Goal: Task Accomplishment & Management: Manage account settings

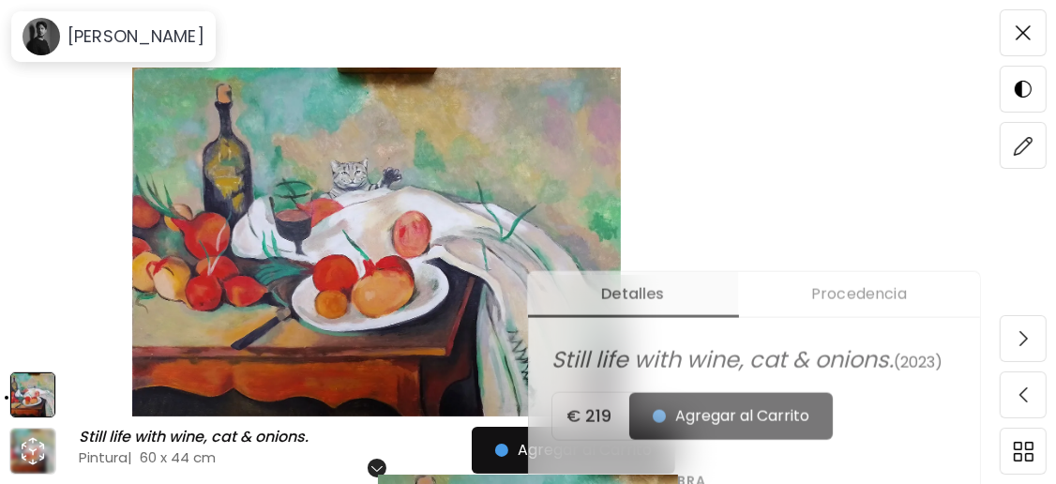
scroll to position [500, 0]
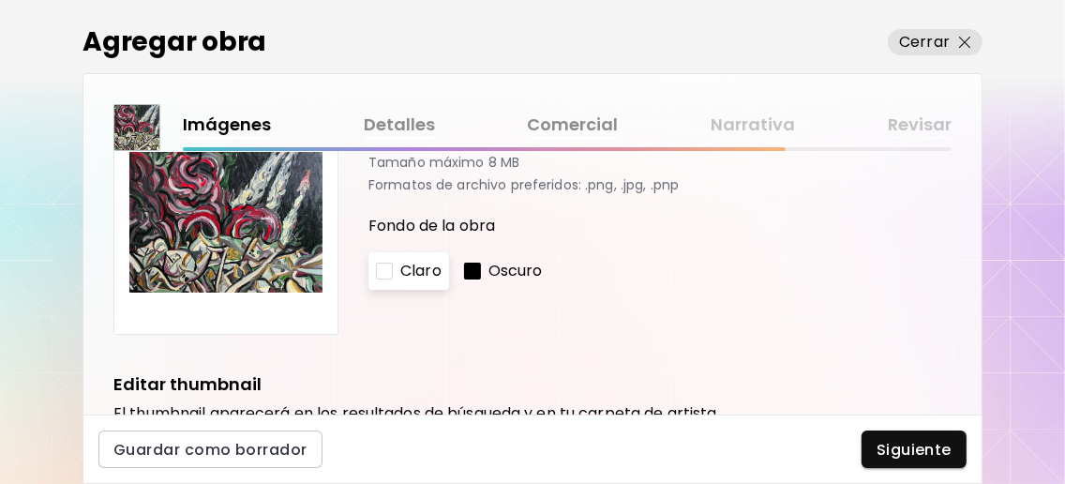
scroll to position [124, 0]
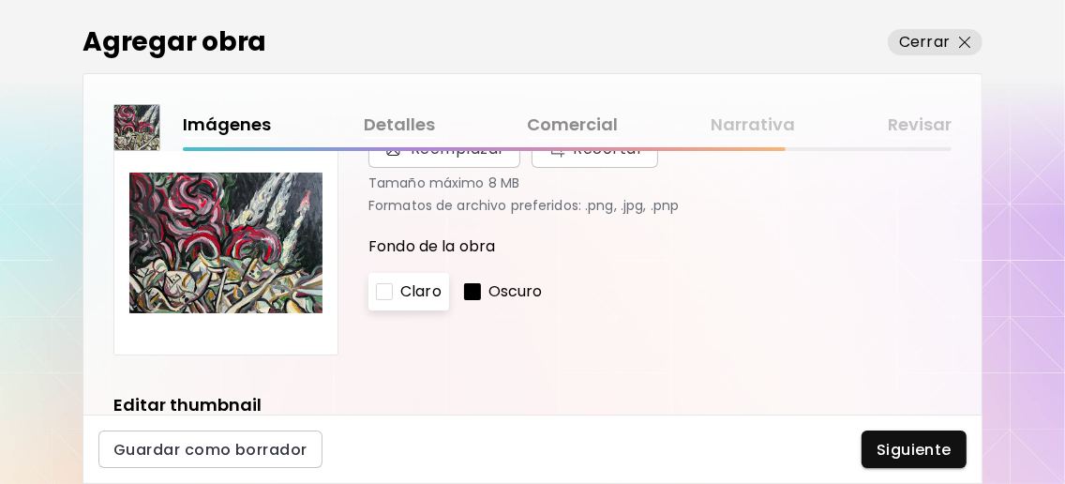
click at [500, 293] on p "Oscuro" at bounding box center [516, 291] width 54 height 23
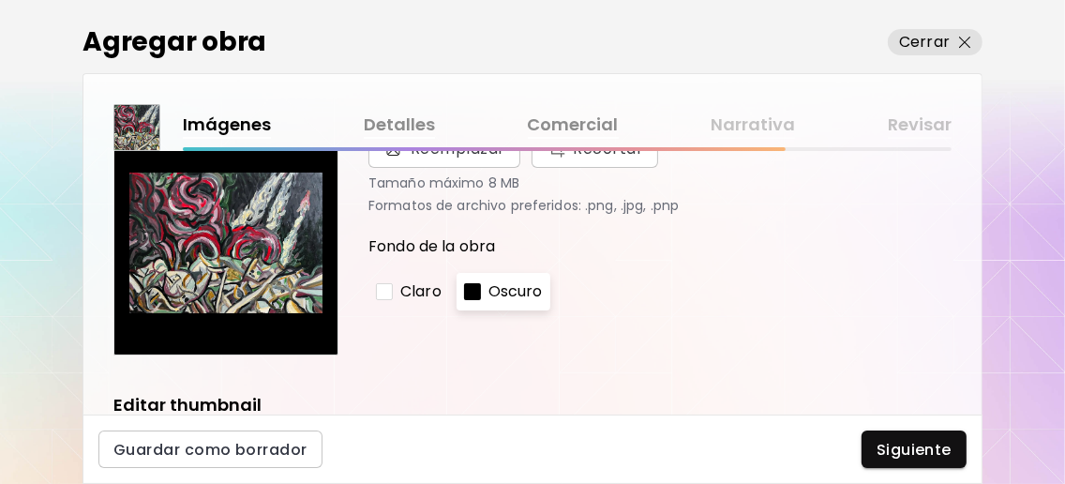
click at [436, 294] on p "Claro" at bounding box center [420, 291] width 41 height 23
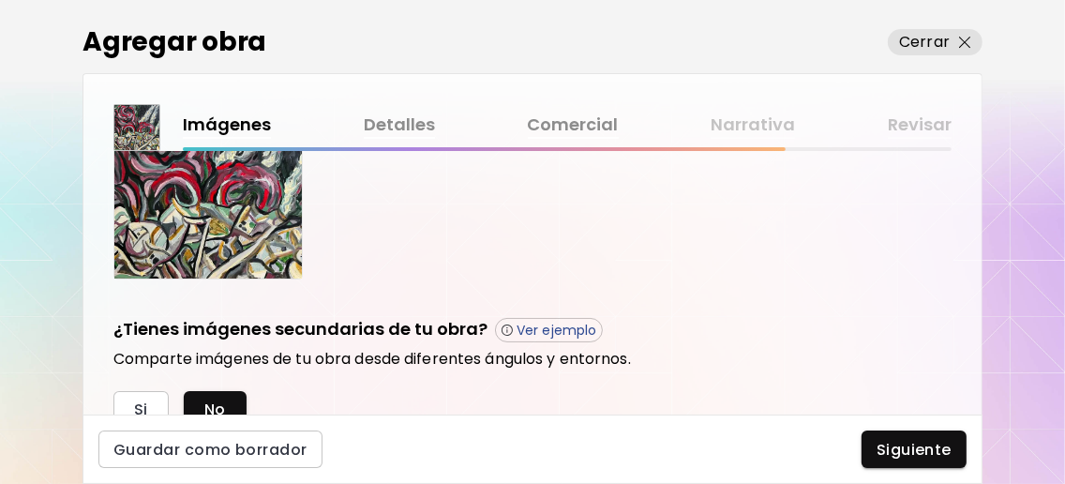
scroll to position [733, 0]
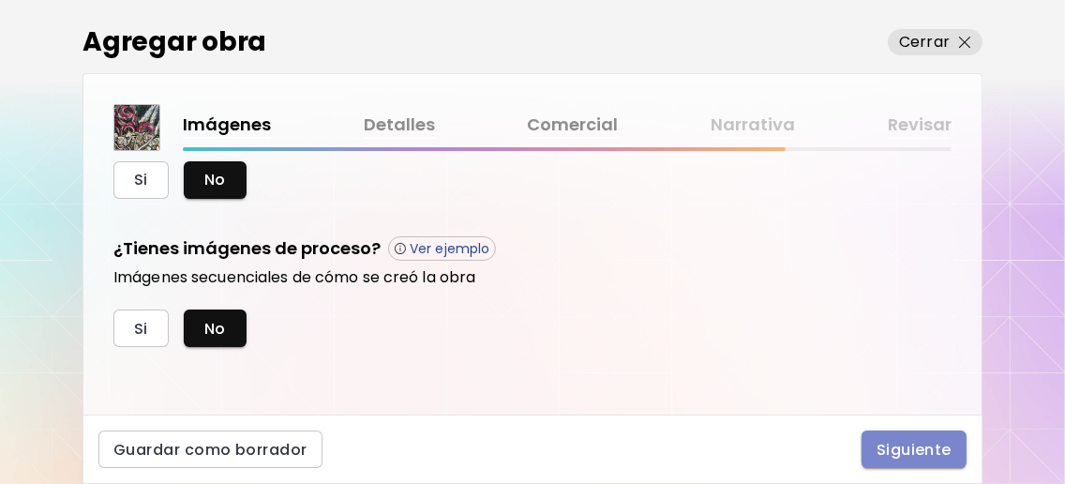
click at [887, 440] on span "Siguiente" at bounding box center [914, 450] width 75 height 20
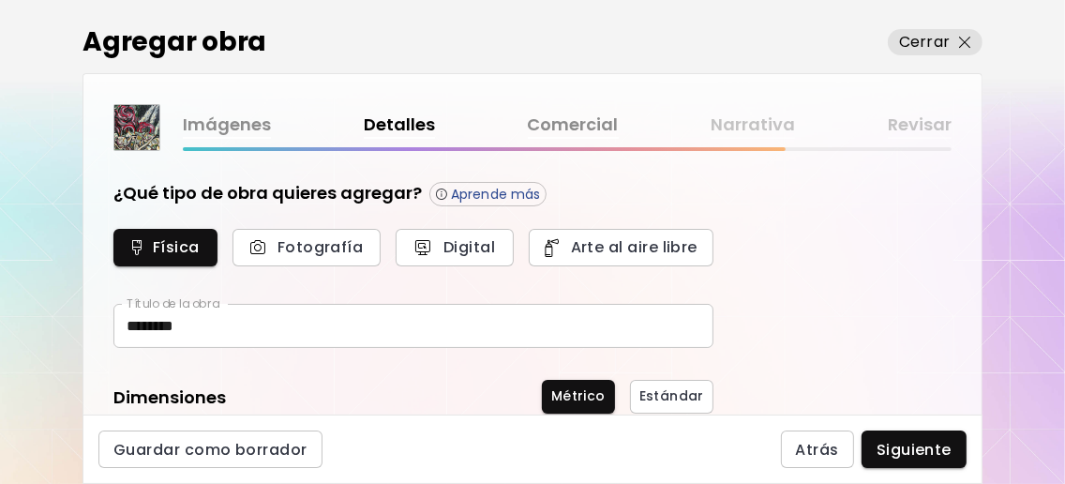
type input "********"
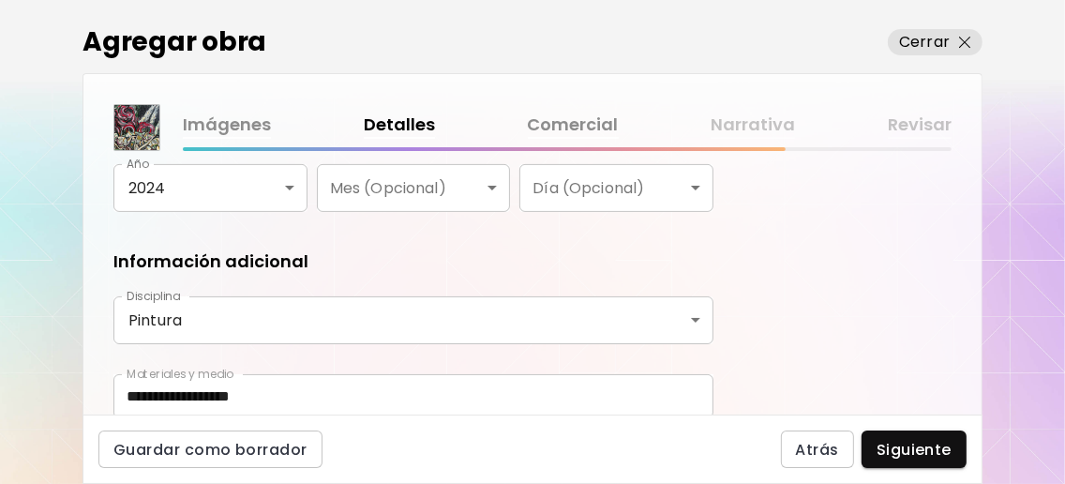
scroll to position [490, 0]
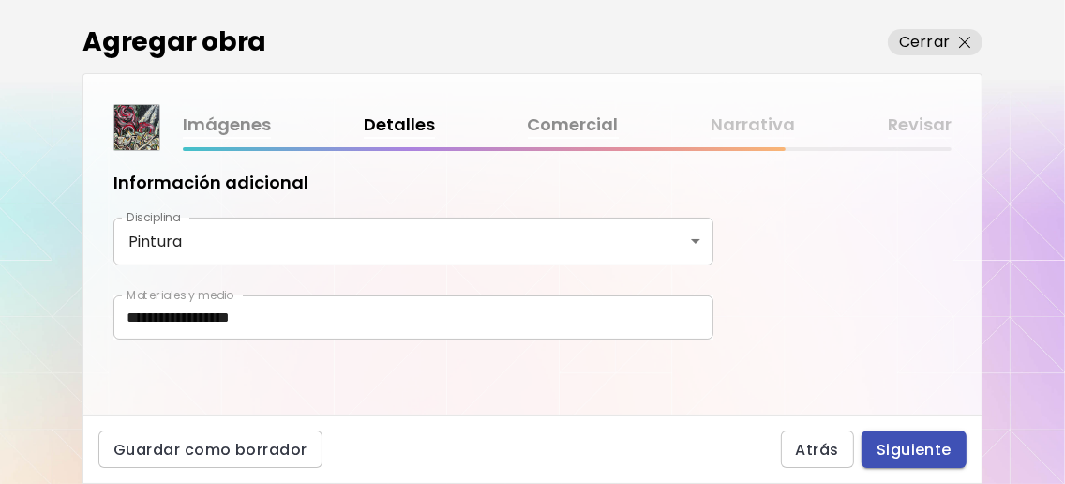
click at [900, 447] on span "Siguiente" at bounding box center [914, 450] width 75 height 20
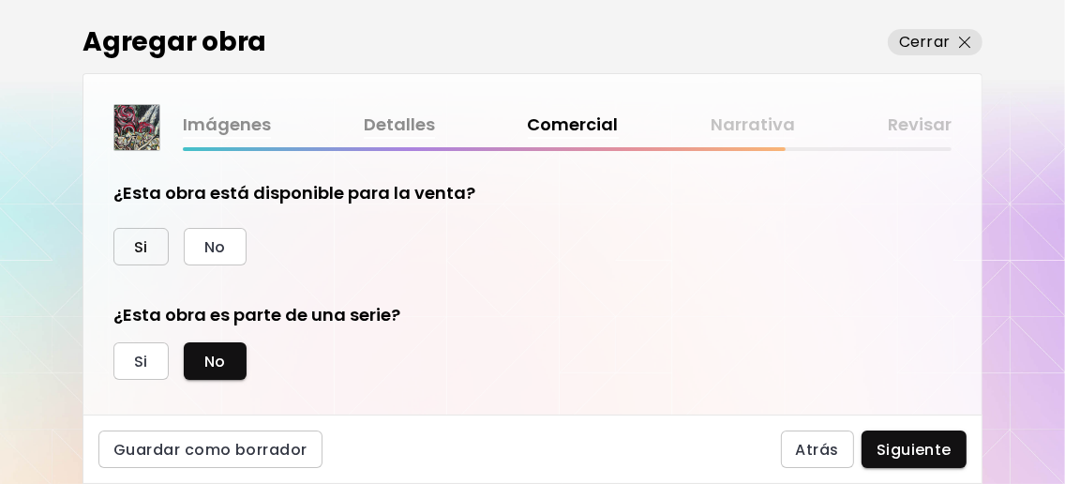
click at [161, 245] on button "Si" at bounding box center [140, 247] width 55 height 38
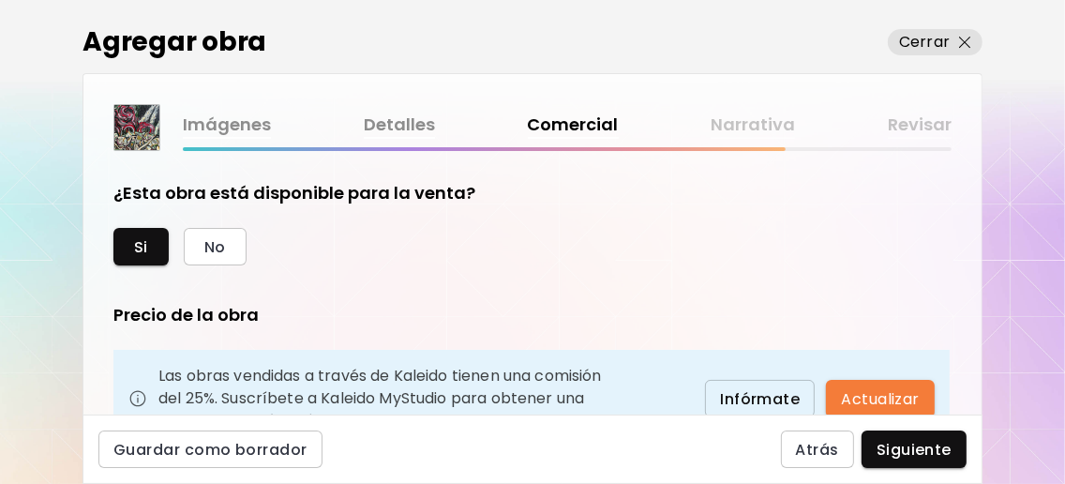
scroll to position [249, 0]
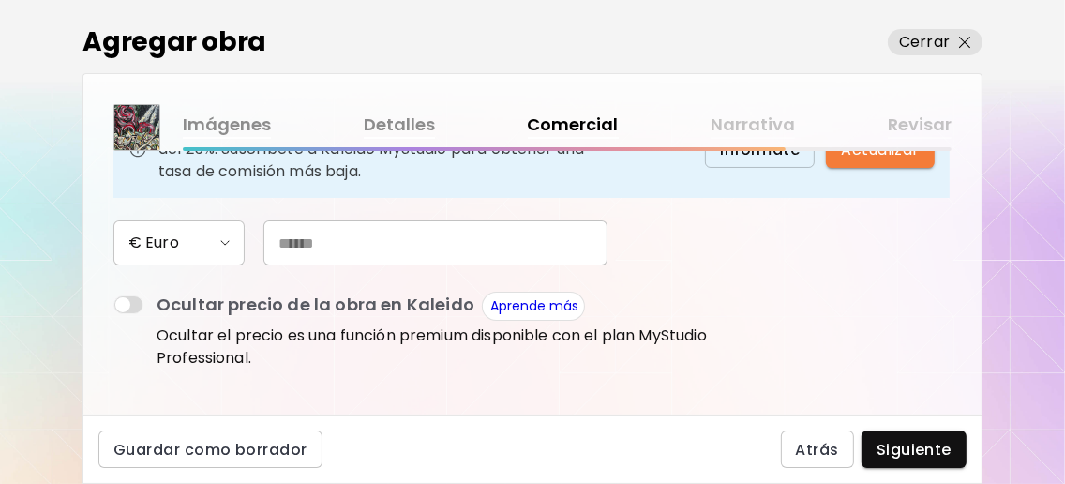
click at [350, 265] on input "text" at bounding box center [436, 242] width 344 height 45
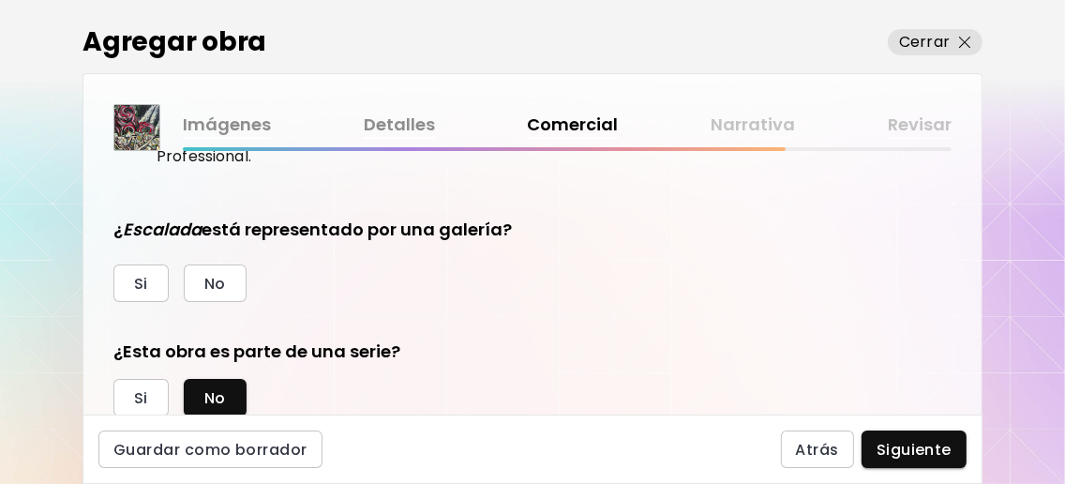
scroll to position [500, 0]
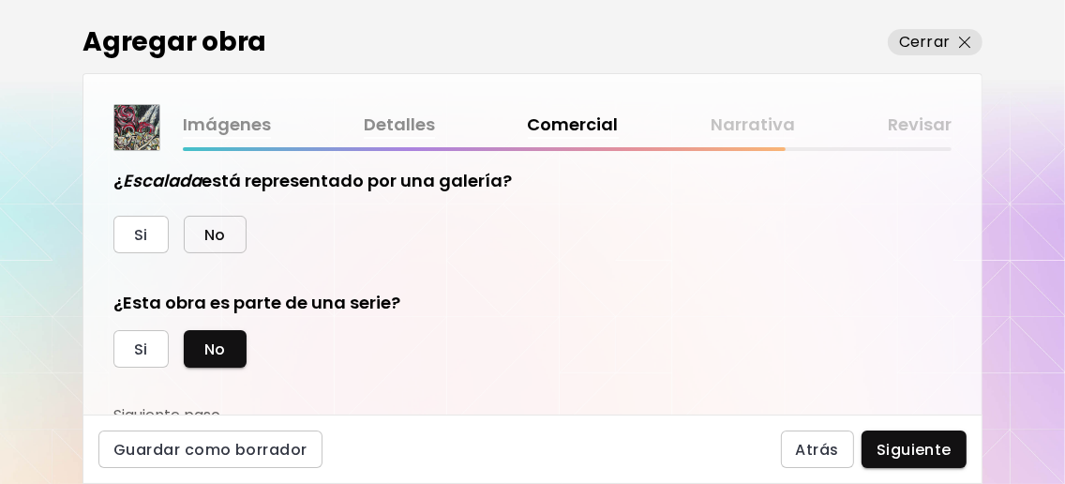
type input "***"
click at [204, 245] on span "No" at bounding box center [215, 235] width 22 height 20
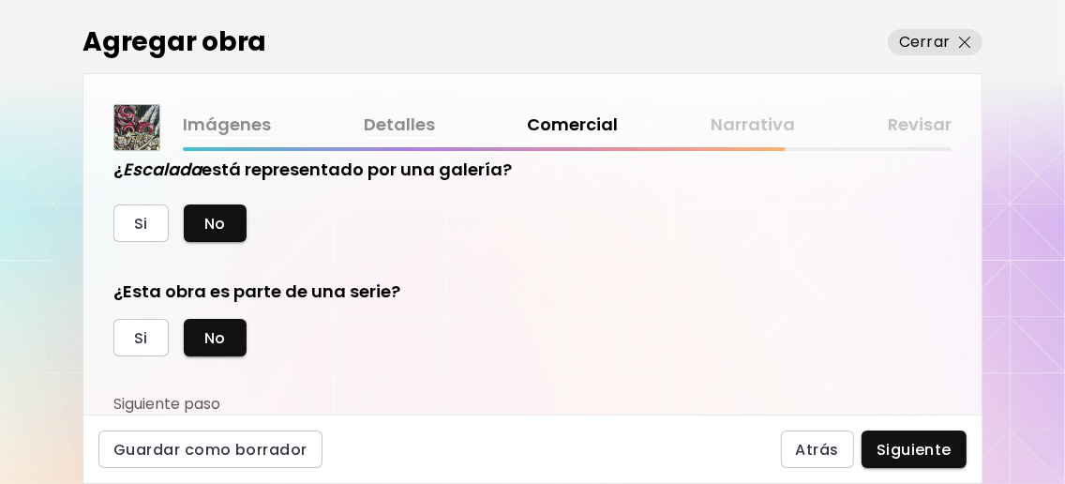
scroll to position [555, 0]
click at [898, 445] on span "Siguiente" at bounding box center [914, 450] width 75 height 20
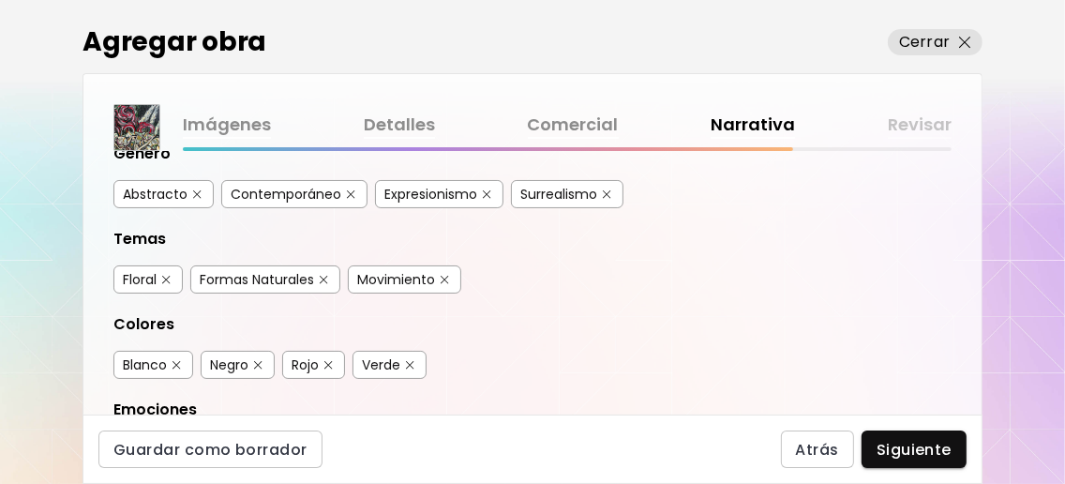
scroll to position [249, 0]
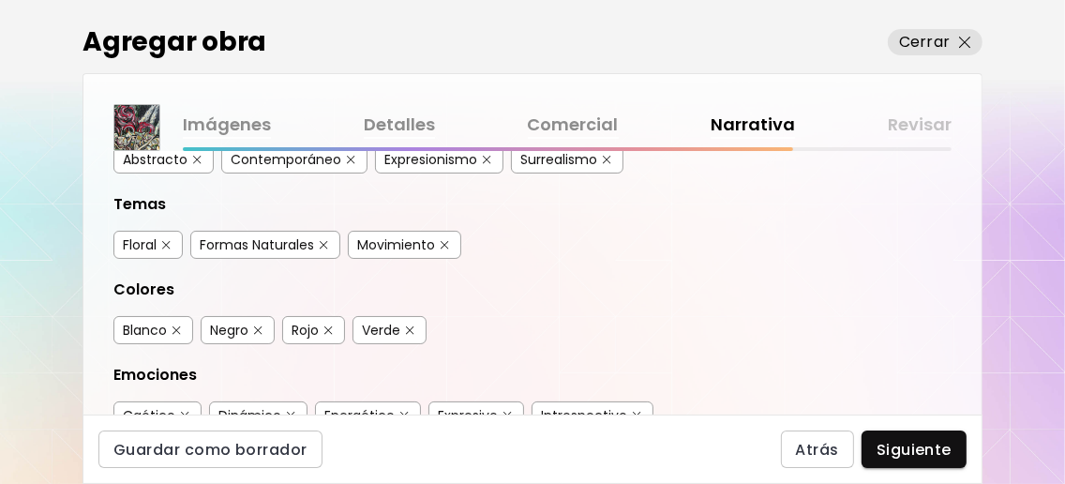
click at [609, 164] on img "button" at bounding box center [607, 160] width 8 height 8
click at [170, 249] on img "button" at bounding box center [166, 245] width 8 height 8
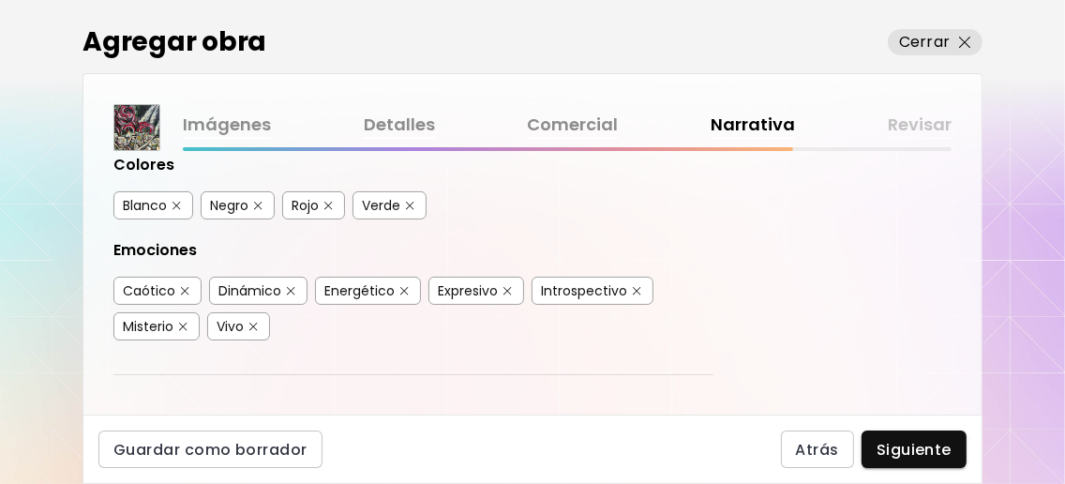
scroll to position [500, 0]
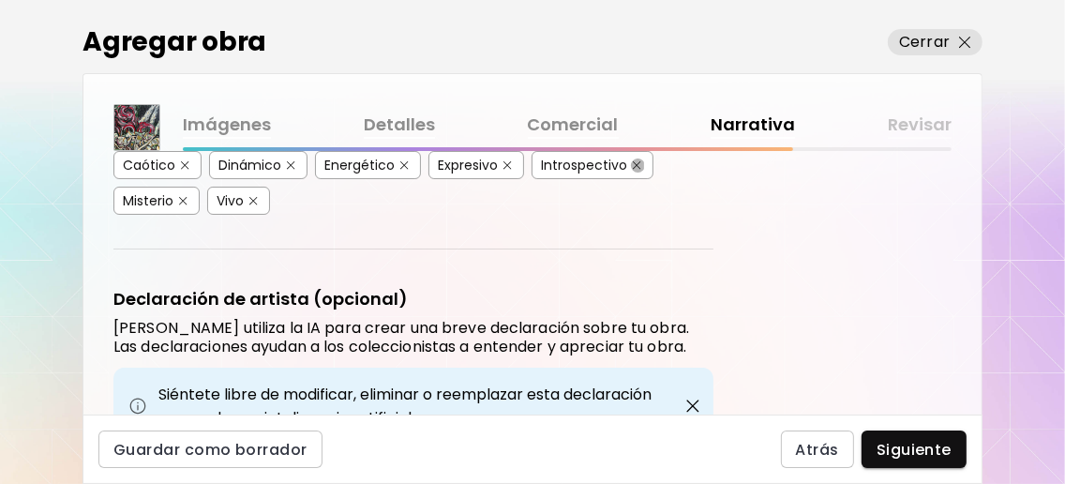
click at [637, 170] on img "button" at bounding box center [637, 165] width 8 height 8
click at [184, 205] on img "button" at bounding box center [183, 201] width 8 height 8
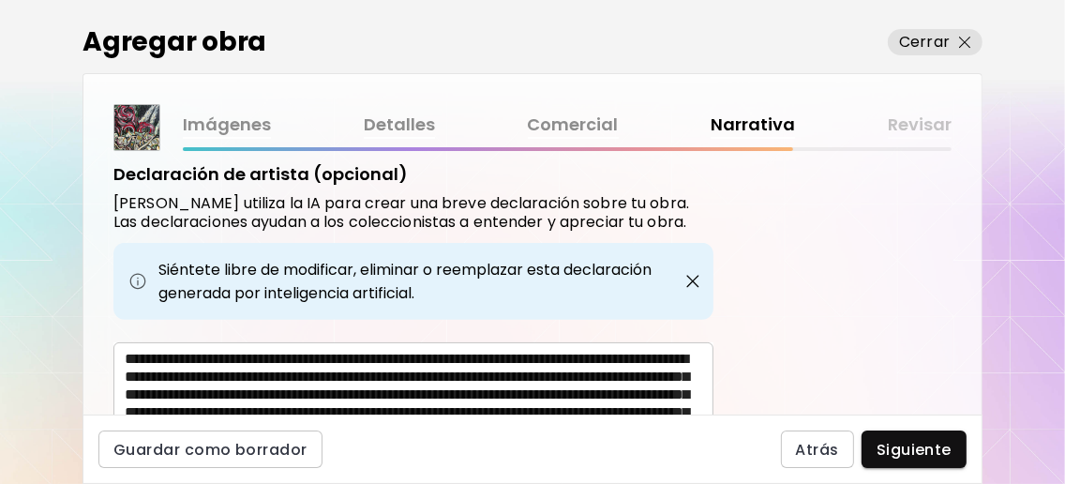
scroll to position [749, 0]
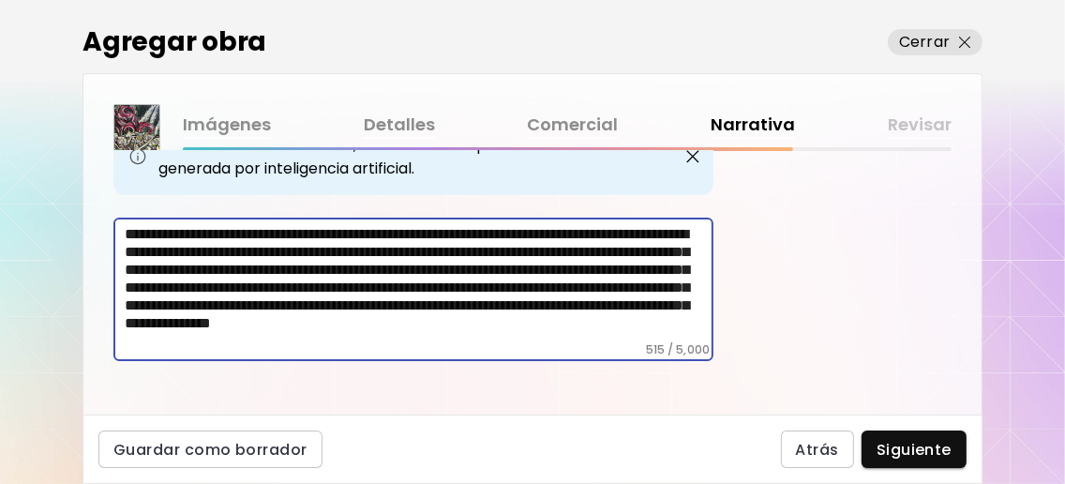
click at [471, 325] on textarea "**********" at bounding box center [419, 283] width 589 height 117
click at [370, 342] on textarea "**********" at bounding box center [419, 283] width 589 height 117
click at [677, 342] on textarea "**********" at bounding box center [419, 283] width 589 height 117
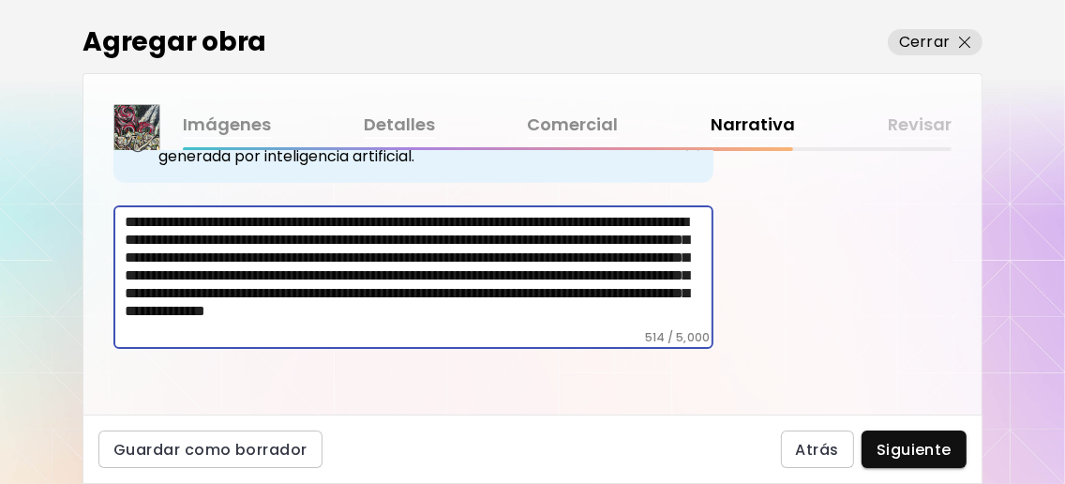
scroll to position [766, 0]
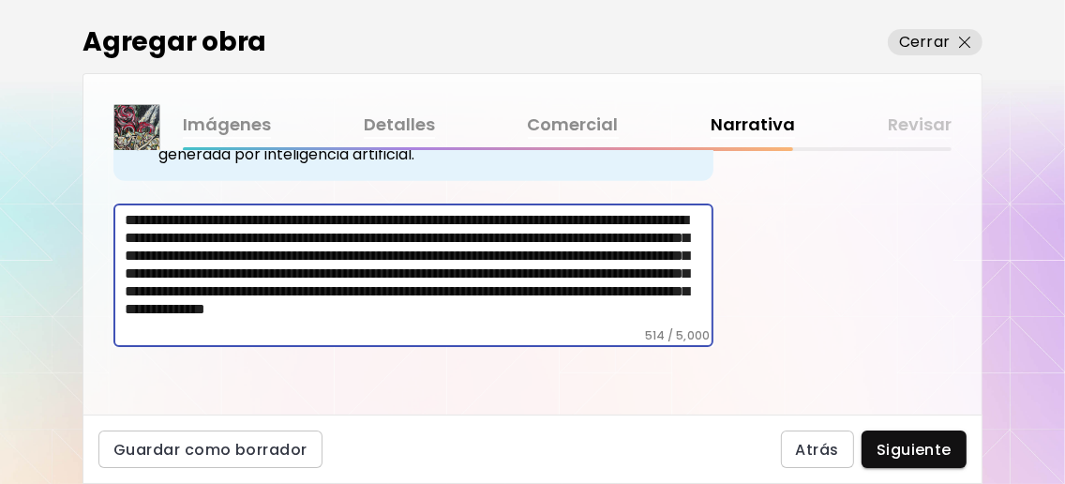
click at [258, 328] on textarea "**********" at bounding box center [419, 269] width 589 height 117
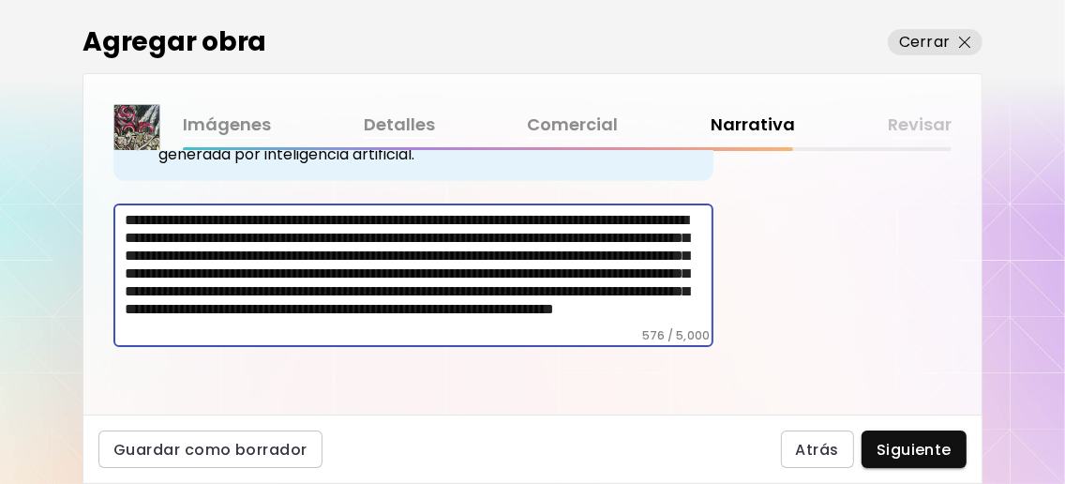
click at [500, 328] on textarea "**********" at bounding box center [419, 269] width 589 height 117
drag, startPoint x: 293, startPoint y: 345, endPoint x: 591, endPoint y: 346, distance: 298.3
click at [591, 328] on textarea "**********" at bounding box center [419, 269] width 589 height 117
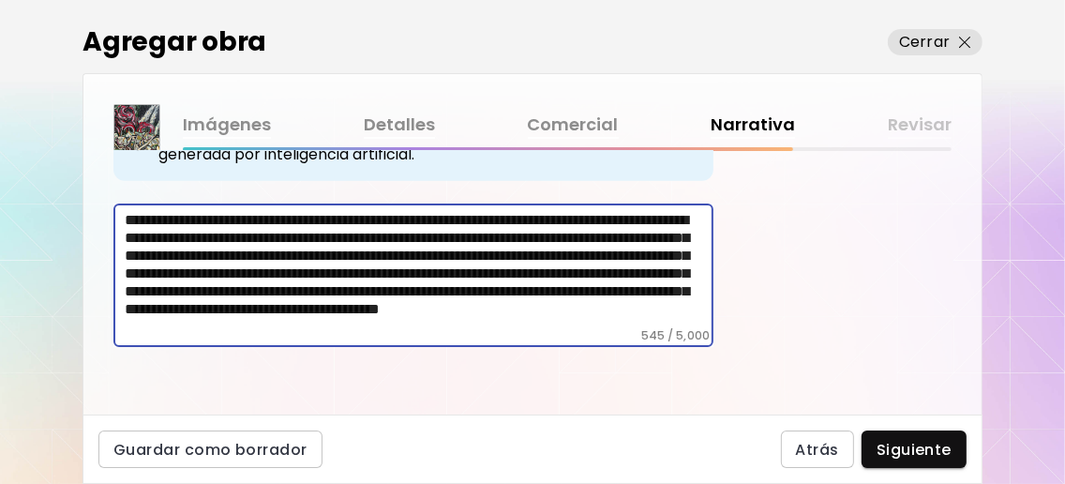
drag, startPoint x: 274, startPoint y: 398, endPoint x: 341, endPoint y: 399, distance: 67.5
click at [275, 328] on textarea "**********" at bounding box center [419, 269] width 589 height 117
click at [468, 328] on textarea "**********" at bounding box center [419, 269] width 589 height 117
click at [213, 328] on textarea "**********" at bounding box center [419, 269] width 589 height 117
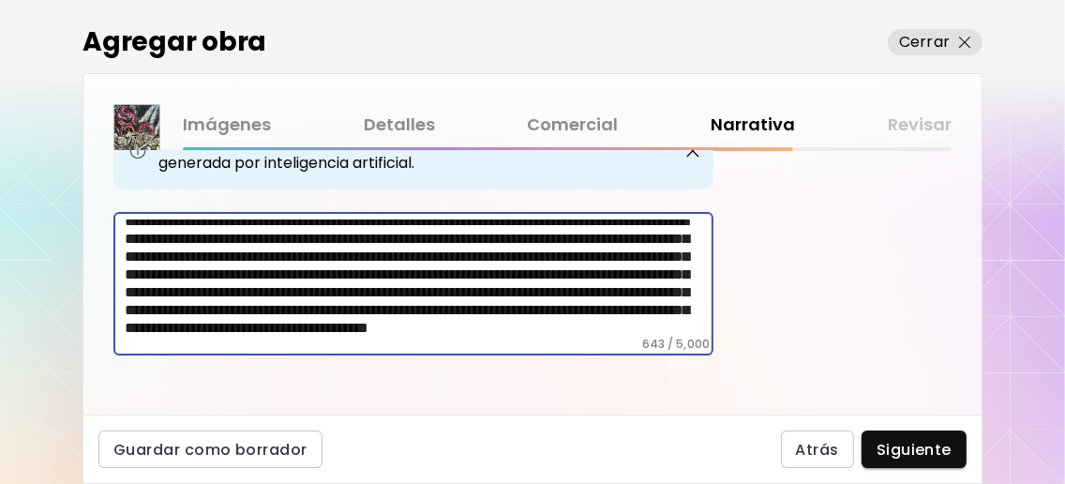
scroll to position [728, 0]
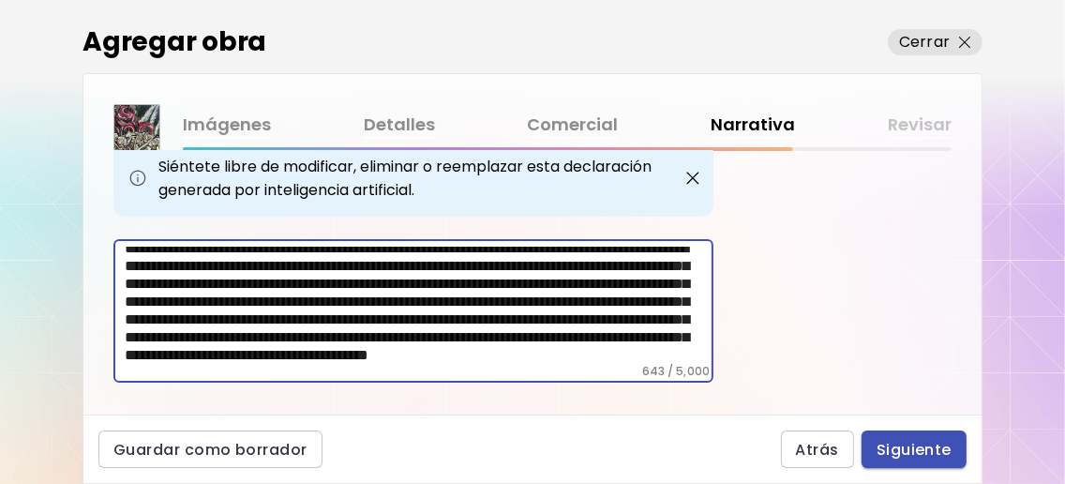
type textarea "**********"
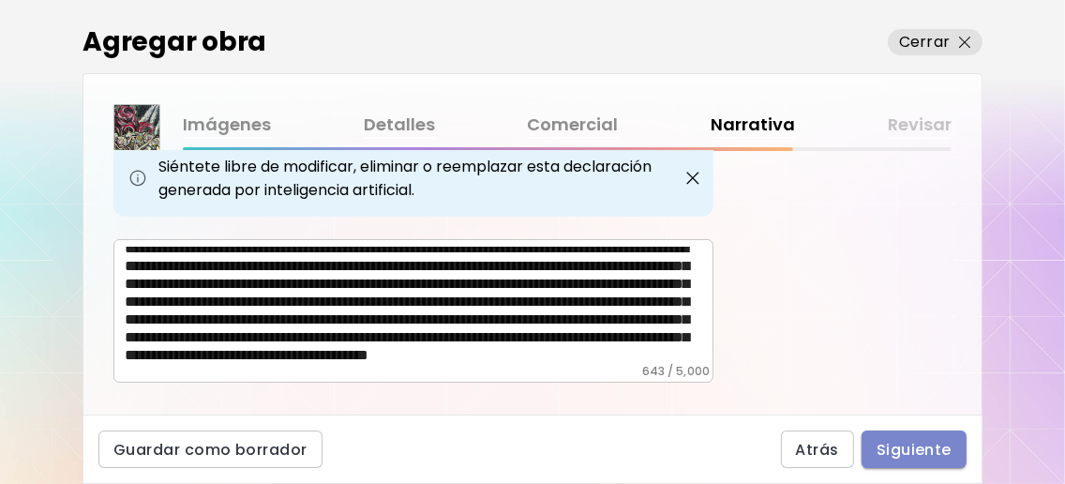
click at [912, 440] on span "Siguiente" at bounding box center [914, 450] width 75 height 20
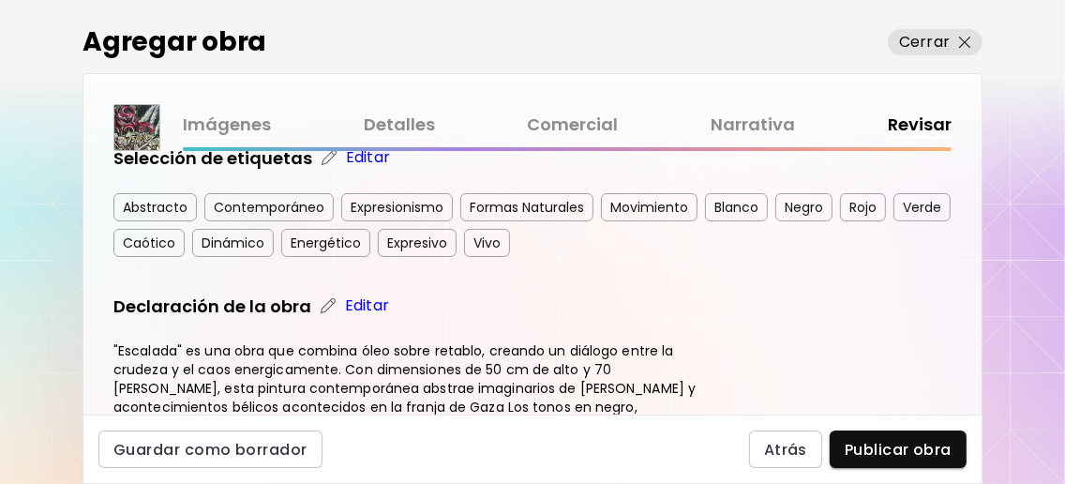
scroll to position [752, 0]
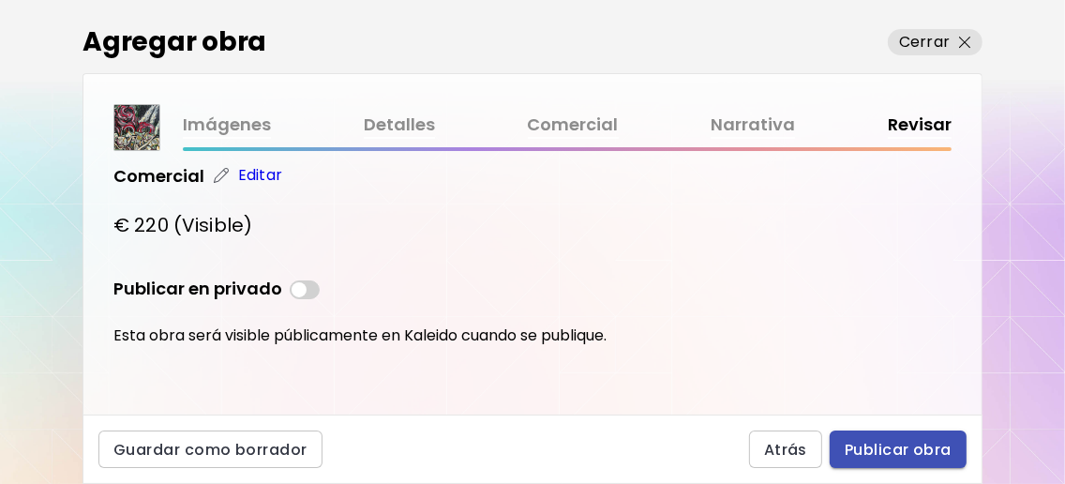
click at [908, 453] on span "Publicar obra" at bounding box center [898, 450] width 107 height 20
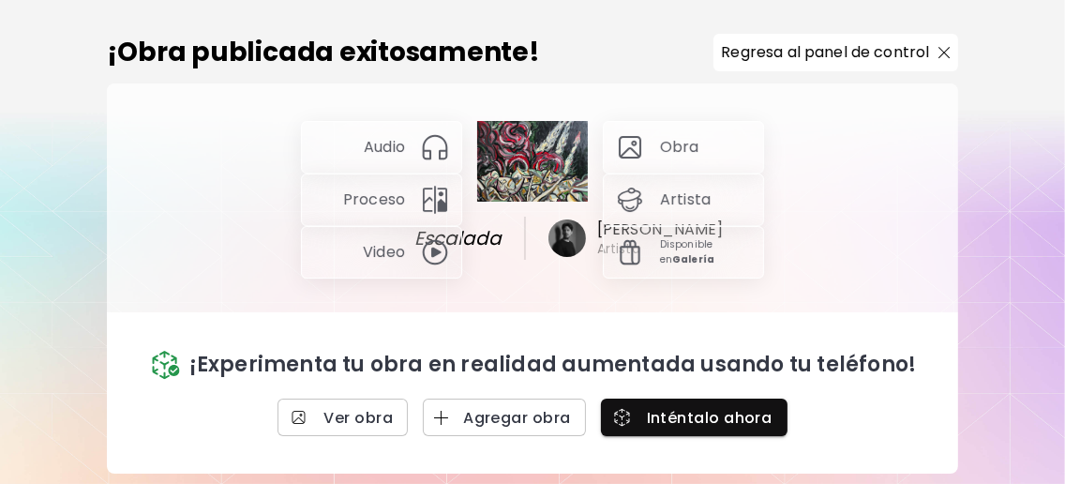
click at [430, 253] on img at bounding box center [435, 252] width 30 height 30
click at [375, 422] on span "Ver obra" at bounding box center [343, 418] width 100 height 20
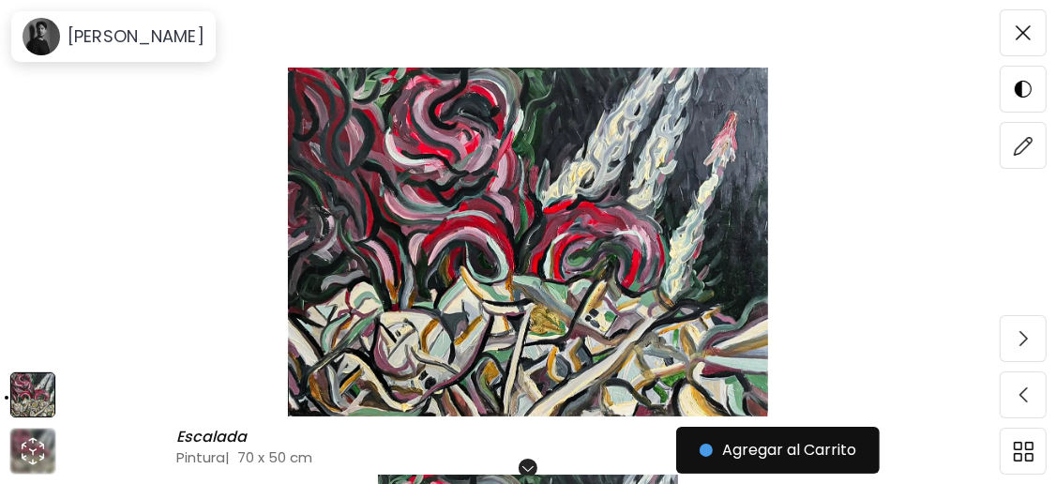
click at [506, 233] on img at bounding box center [528, 242] width 898 height 349
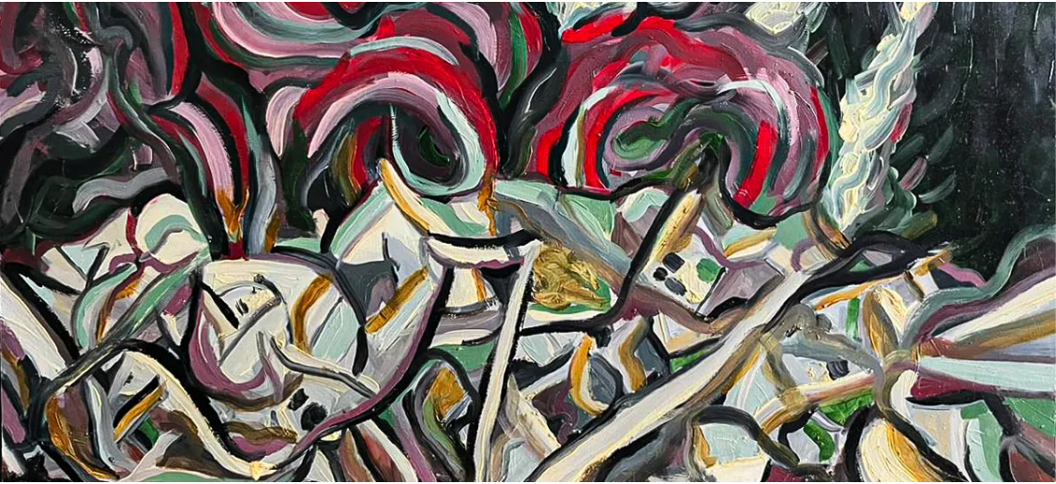
scroll to position [284, 0]
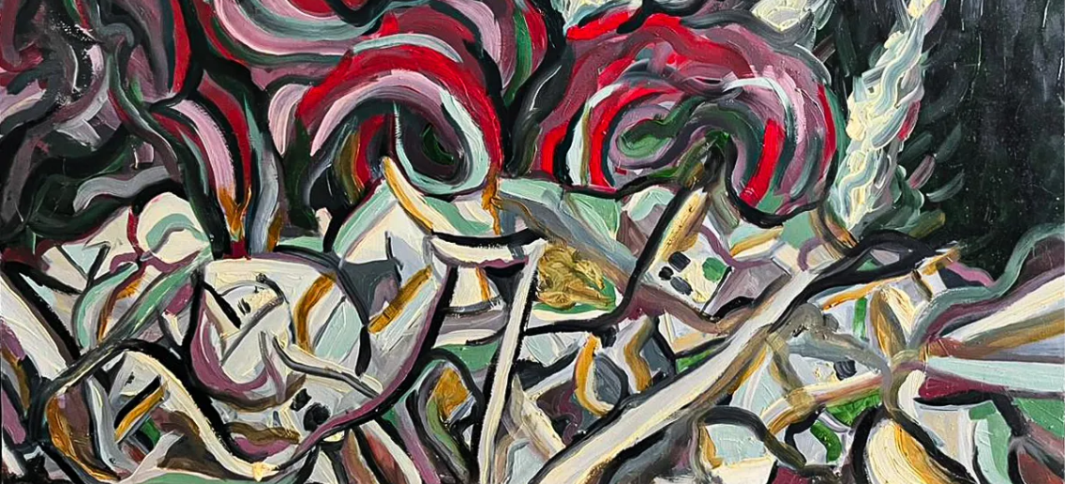
click at [518, 225] on img at bounding box center [532, 104] width 1065 height 776
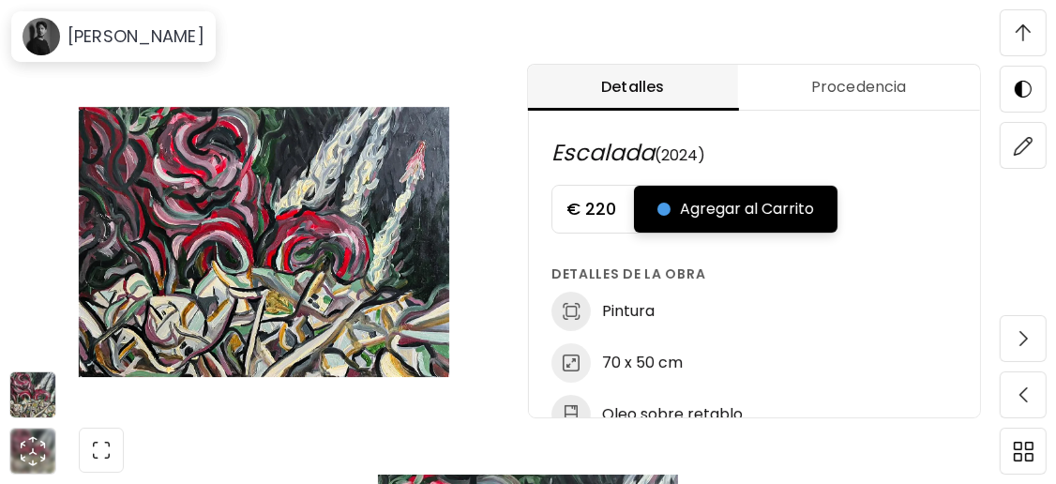
scroll to position [1501, 0]
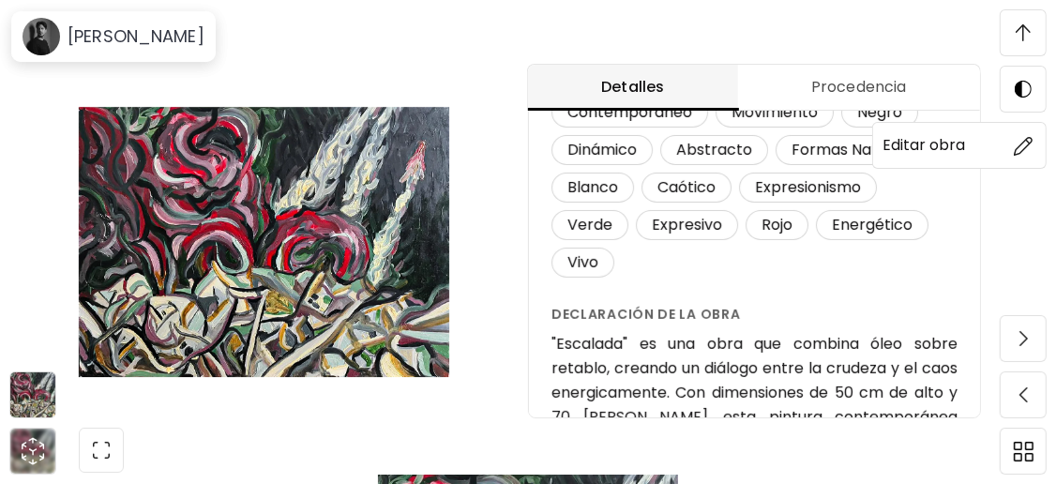
click at [1016, 151] on img at bounding box center [1024, 146] width 20 height 20
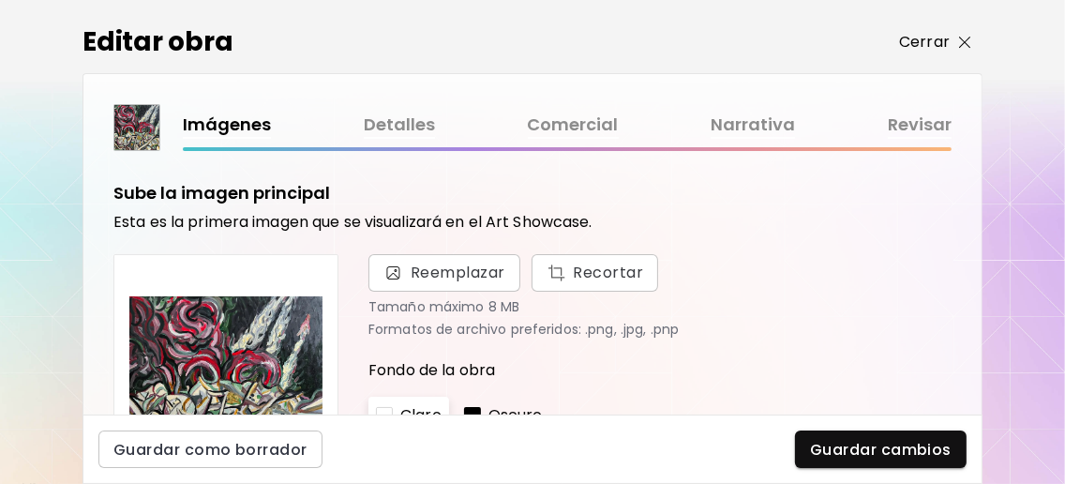
click at [961, 41] on img "button" at bounding box center [965, 43] width 12 height 12
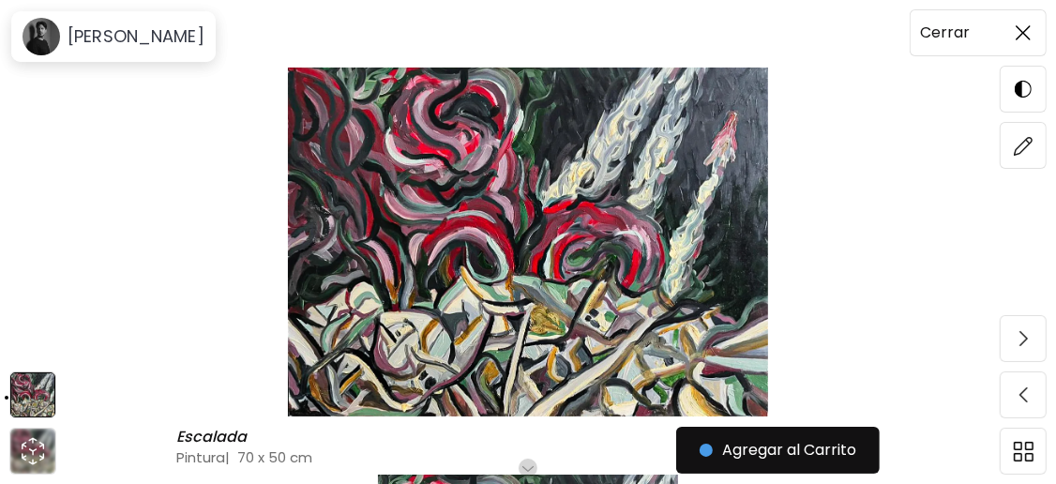
click at [1018, 33] on img at bounding box center [1023, 32] width 15 height 15
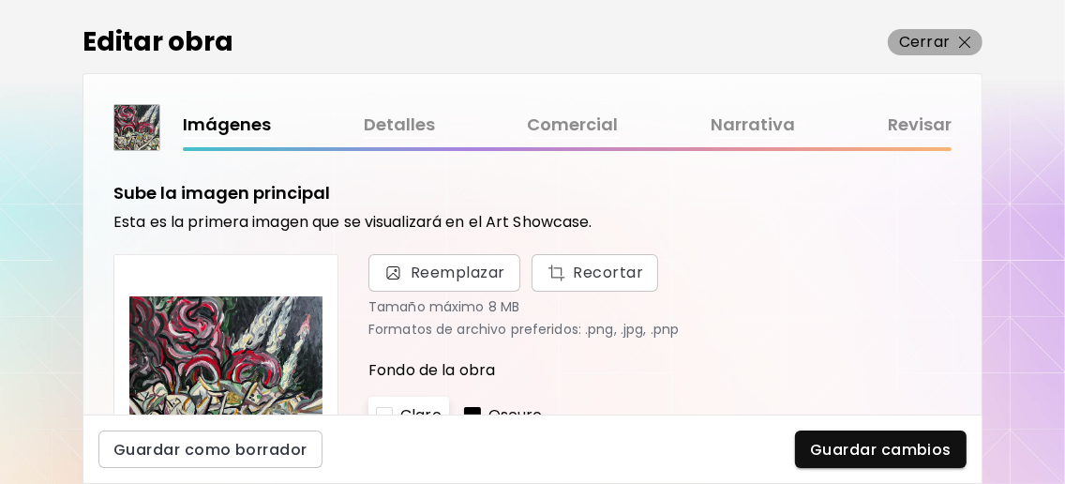
click at [964, 38] on img "button" at bounding box center [965, 43] width 12 height 12
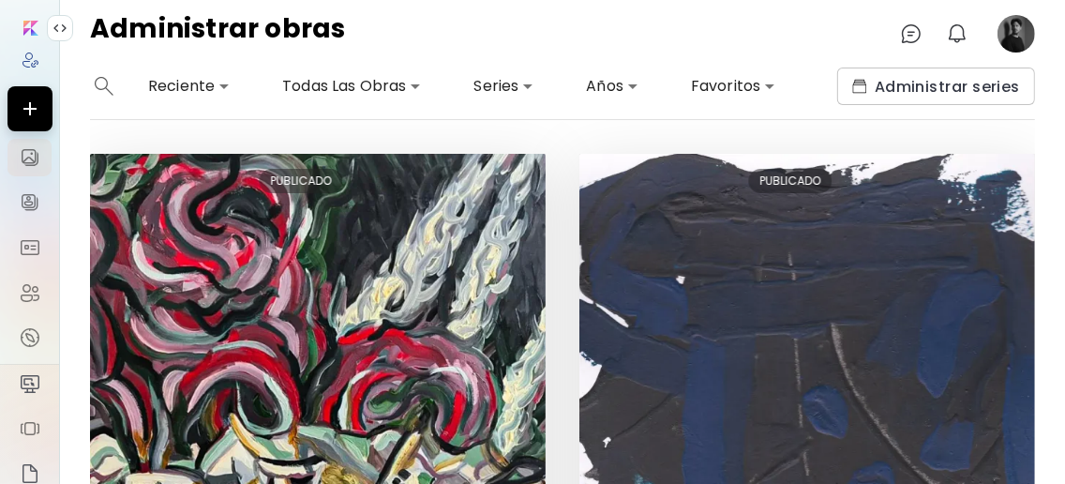
click at [1022, 38] on image at bounding box center [1017, 34] width 38 height 38
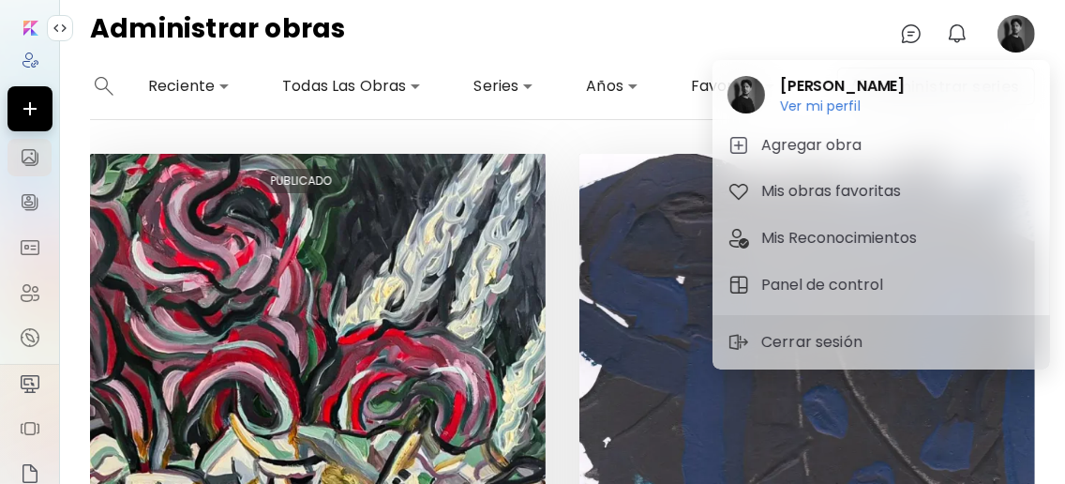
click at [905, 41] on div at bounding box center [532, 242] width 1065 height 484
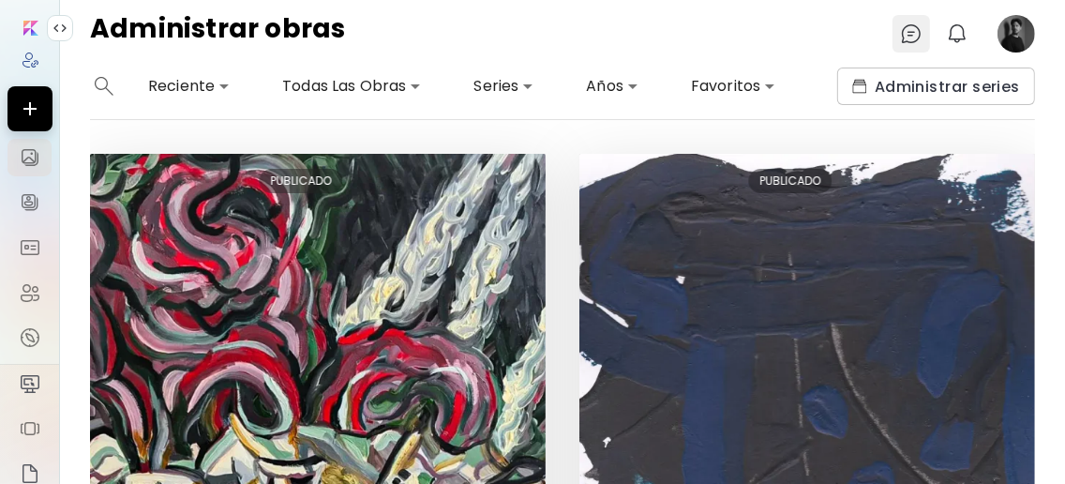
click at [906, 41] on img at bounding box center [911, 34] width 23 height 23
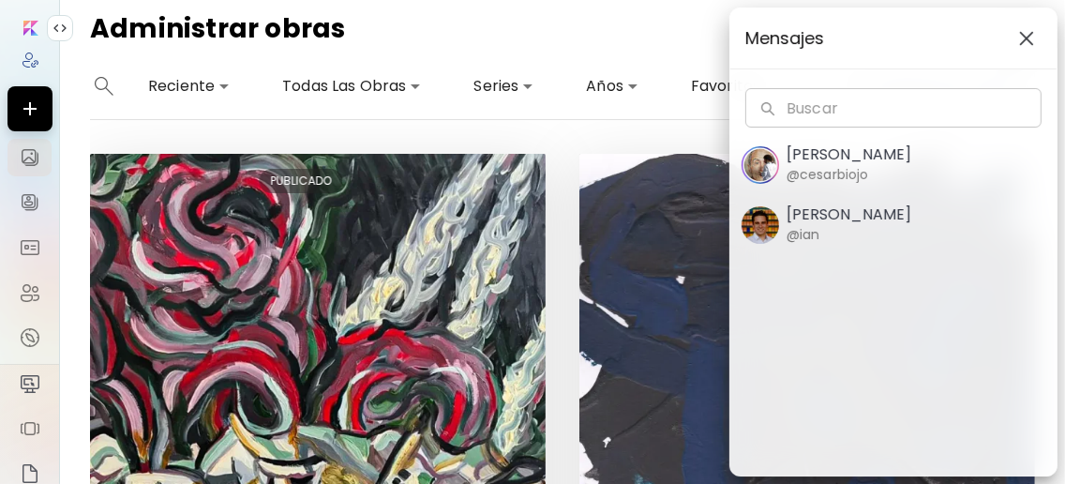
click at [1020, 37] on img "button" at bounding box center [1026, 38] width 15 height 15
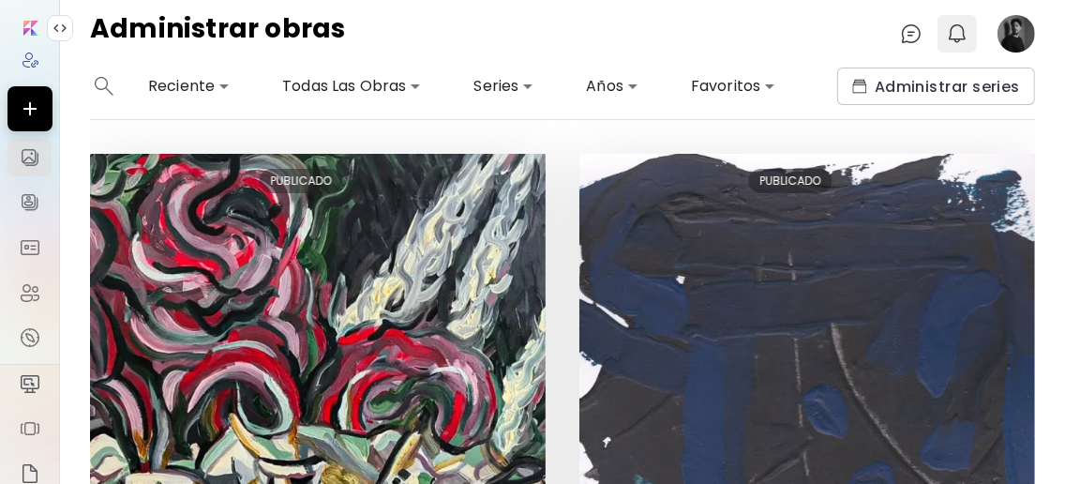
click at [956, 43] on img "button" at bounding box center [957, 34] width 23 height 23
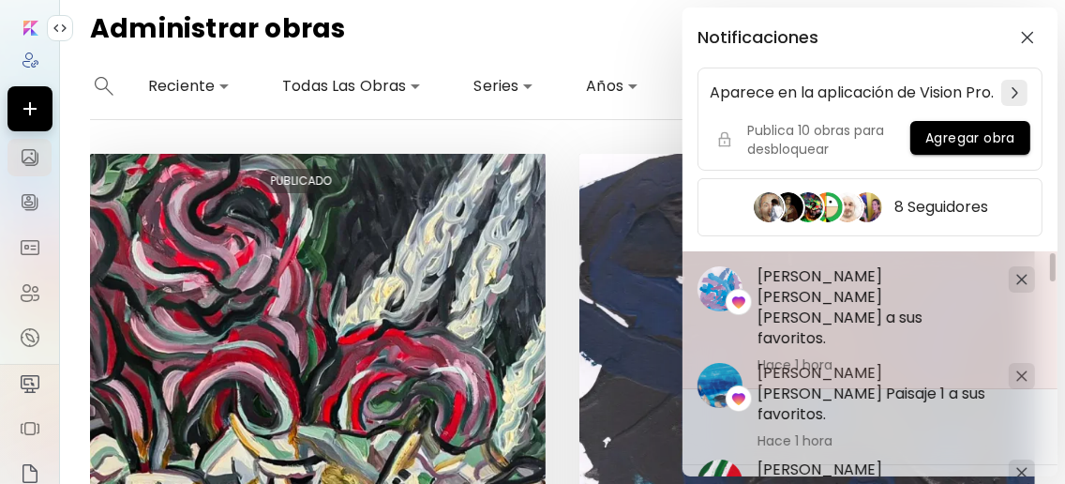
click at [1025, 285] on img at bounding box center [1022, 279] width 11 height 11
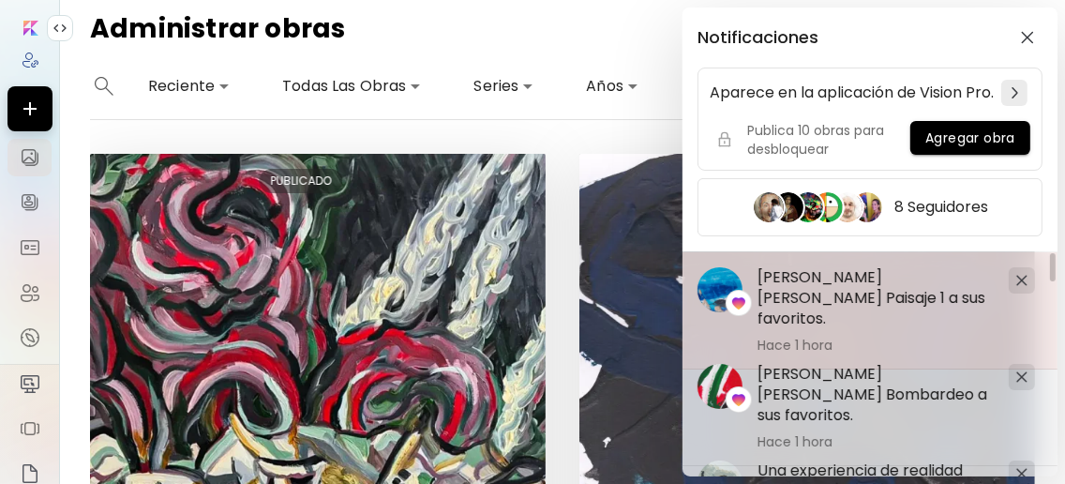
click at [1027, 294] on div at bounding box center [1022, 280] width 26 height 26
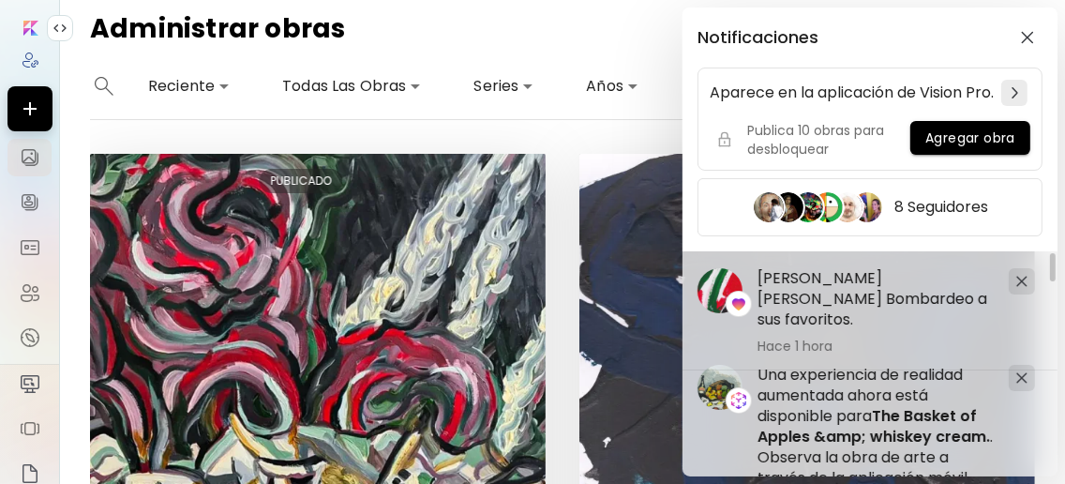
click at [1027, 294] on div at bounding box center [1022, 281] width 26 height 26
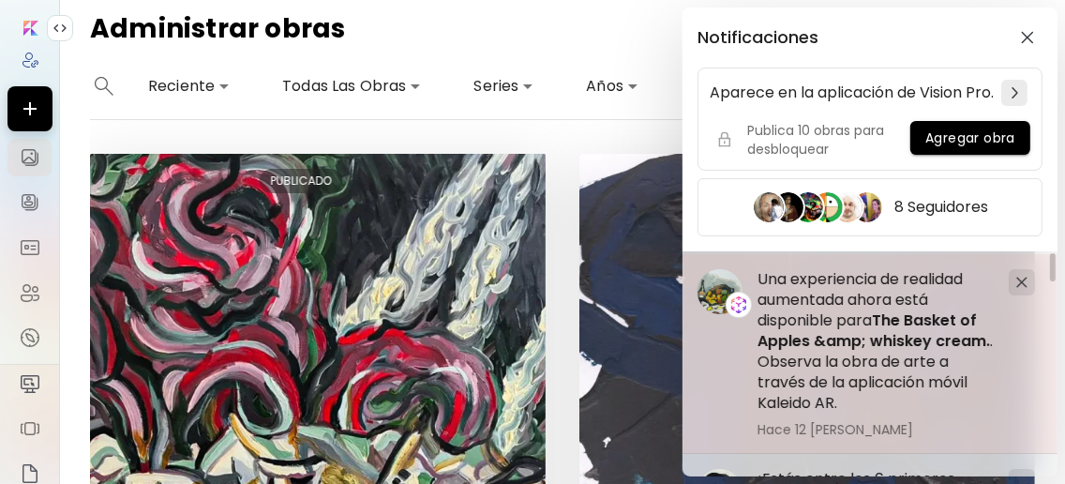
click at [1026, 295] on div at bounding box center [1022, 282] width 26 height 26
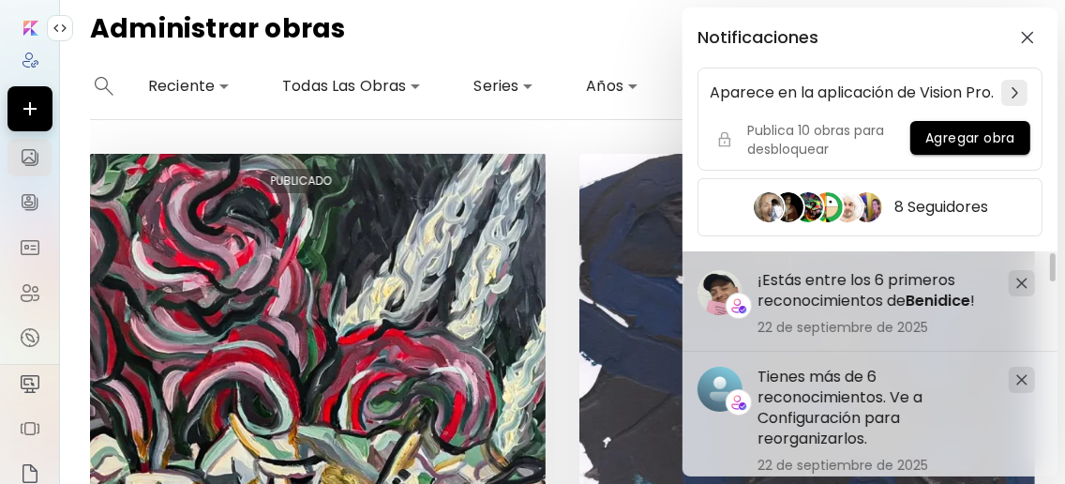
click at [629, 135] on div "Notificaciones Aparece en la aplicación de Vision Pro. Publica 10 obras para de…" at bounding box center [532, 242] width 1065 height 484
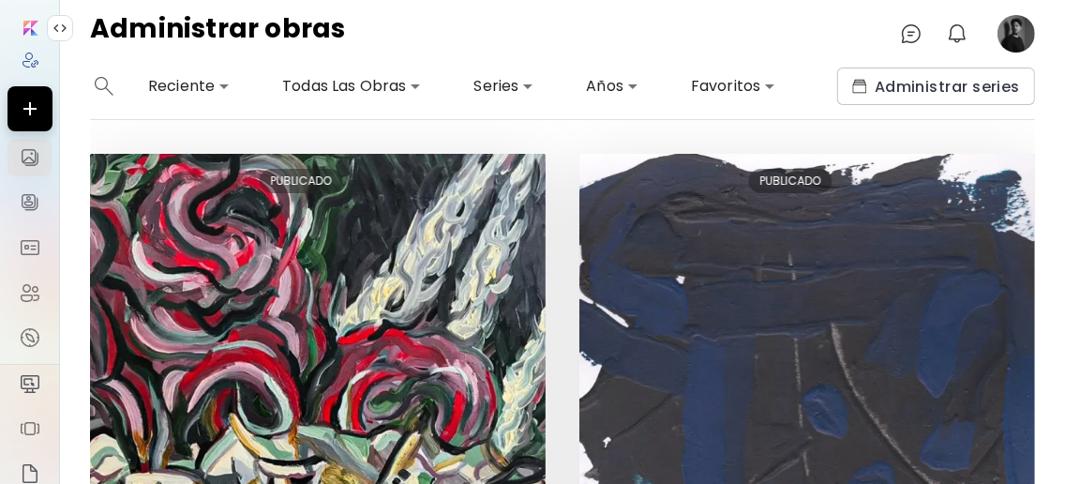
click at [1016, 24] on image at bounding box center [1017, 34] width 38 height 38
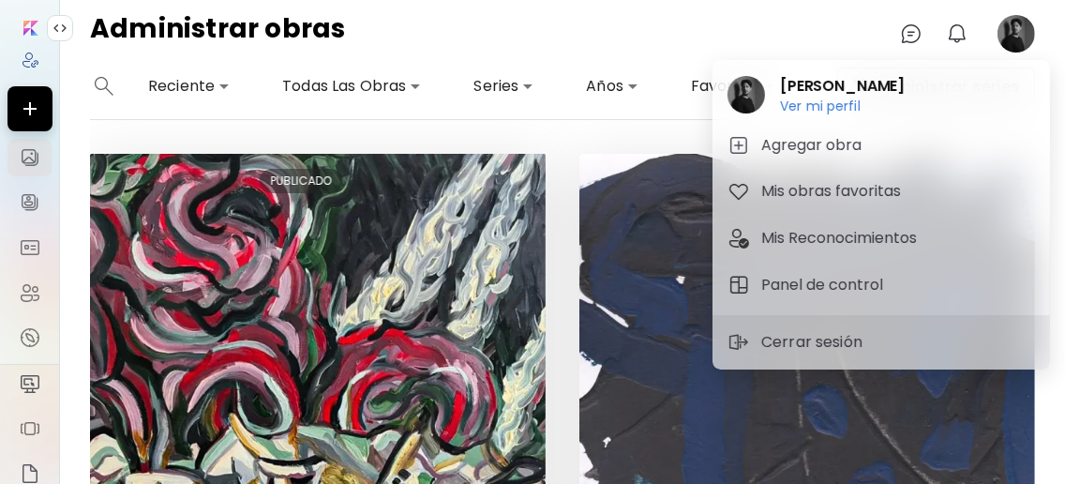
click at [961, 38] on div at bounding box center [532, 242] width 1065 height 484
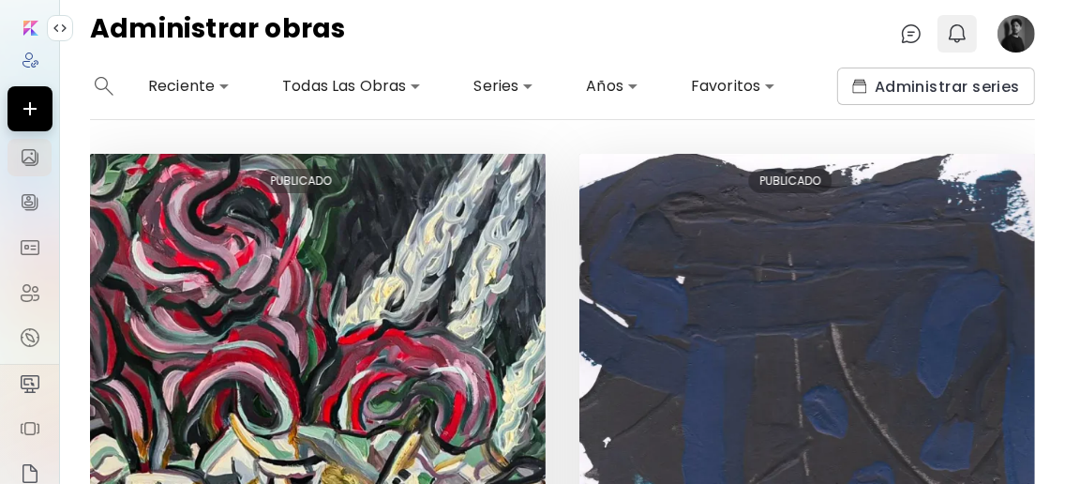
click at [960, 36] on img "button" at bounding box center [957, 34] width 23 height 23
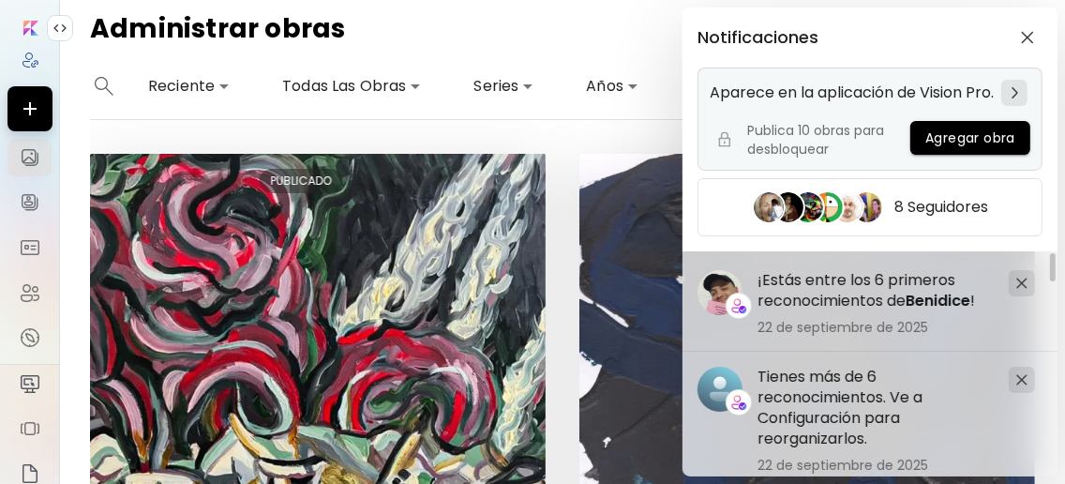
click at [1016, 91] on div at bounding box center [1015, 93] width 26 height 26
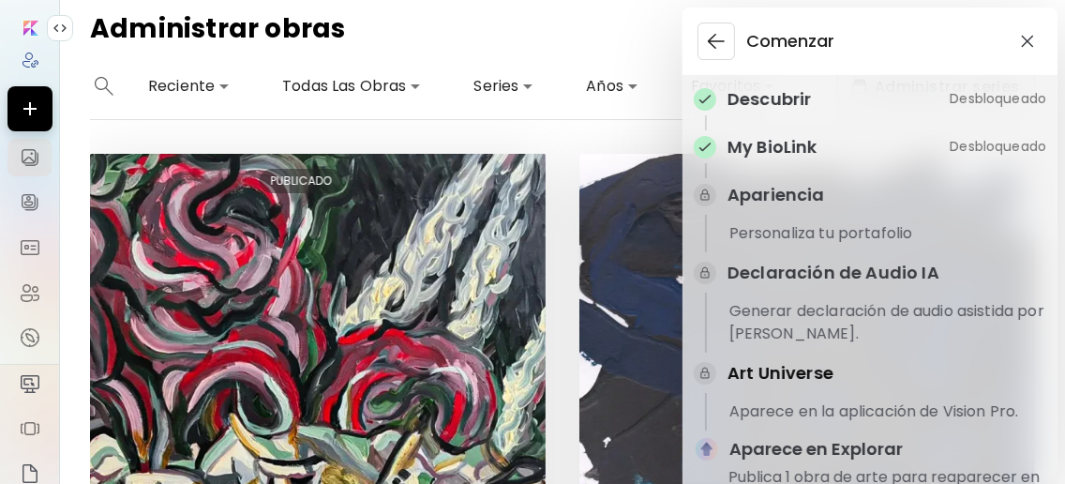
click at [713, 206] on img at bounding box center [705, 195] width 23 height 23
click at [1028, 35] on img "button" at bounding box center [1027, 41] width 13 height 13
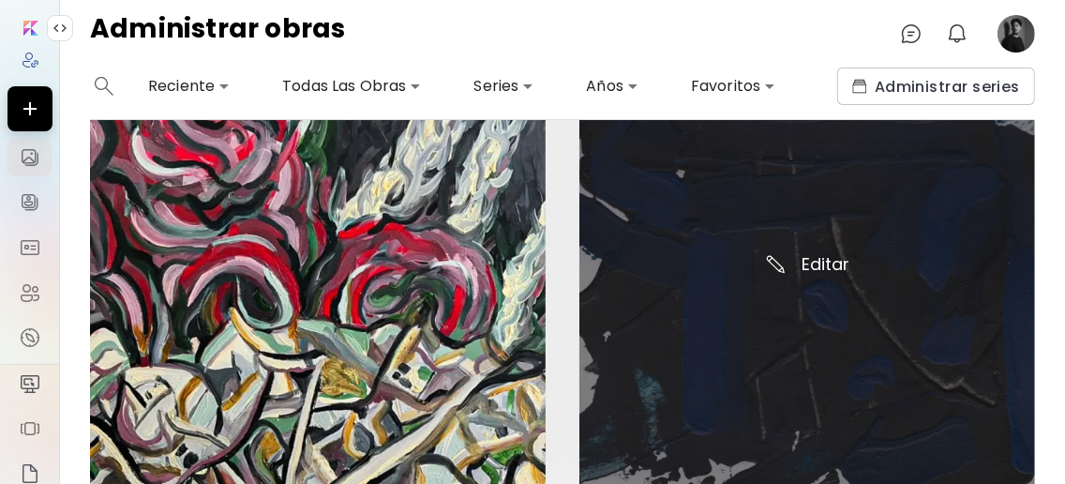
scroll to position [124, 0]
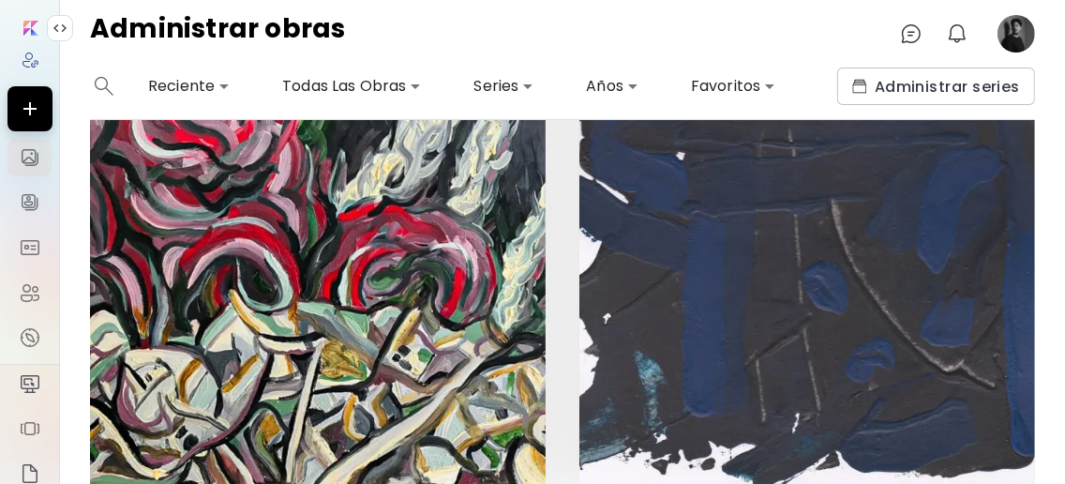
click at [1016, 23] on image at bounding box center [1017, 34] width 38 height 38
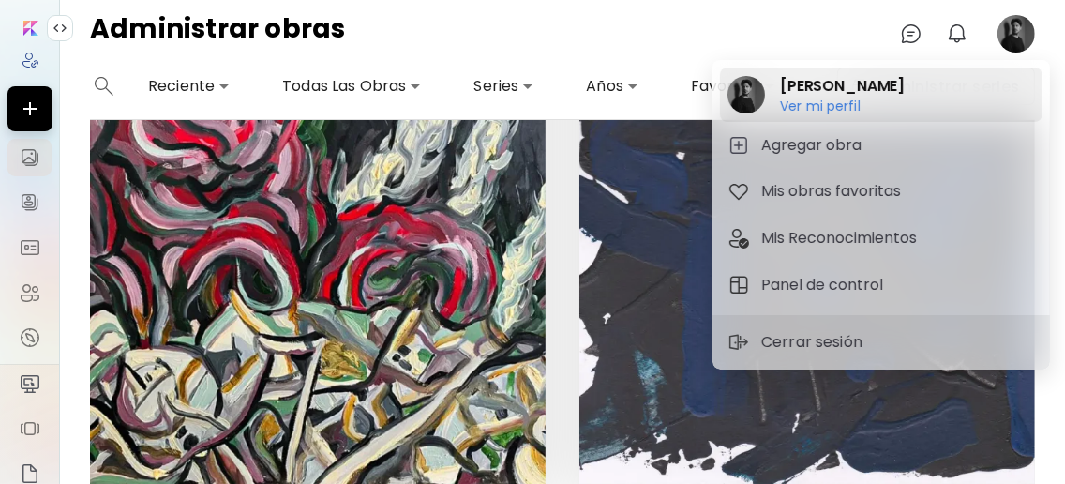
click at [834, 108] on h6 "Ver mi perfil" at bounding box center [842, 106] width 125 height 17
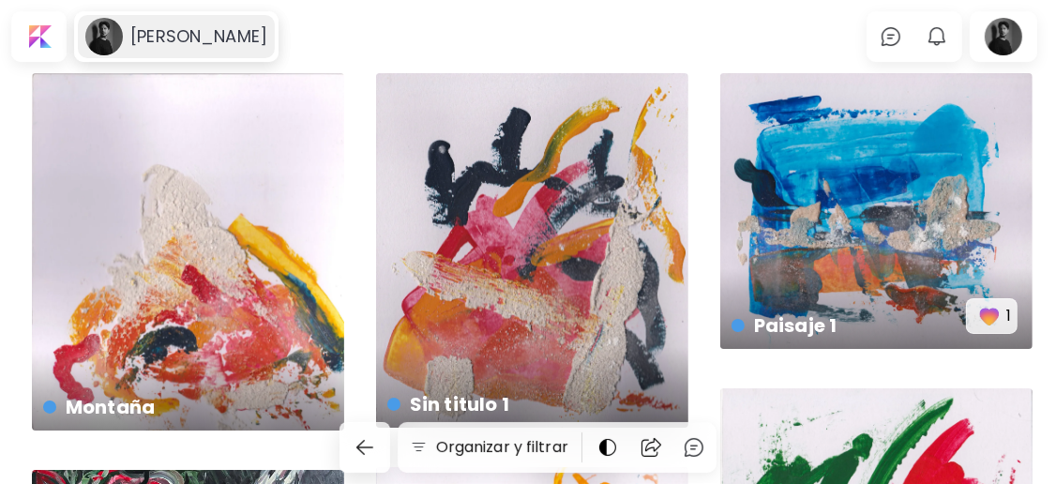
click at [217, 42] on h6 "[PERSON_NAME]" at bounding box center [198, 36] width 137 height 23
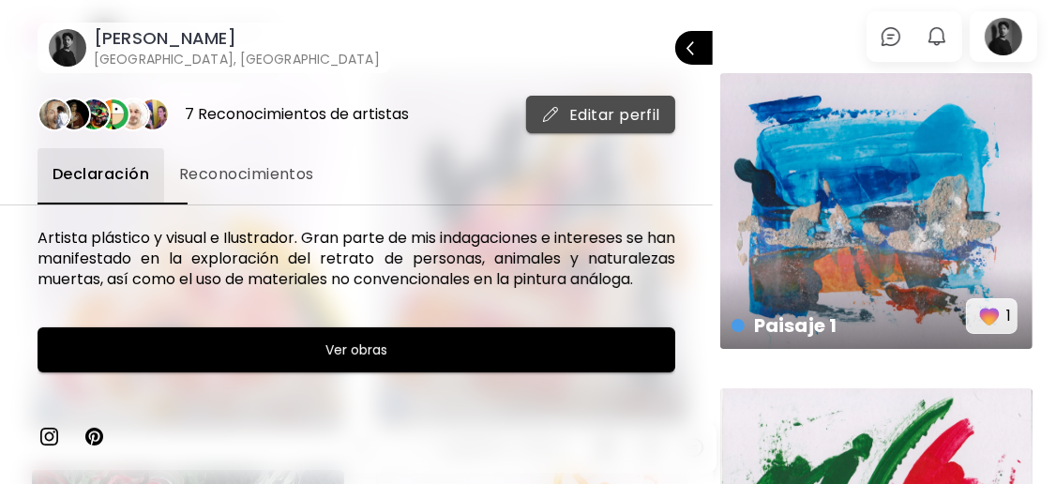
click at [556, 108] on span "Editar perfil" at bounding box center [600, 115] width 119 height 20
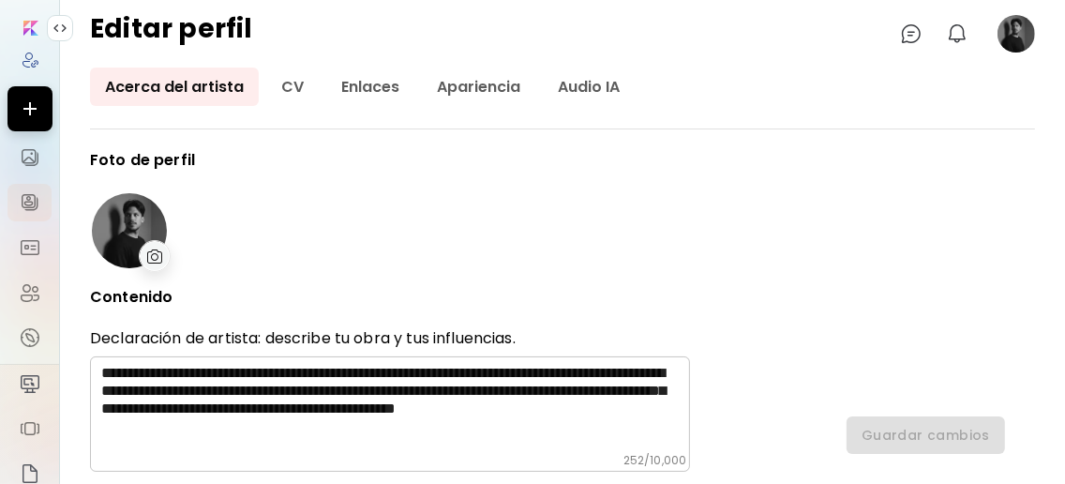
type input "********"
type input "******"
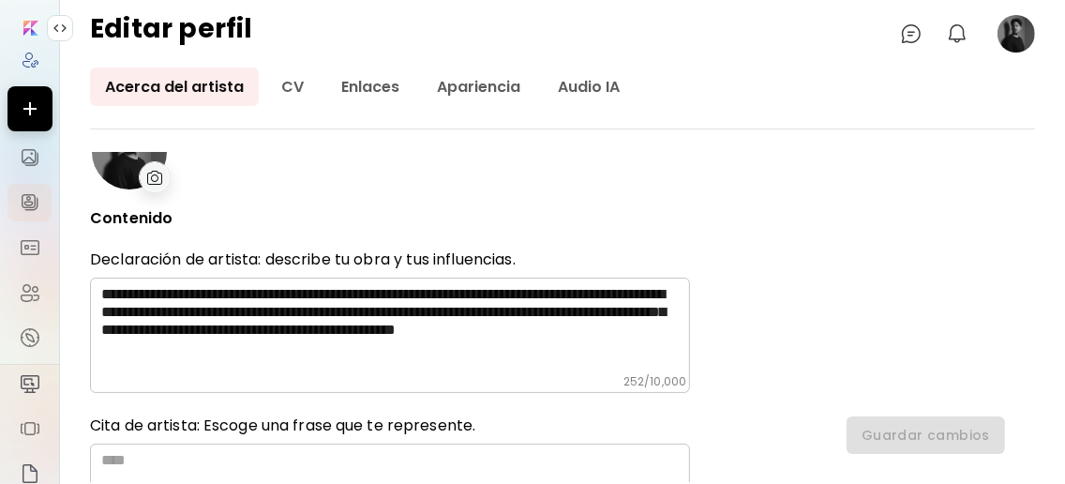
scroll to position [124, 0]
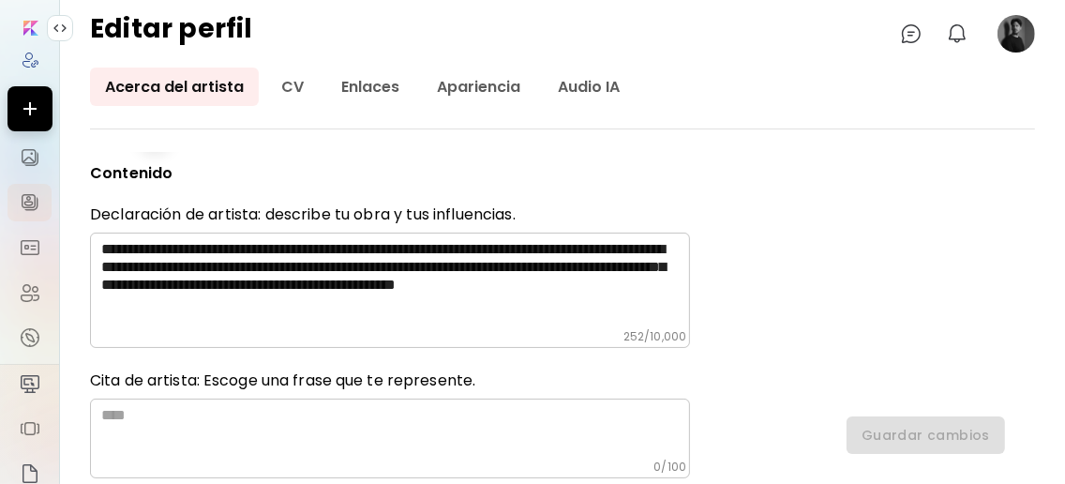
click at [430, 250] on textarea "**********" at bounding box center [395, 284] width 589 height 89
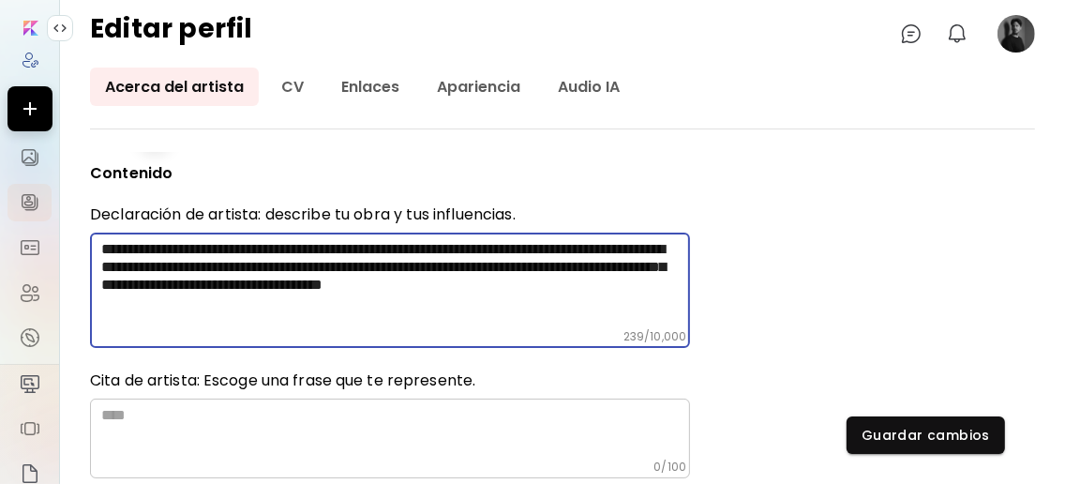
drag, startPoint x: 216, startPoint y: 291, endPoint x: 559, endPoint y: 277, distance: 343.6
click at [559, 277] on textarea "**********" at bounding box center [395, 284] width 589 height 89
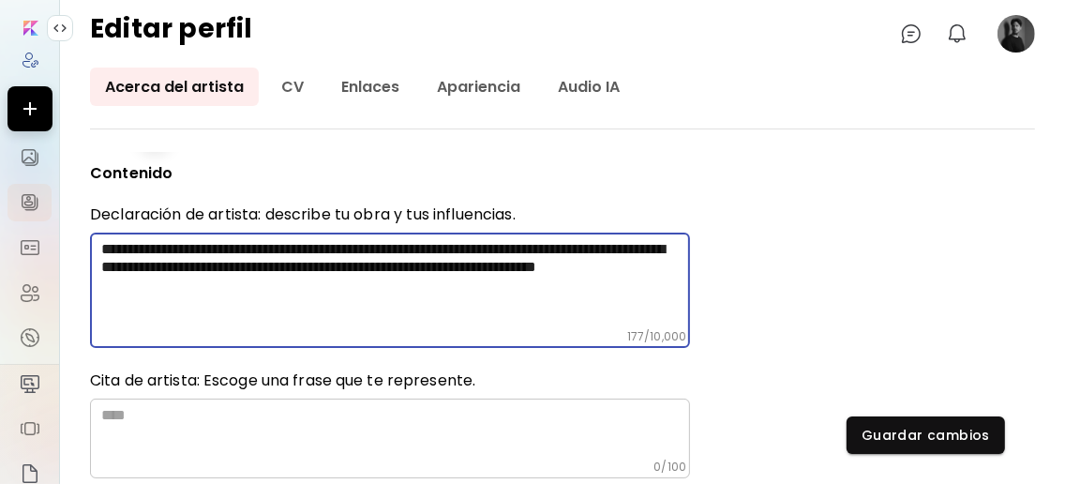
scroll to position [0, 0]
click at [558, 293] on textarea "**********" at bounding box center [395, 284] width 589 height 89
drag, startPoint x: 325, startPoint y: 249, endPoint x: 413, endPoint y: 249, distance: 87.2
click at [325, 248] on textarea "**********" at bounding box center [395, 284] width 589 height 89
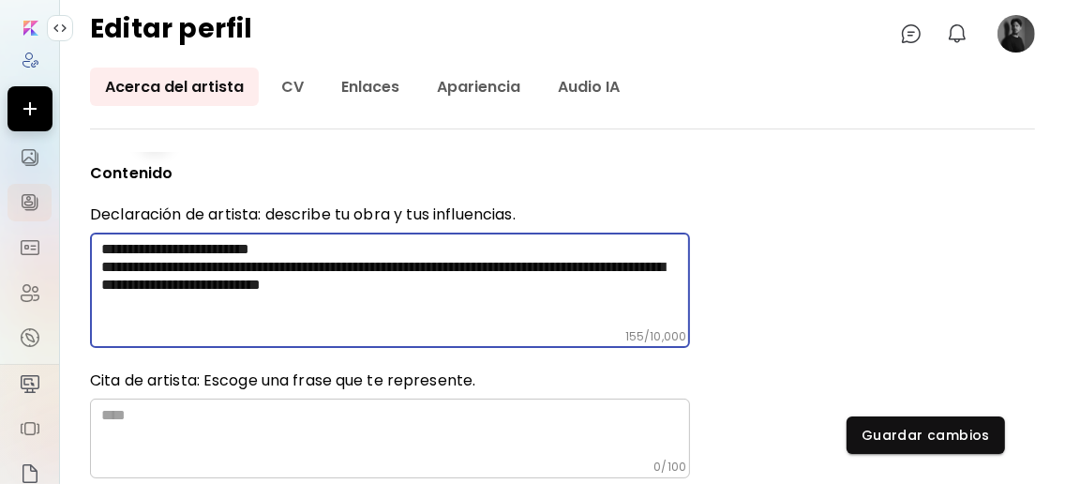
click at [336, 318] on textarea "**********" at bounding box center [395, 284] width 589 height 89
click at [639, 293] on textarea "**********" at bounding box center [395, 284] width 589 height 89
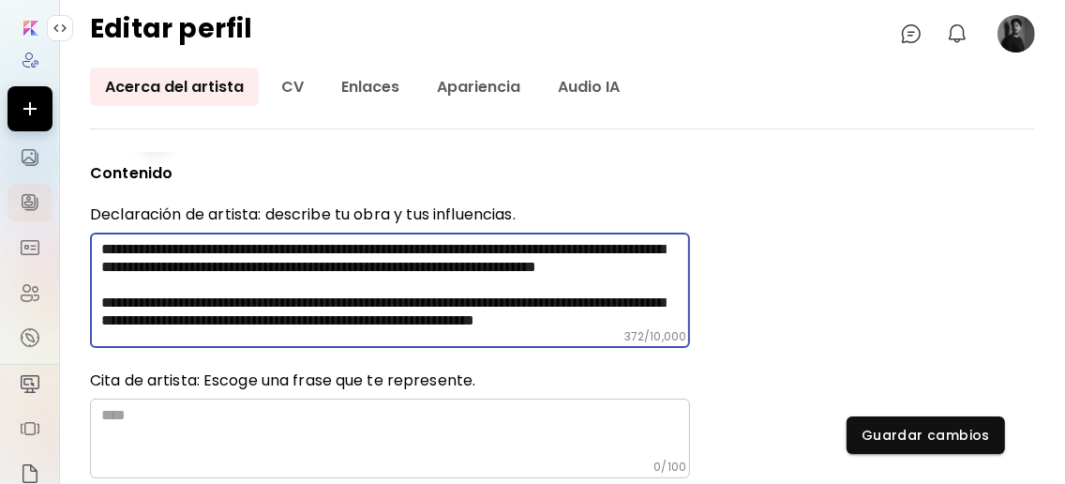
scroll to position [249, 0]
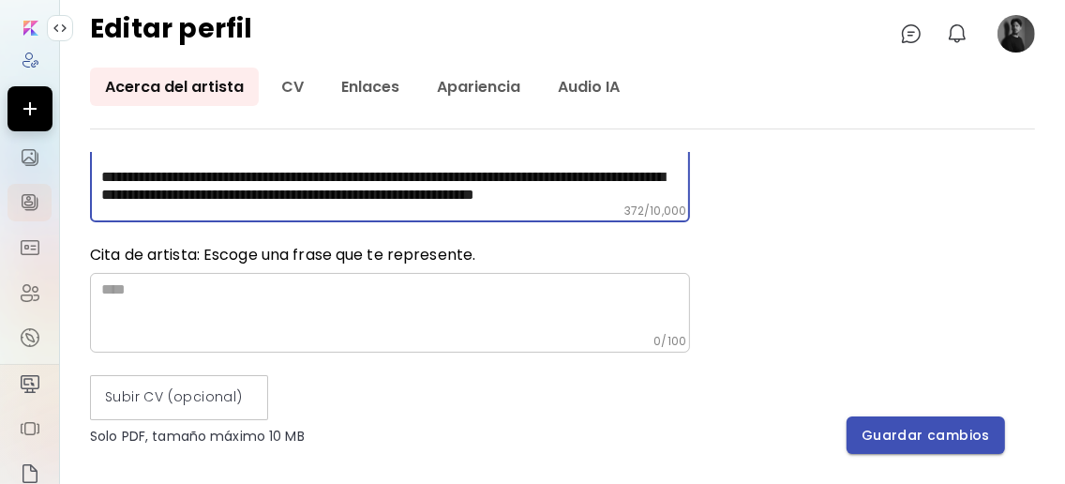
type textarea "**********"
click at [908, 430] on span "Guardar cambios" at bounding box center [926, 436] width 128 height 20
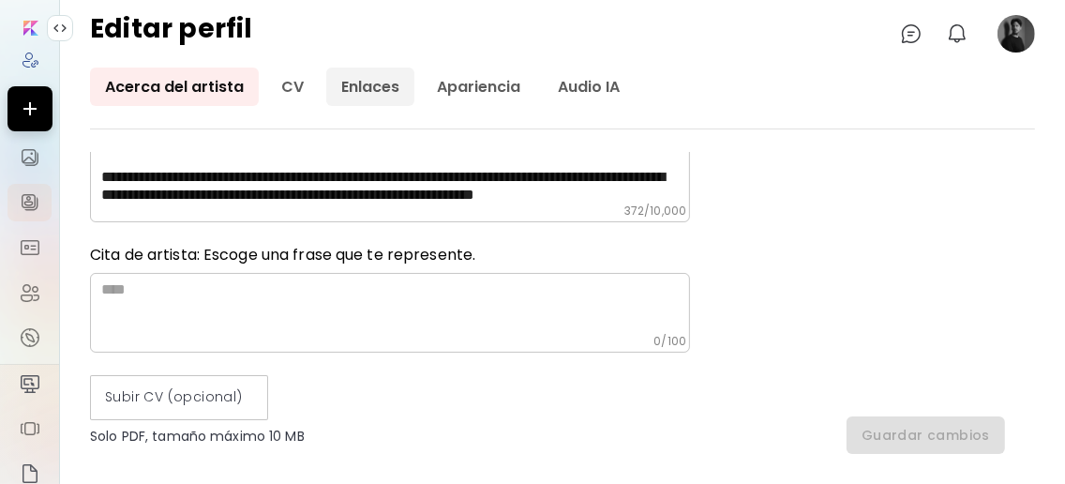
click at [373, 78] on link "Enlaces" at bounding box center [370, 87] width 88 height 38
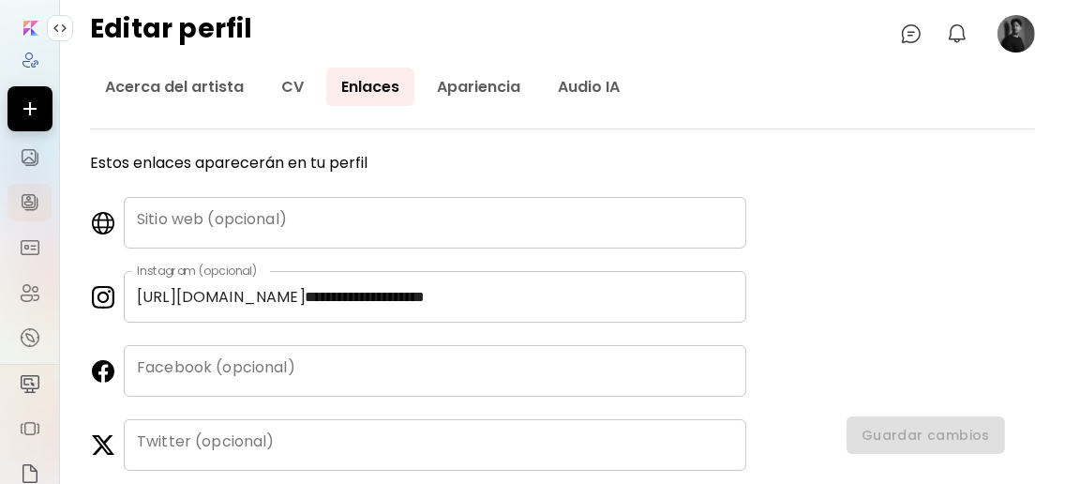
scroll to position [229, 0]
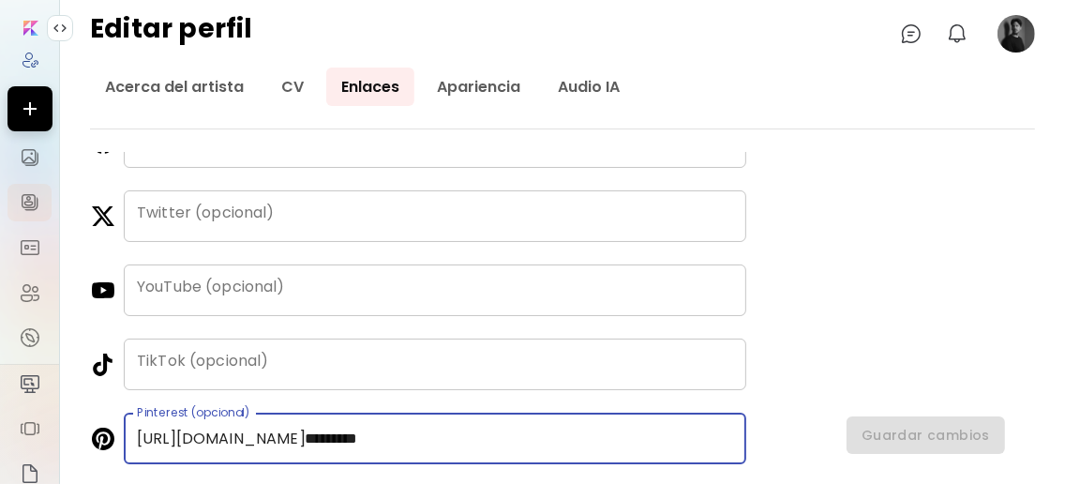
drag, startPoint x: 516, startPoint y: 446, endPoint x: 82, endPoint y: 482, distance: 435.7
click at [83, 476] on div "**********" at bounding box center [562, 276] width 1005 height 416
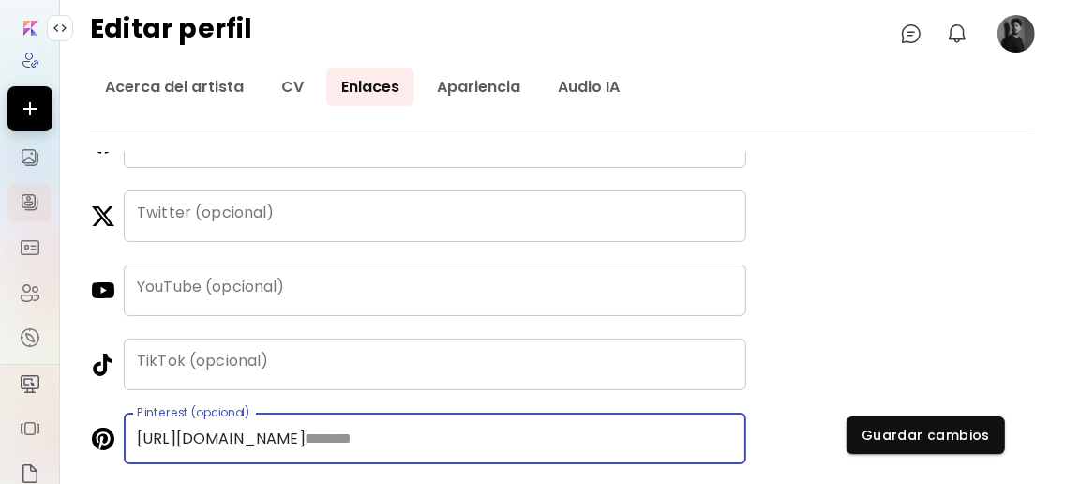
click at [415, 438] on input "text" at bounding box center [519, 439] width 455 height 52
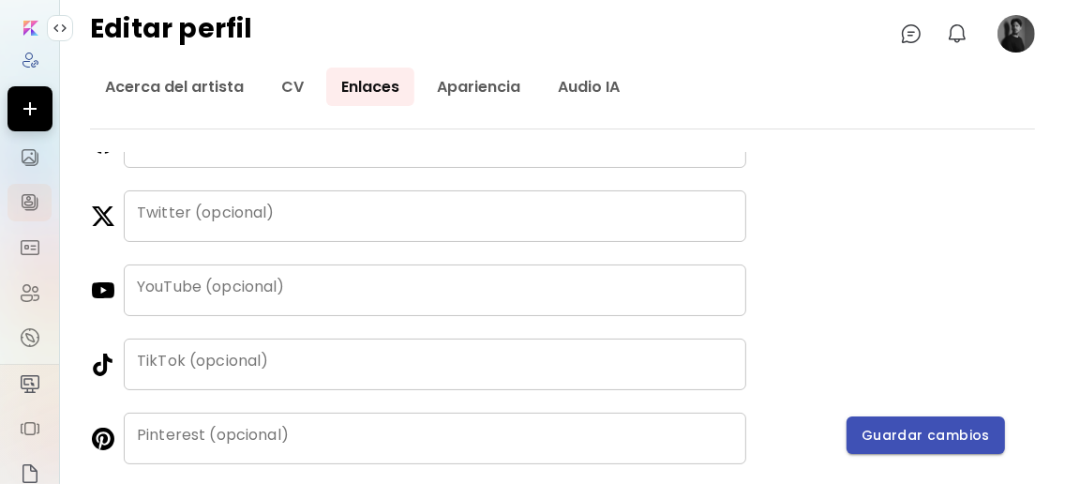
click at [937, 441] on span "Guardar cambios" at bounding box center [926, 436] width 128 height 20
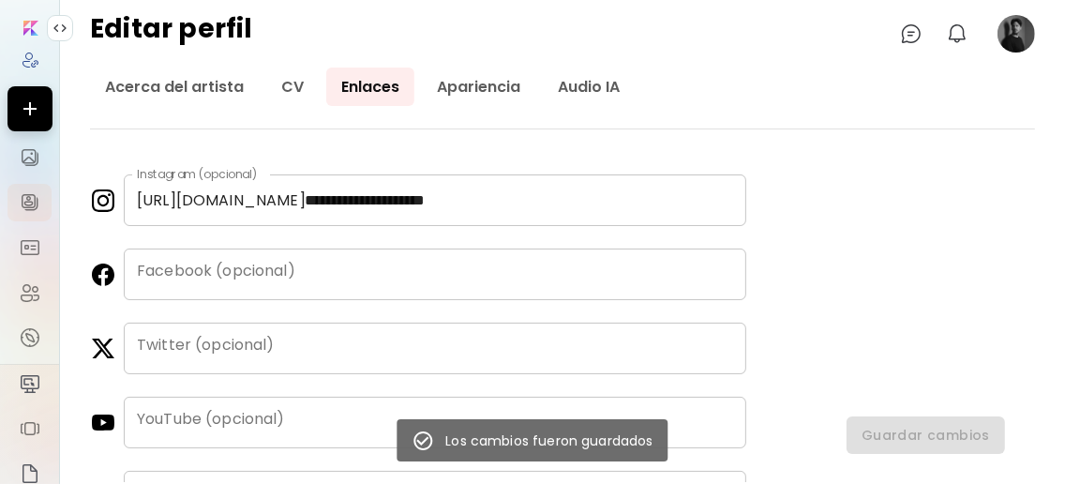
scroll to position [0, 0]
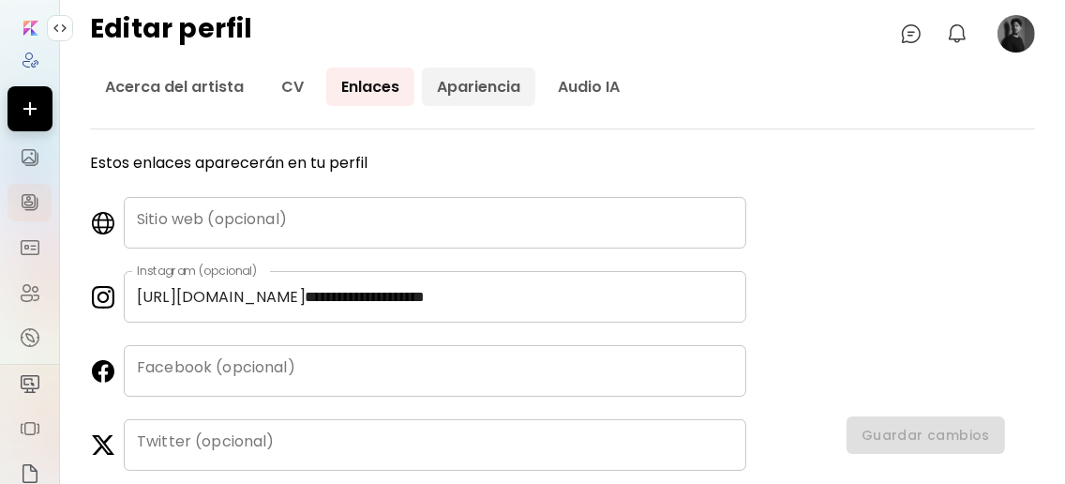
click at [501, 84] on link "Apariencia" at bounding box center [478, 87] width 113 height 38
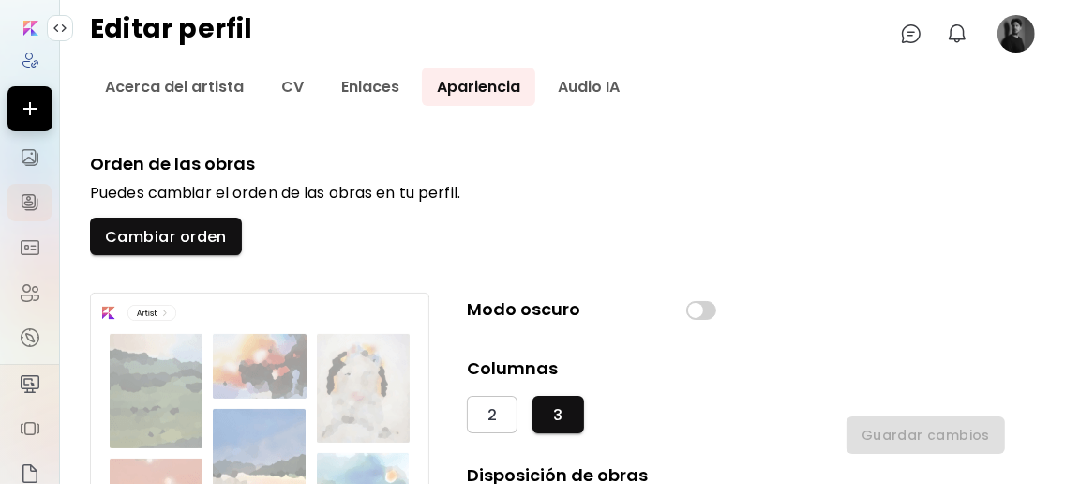
scroll to position [124, 0]
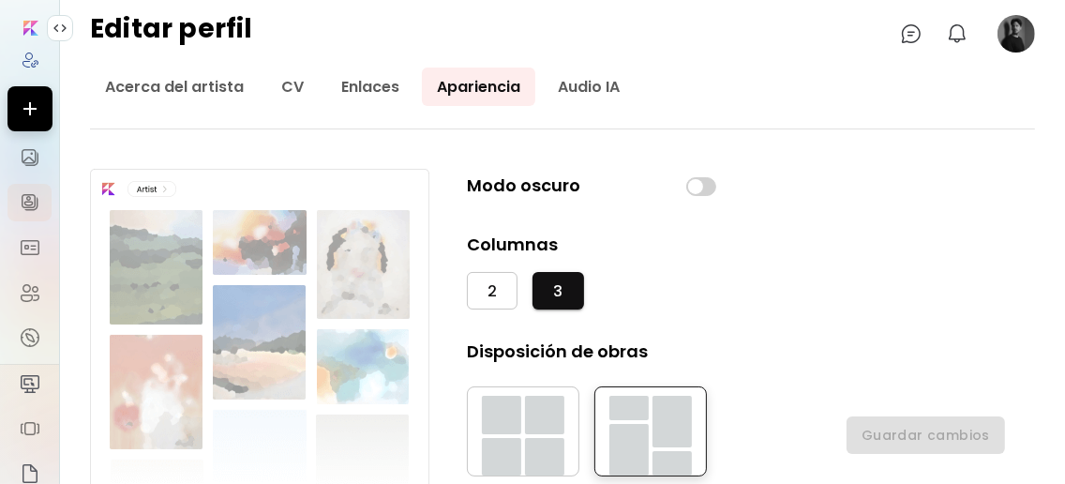
click at [495, 283] on span "2" at bounding box center [492, 291] width 9 height 20
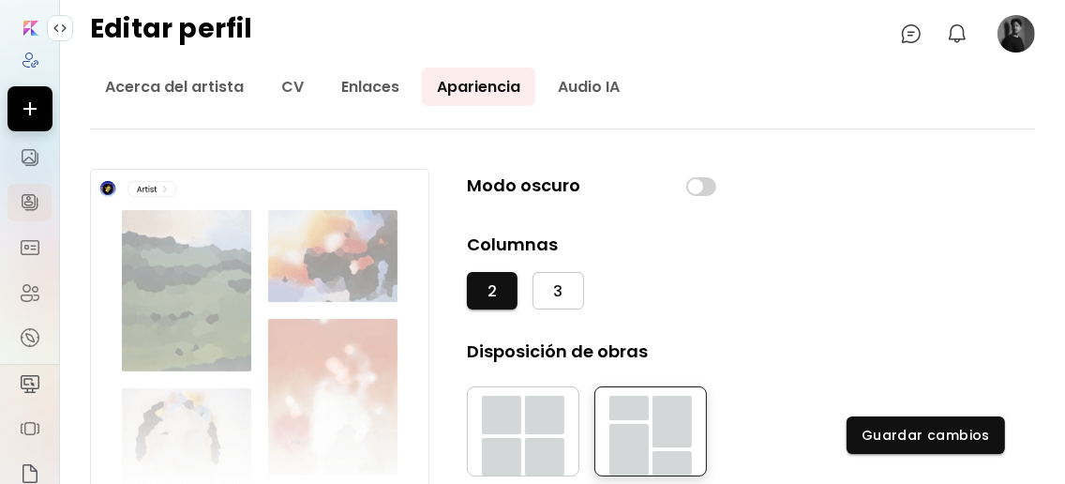
click at [550, 293] on button "3" at bounding box center [558, 291] width 51 height 38
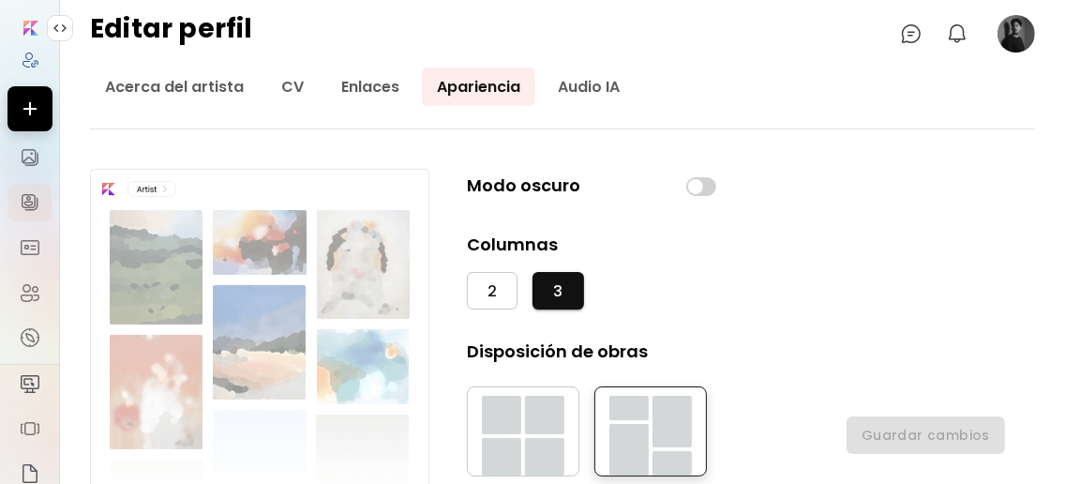
click at [509, 283] on button "2" at bounding box center [492, 291] width 51 height 38
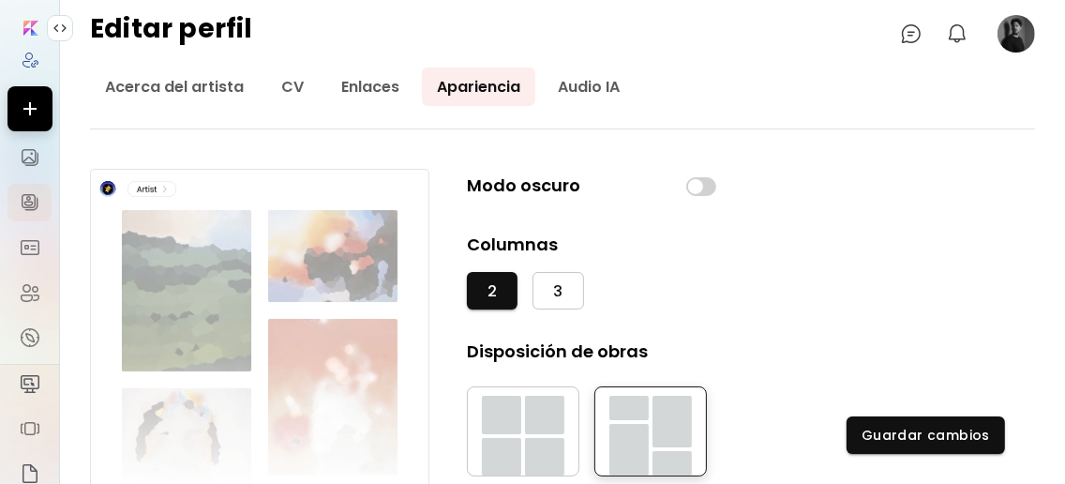
click at [553, 283] on span "3" at bounding box center [557, 291] width 9 height 20
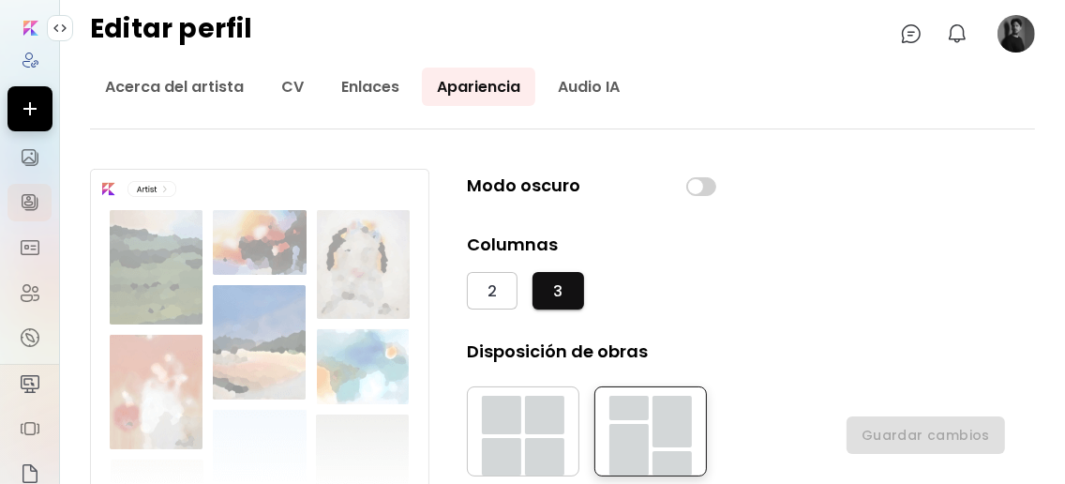
scroll to position [157, 0]
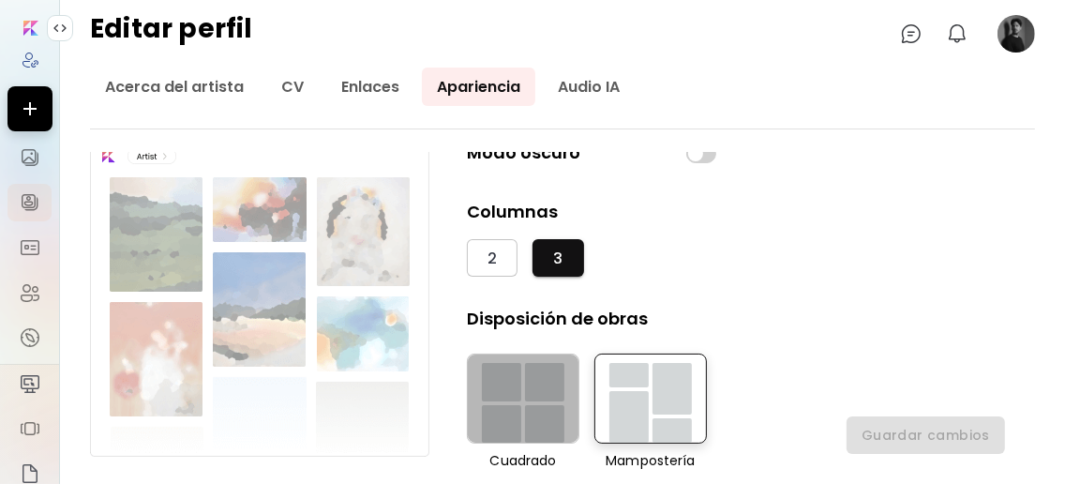
click at [514, 400] on div "button" at bounding box center [523, 400] width 83 height 83
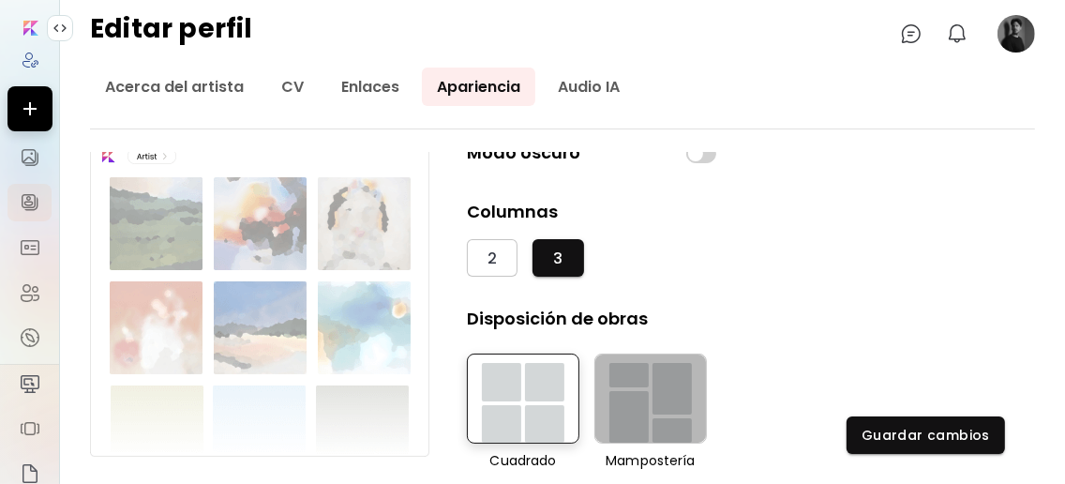
click at [628, 391] on div "button" at bounding box center [629, 417] width 39 height 52
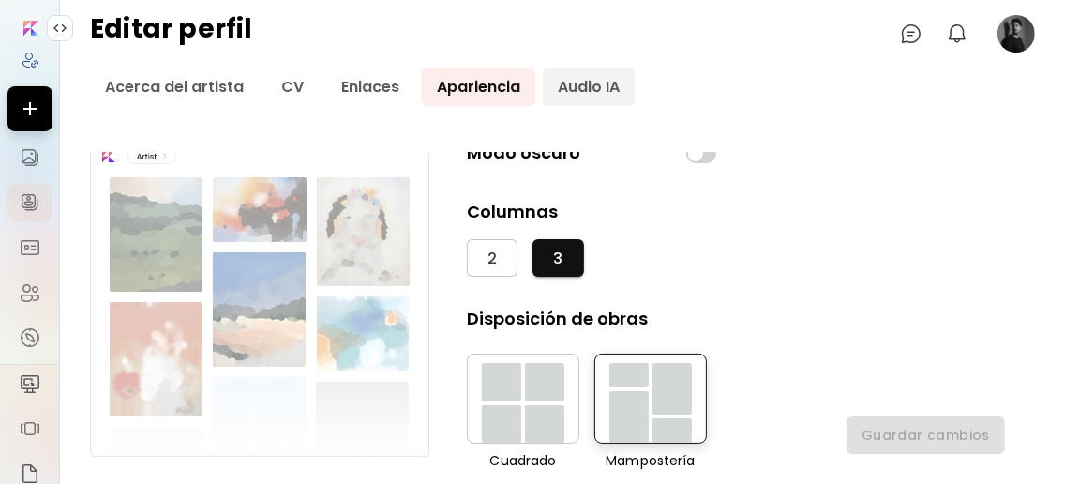
click at [611, 88] on link "Audio IA" at bounding box center [589, 87] width 92 height 38
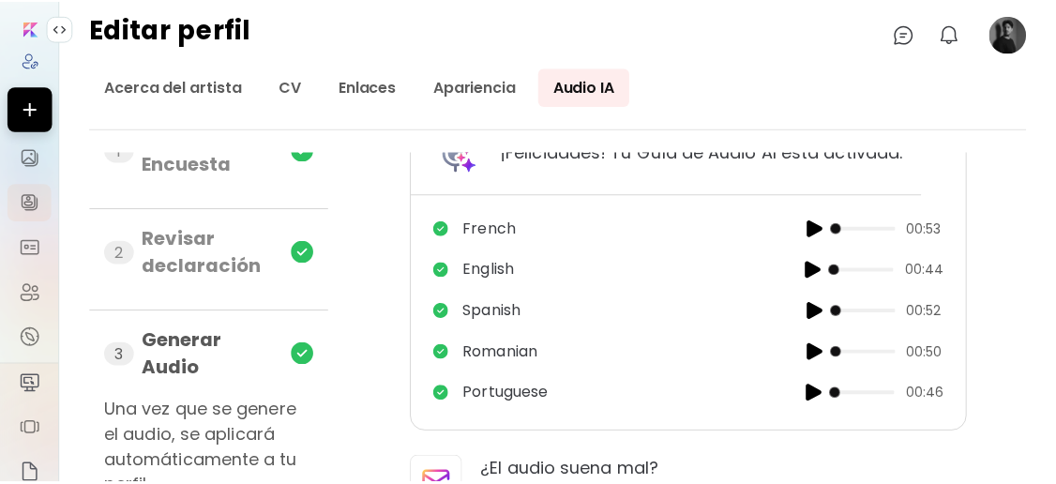
scroll to position [57, 0]
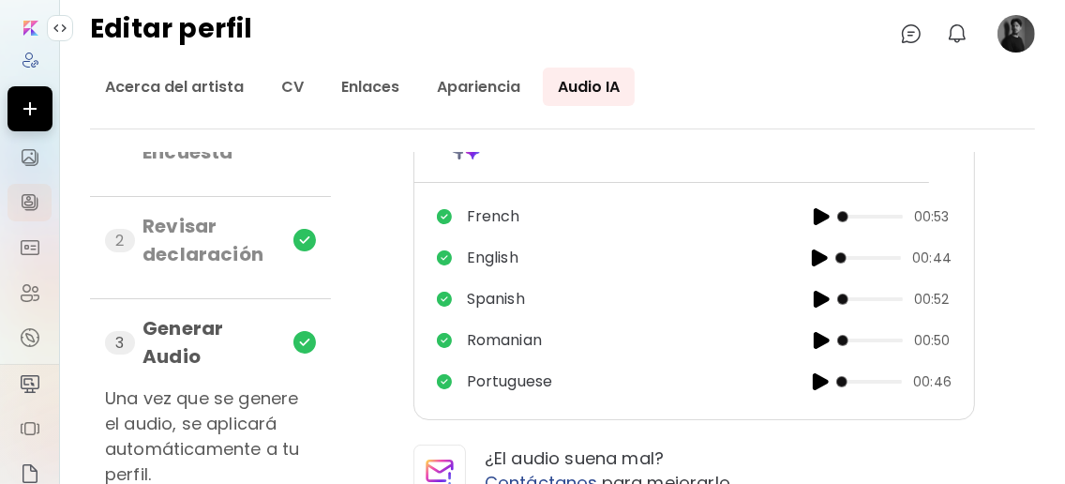
click at [1008, 36] on image at bounding box center [1017, 34] width 38 height 38
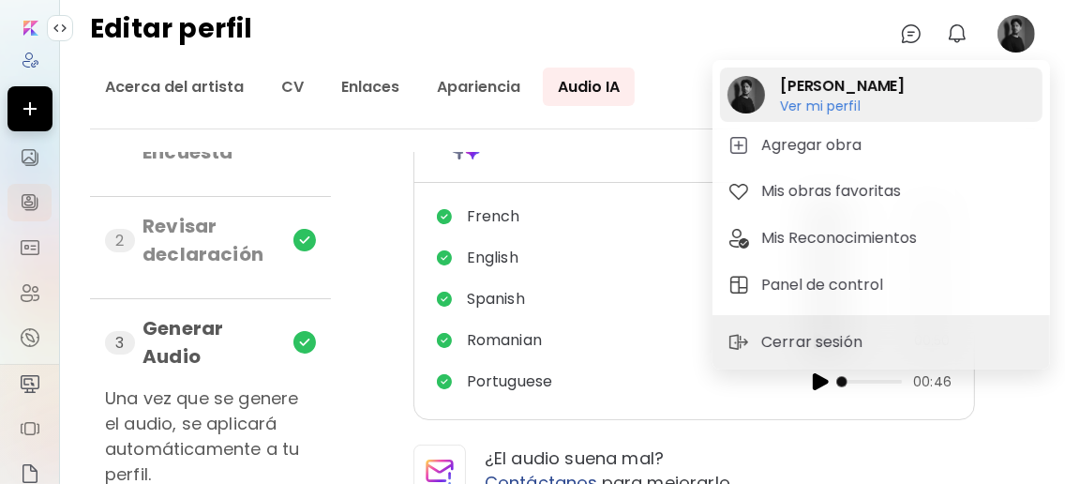
click at [898, 82] on div "Oscar Caicedo Ver mi perfil Ver mi perfil" at bounding box center [881, 95] width 323 height 54
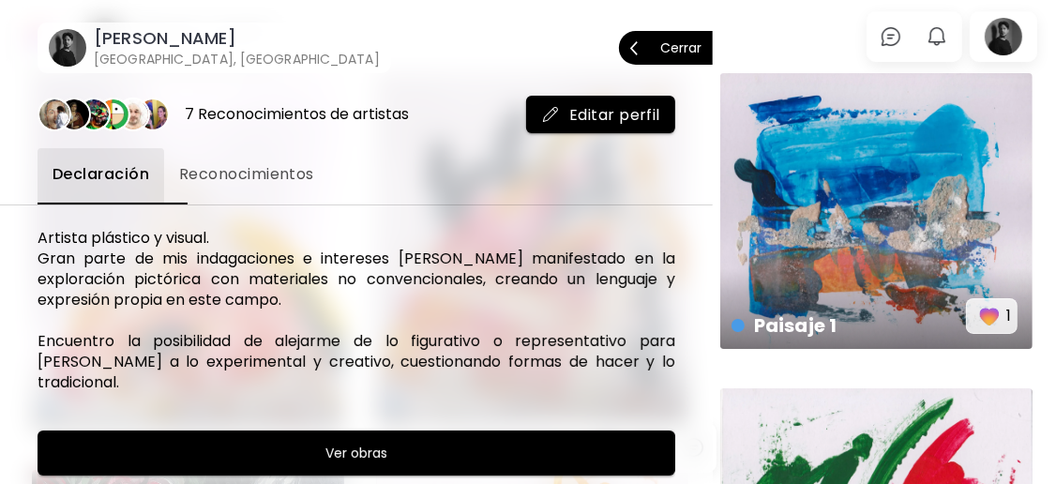
click at [660, 48] on p "Cerrar" at bounding box center [680, 47] width 41 height 13
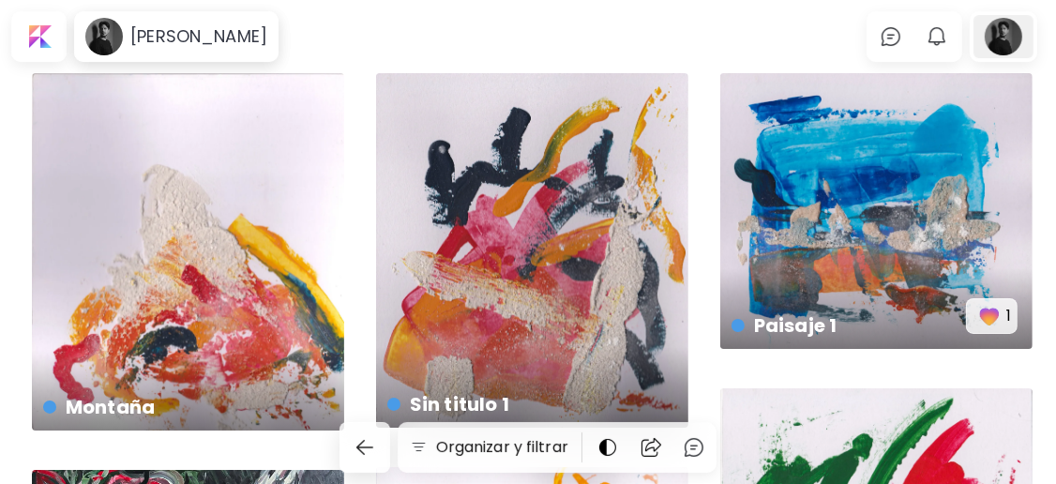
click at [1020, 36] on div at bounding box center [1004, 36] width 60 height 43
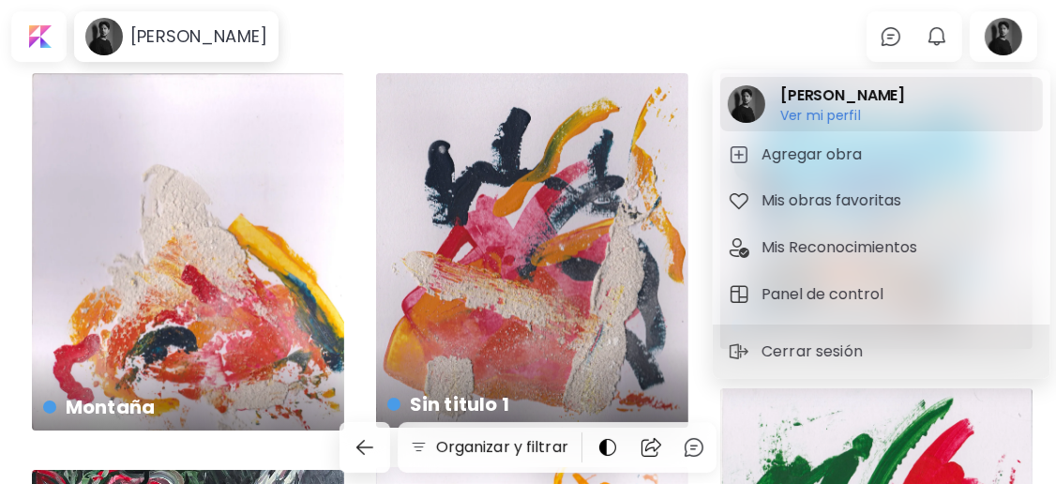
click at [846, 109] on h6 "Ver mi perfil" at bounding box center [842, 115] width 125 height 17
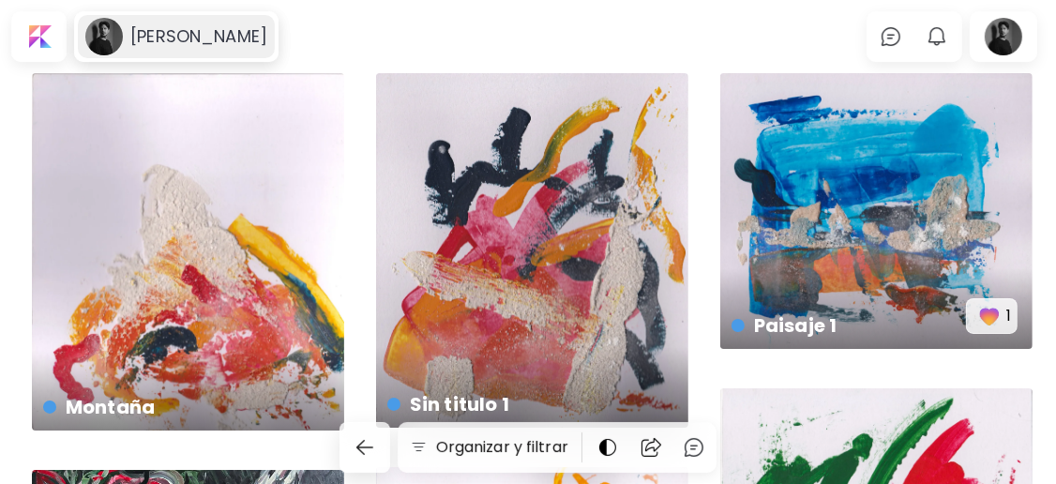
click at [170, 30] on h6 "[PERSON_NAME]" at bounding box center [198, 36] width 137 height 23
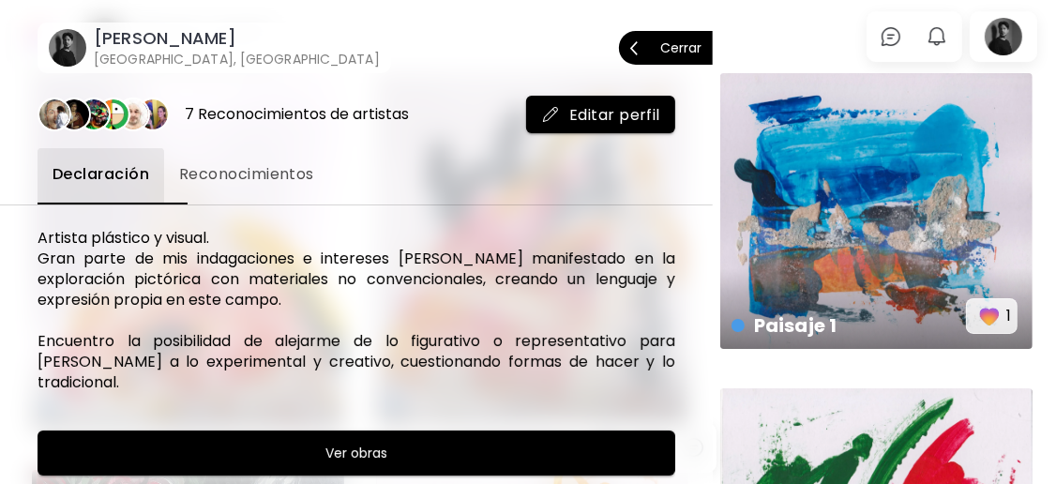
click at [678, 54] on span "Cerrar" at bounding box center [665, 47] width 71 height 39
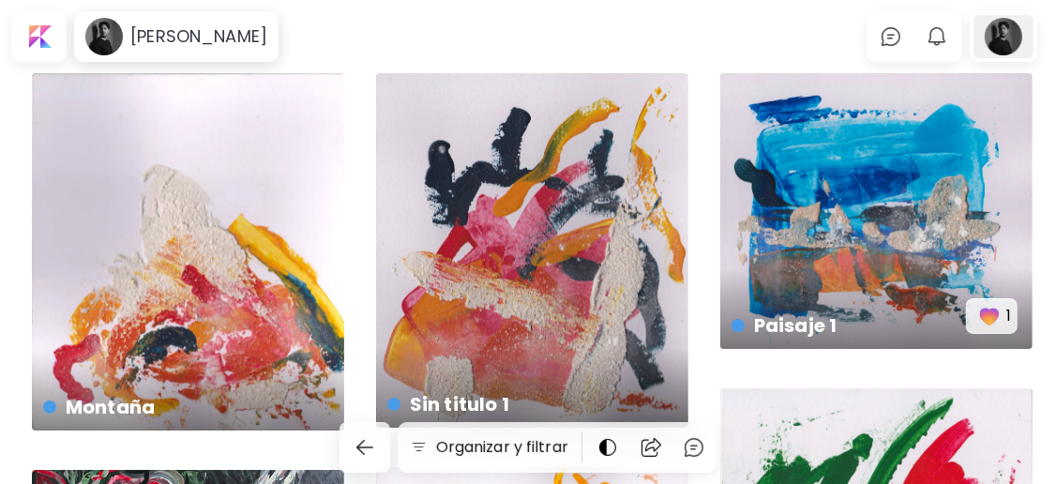
click at [1007, 26] on div at bounding box center [1004, 36] width 60 height 43
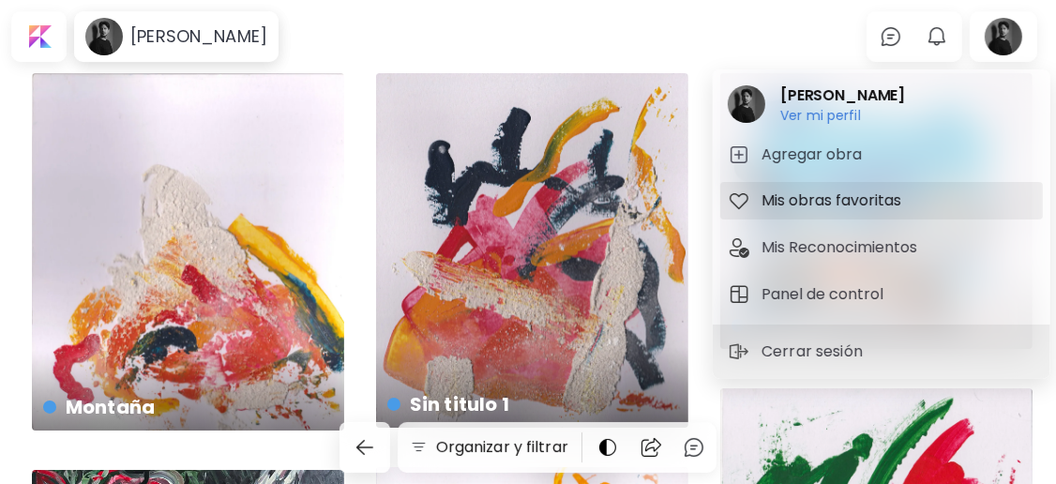
click at [868, 202] on h5 "Mis obras favoritas" at bounding box center [834, 200] width 145 height 23
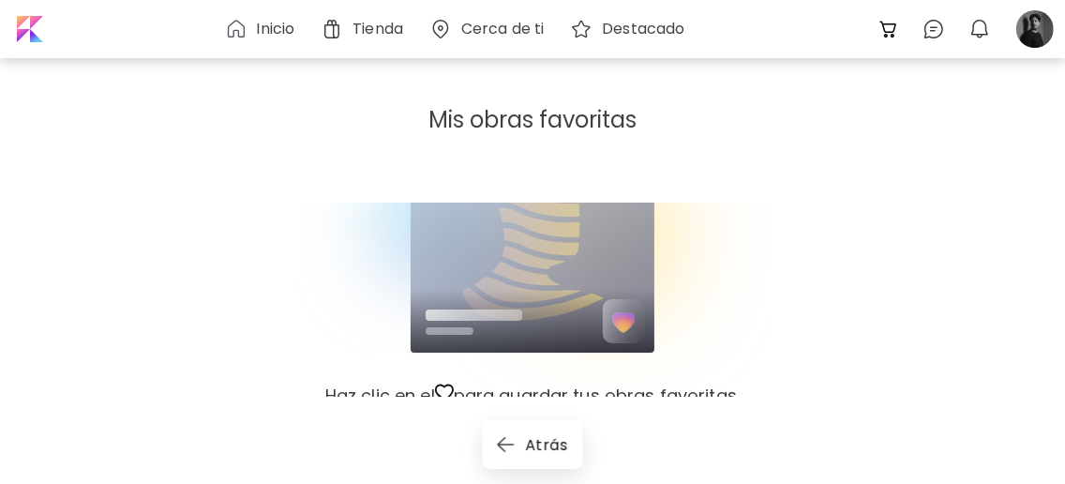
click at [541, 438] on span "Atrás" at bounding box center [534, 445] width 67 height 20
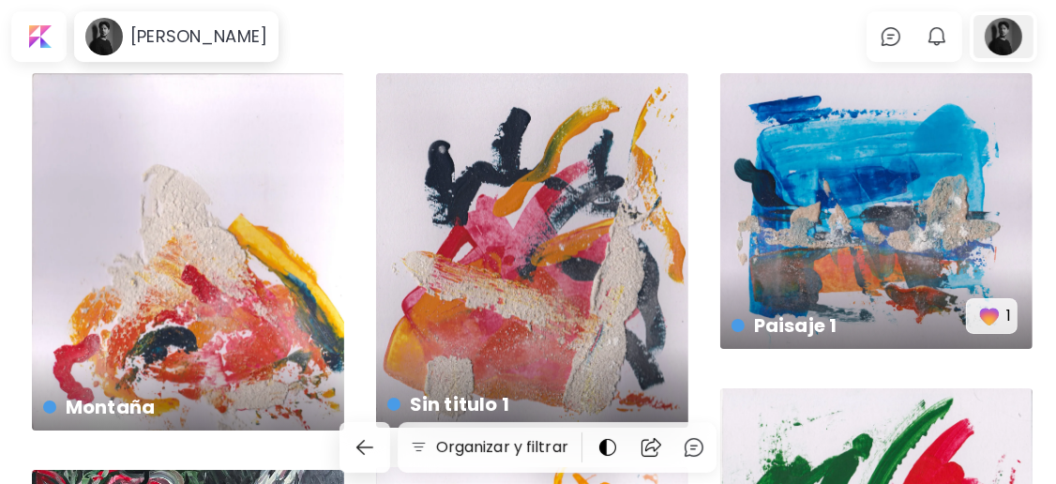
click at [1024, 39] on div at bounding box center [1004, 36] width 60 height 43
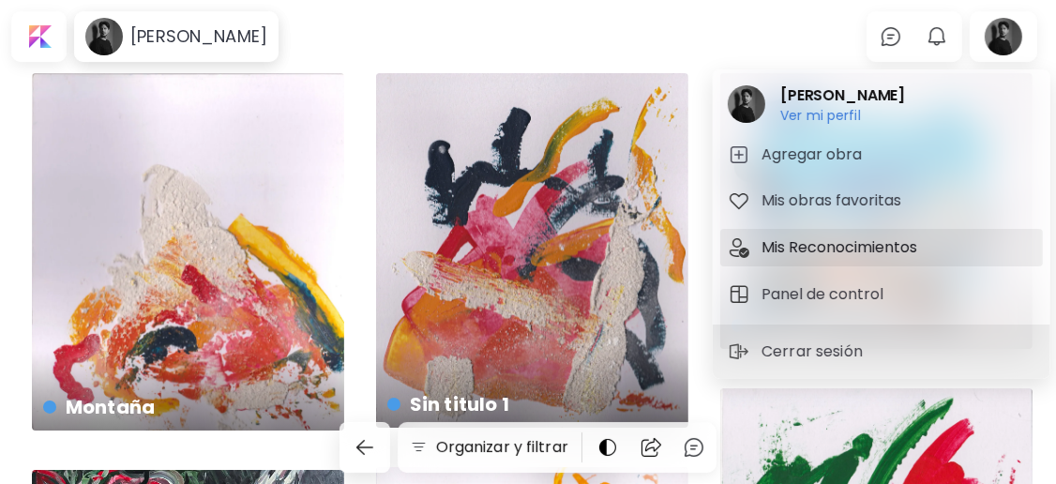
click at [885, 246] on h5 "Mis Reconocimientos" at bounding box center [842, 247] width 161 height 23
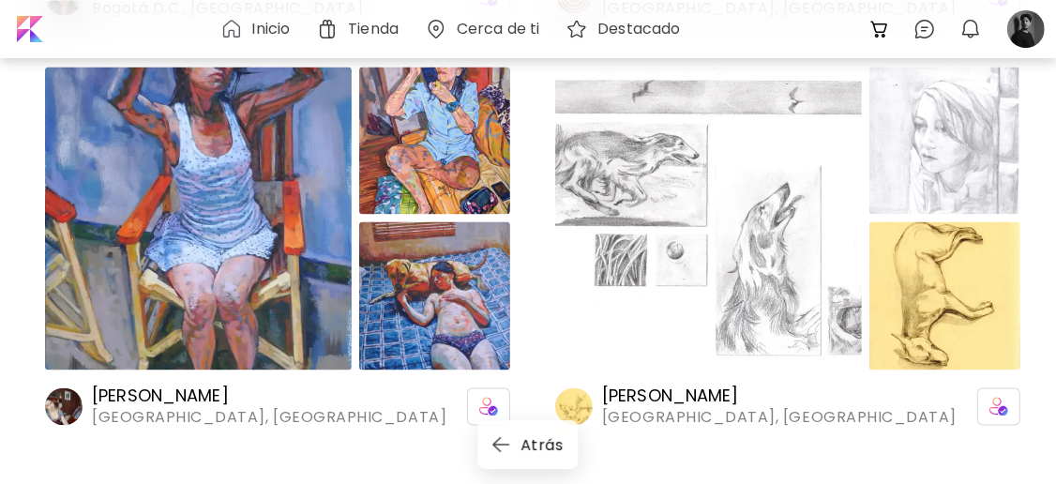
scroll to position [1736, 0]
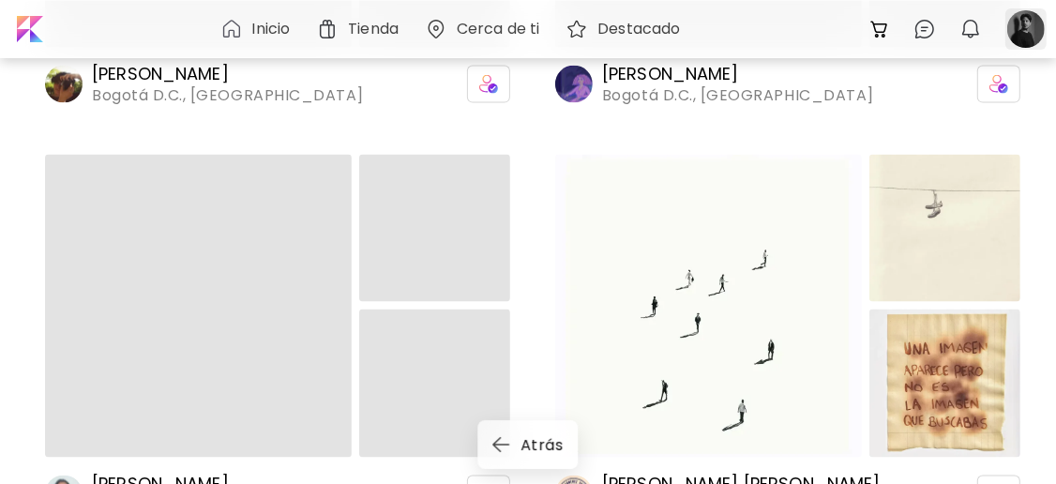
click at [1032, 23] on div at bounding box center [1025, 28] width 41 height 41
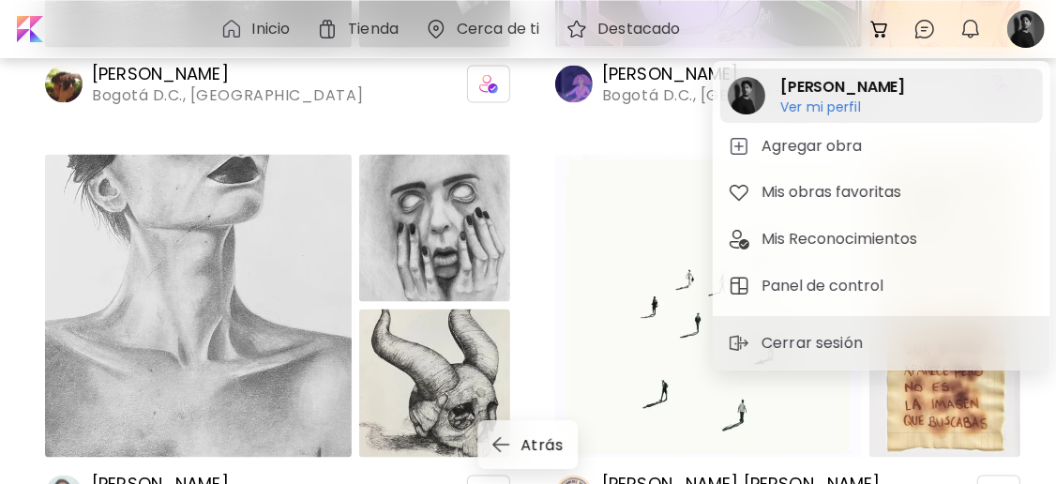
click at [863, 106] on h6 "Ver mi perfil" at bounding box center [842, 106] width 125 height 17
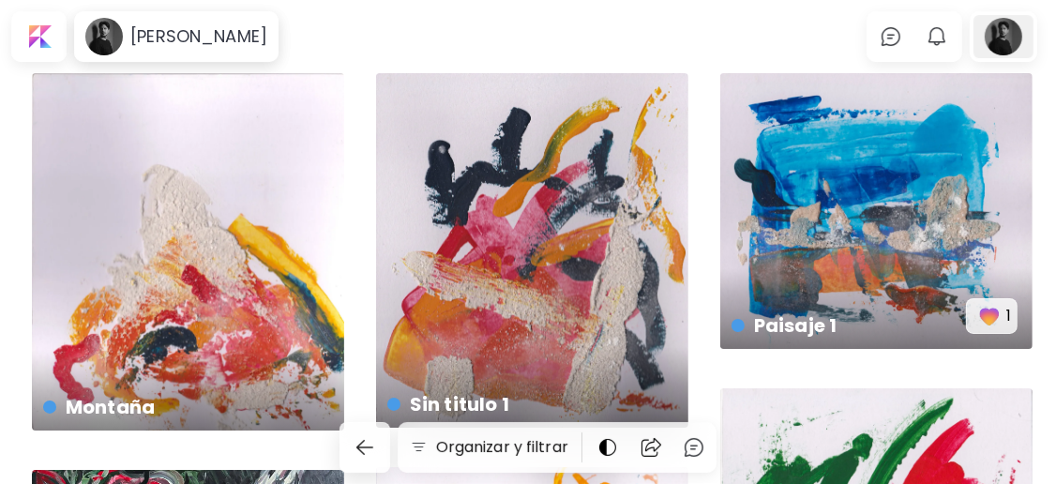
click at [1032, 42] on div at bounding box center [1004, 36] width 60 height 43
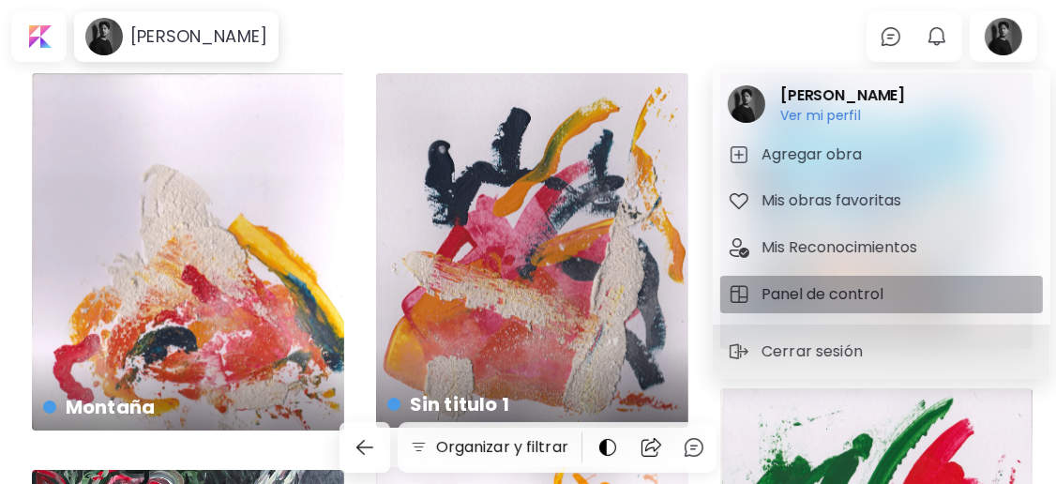
click at [868, 285] on h5 "Panel de control" at bounding box center [826, 294] width 128 height 23
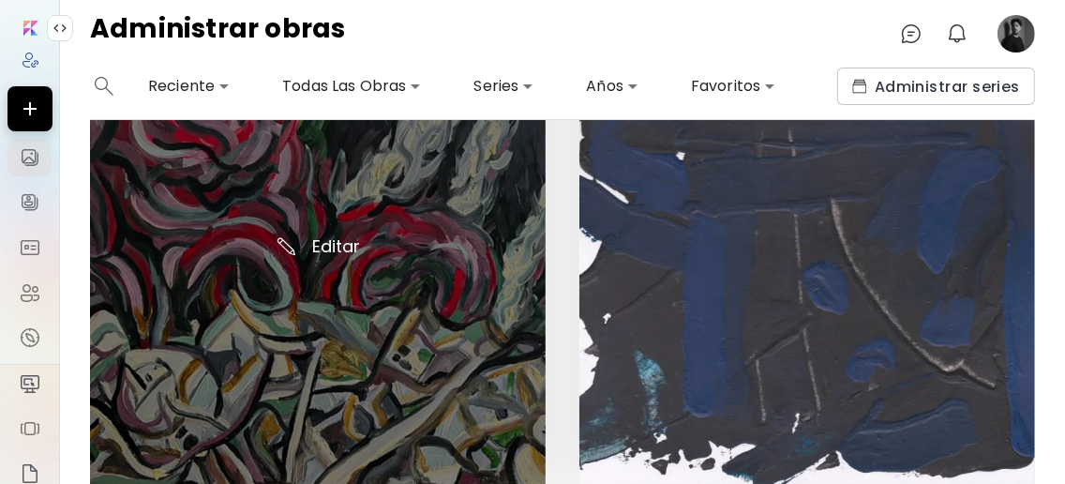
scroll to position [374, 0]
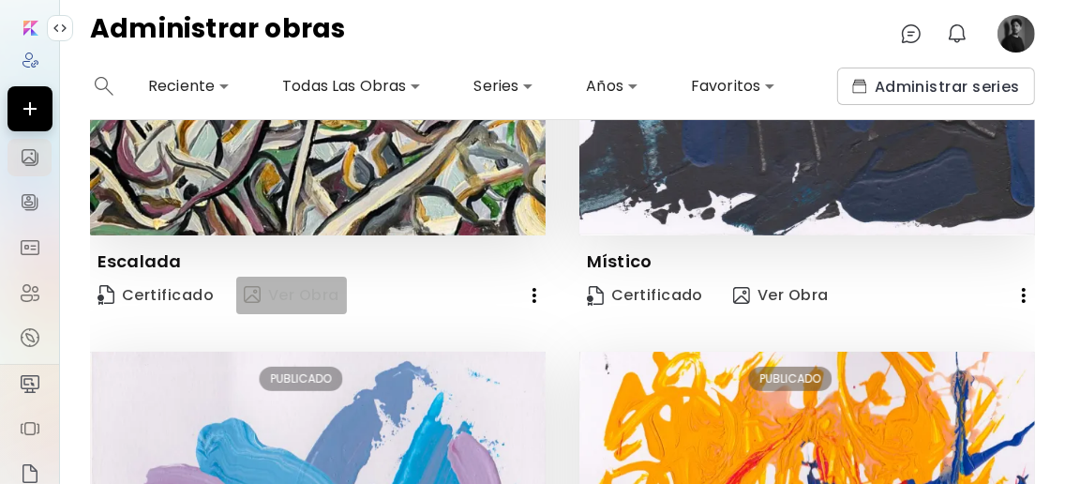
click at [294, 295] on span "Ver Obra" at bounding box center [292, 295] width 96 height 23
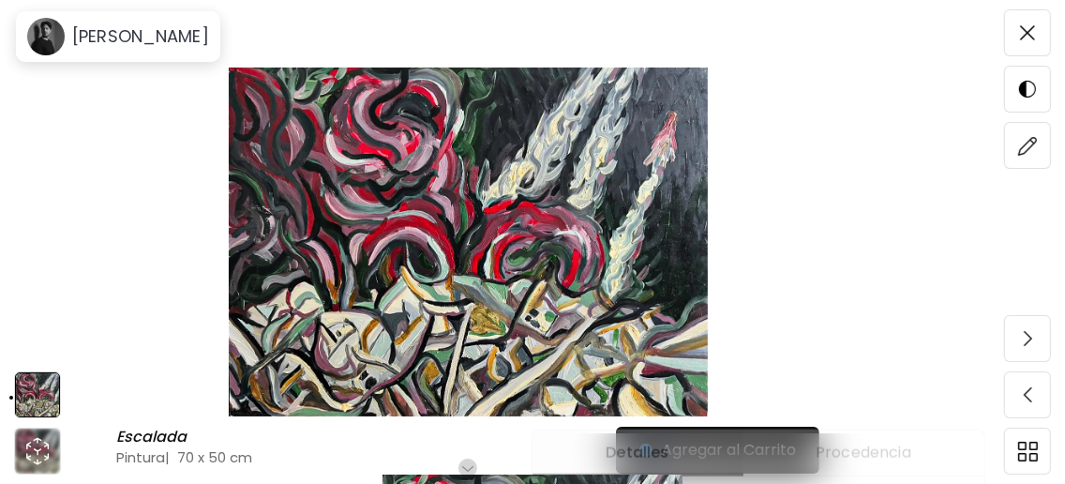
scroll to position [249, 0]
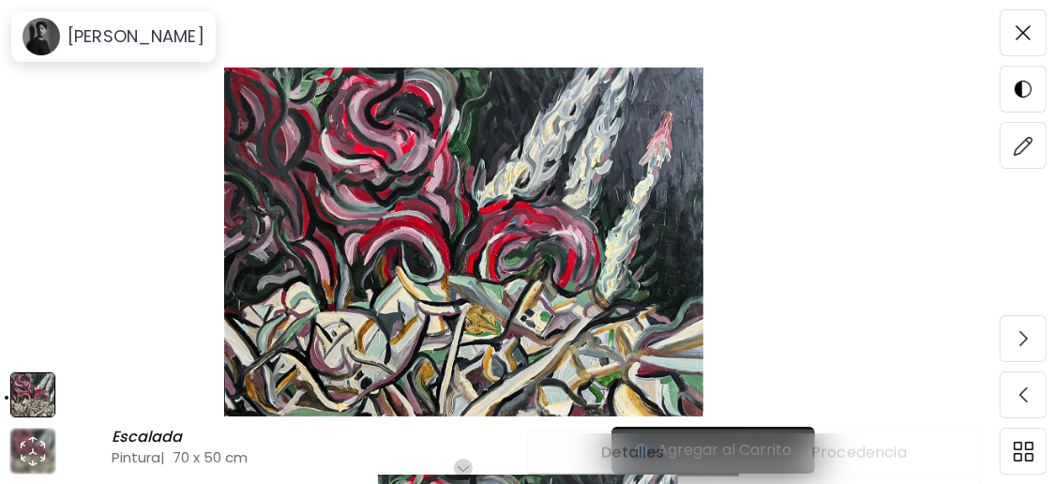
click at [457, 237] on img at bounding box center [463, 242] width 769 height 349
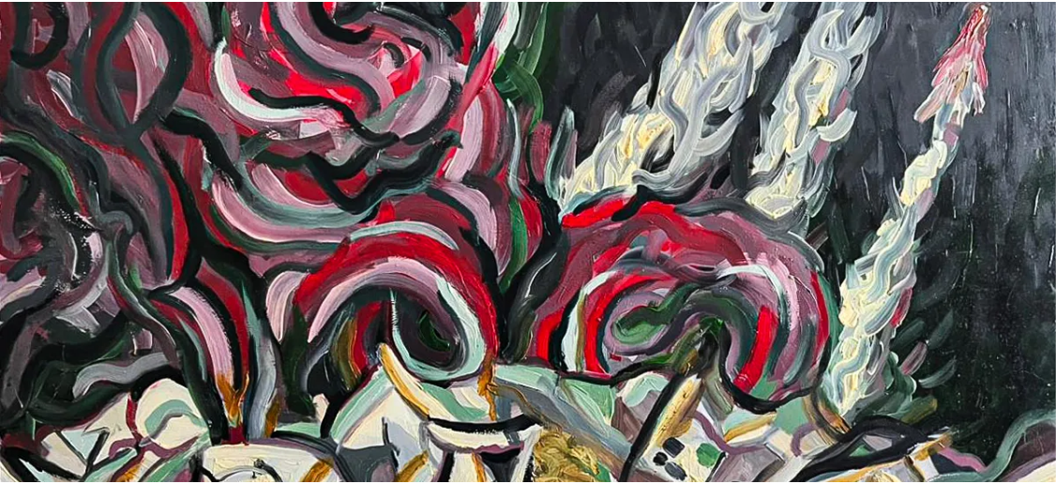
scroll to position [0, 0]
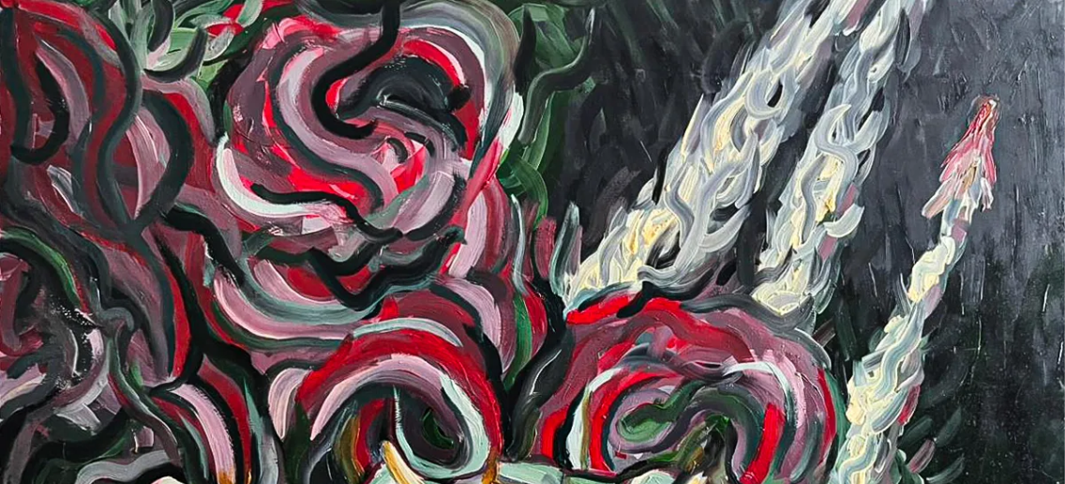
click at [724, 106] on img at bounding box center [532, 388] width 1065 height 776
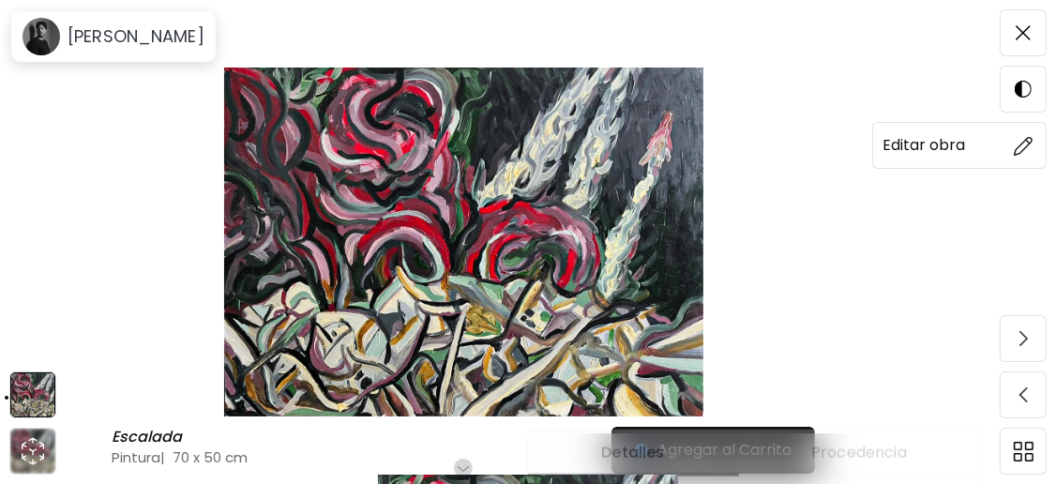
click at [1019, 136] on img at bounding box center [1024, 146] width 20 height 20
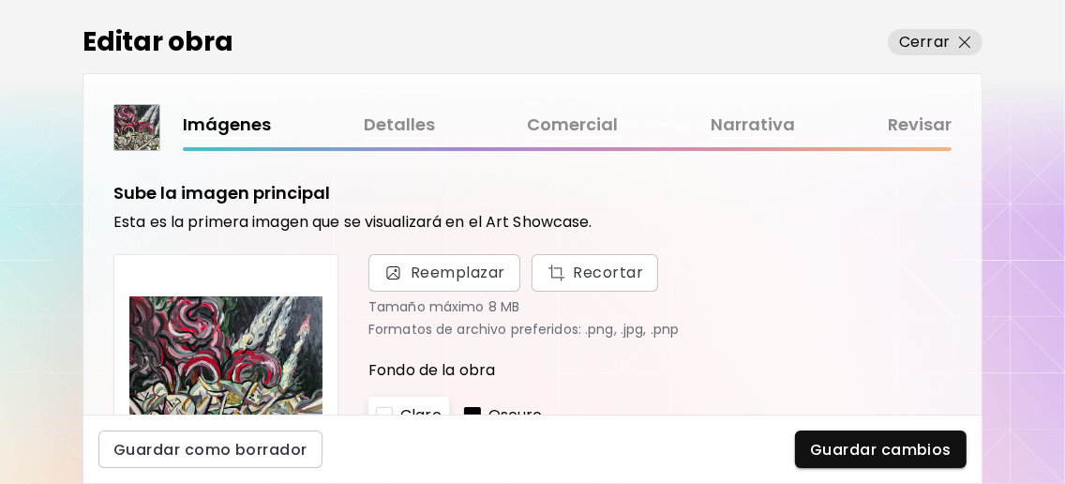
click at [928, 115] on link "Revisar" at bounding box center [920, 125] width 64 height 27
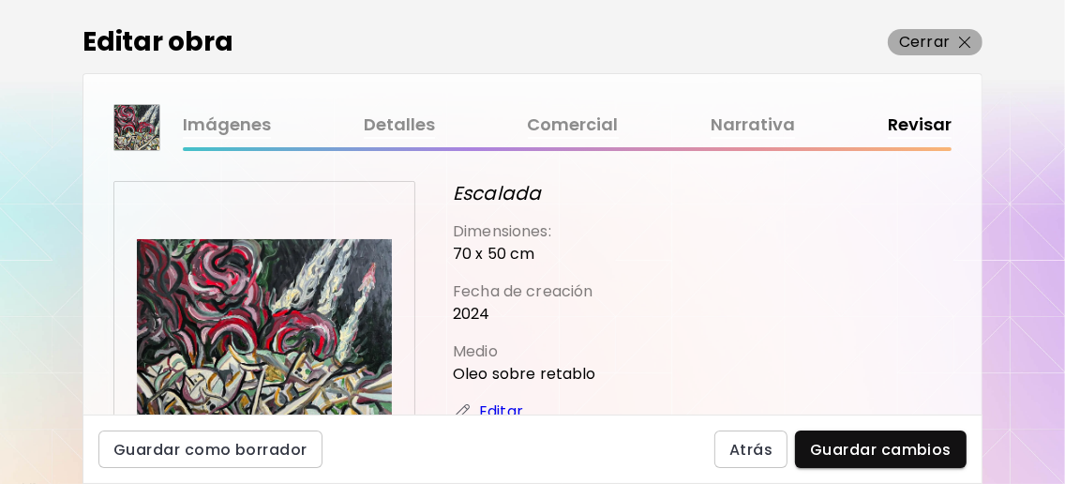
click at [959, 38] on img "button" at bounding box center [965, 43] width 12 height 12
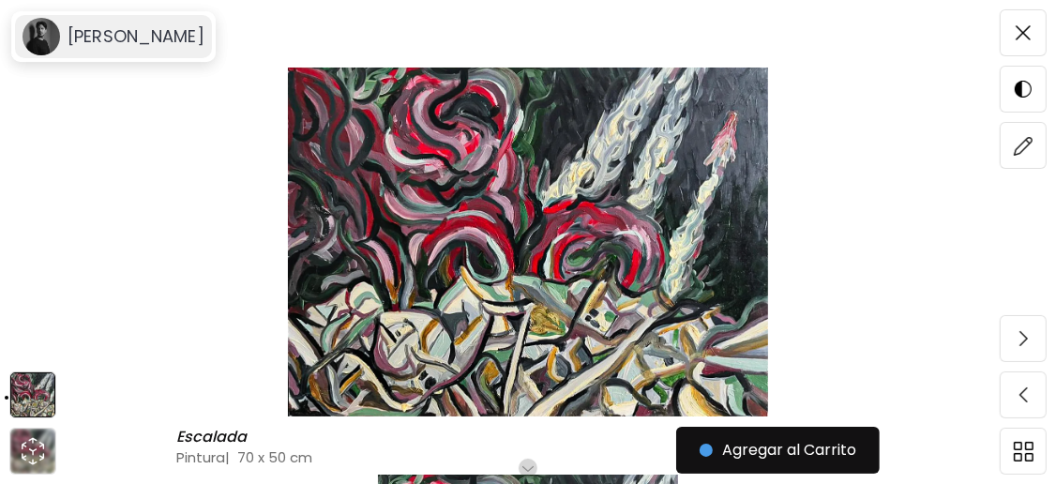
click at [181, 28] on h6 "[PERSON_NAME]" at bounding box center [136, 36] width 137 height 23
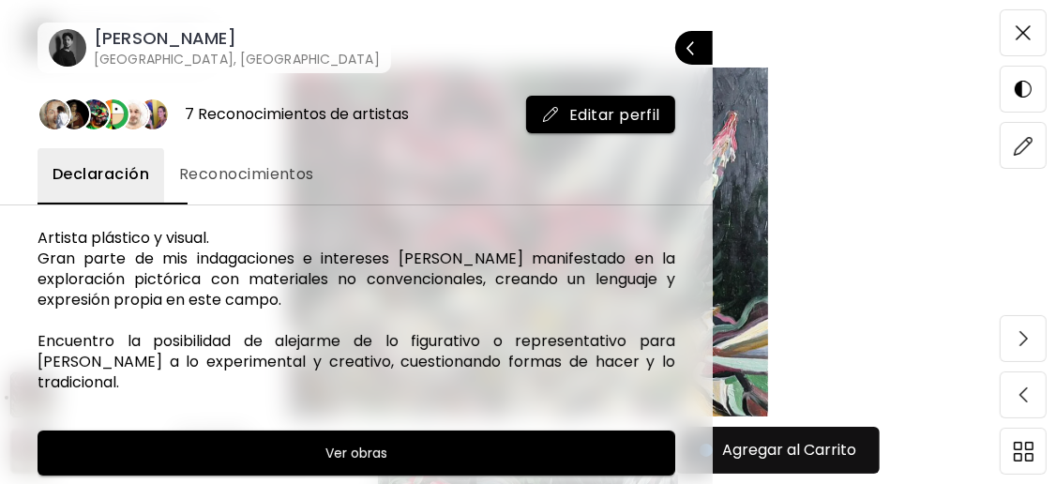
scroll to position [143, 0]
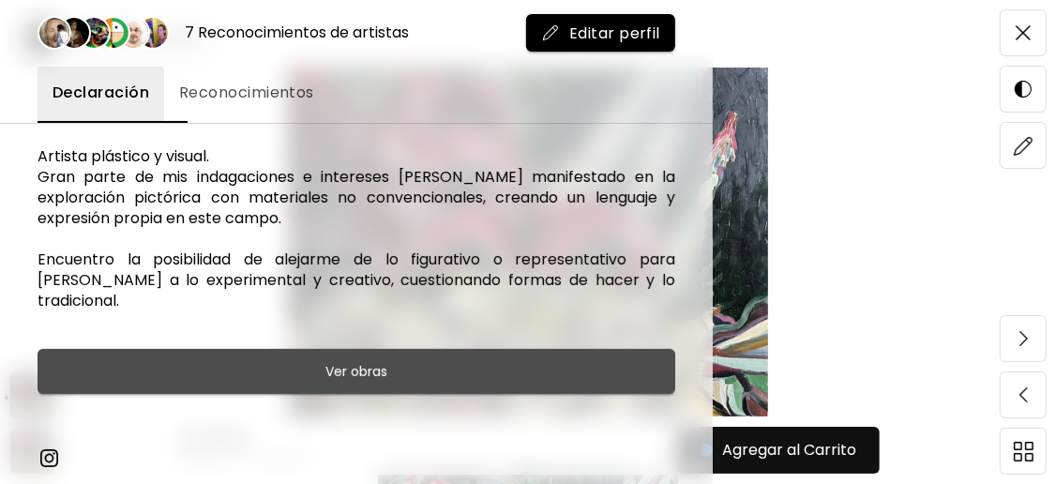
click at [435, 363] on span "Ver obras" at bounding box center [356, 371] width 591 height 23
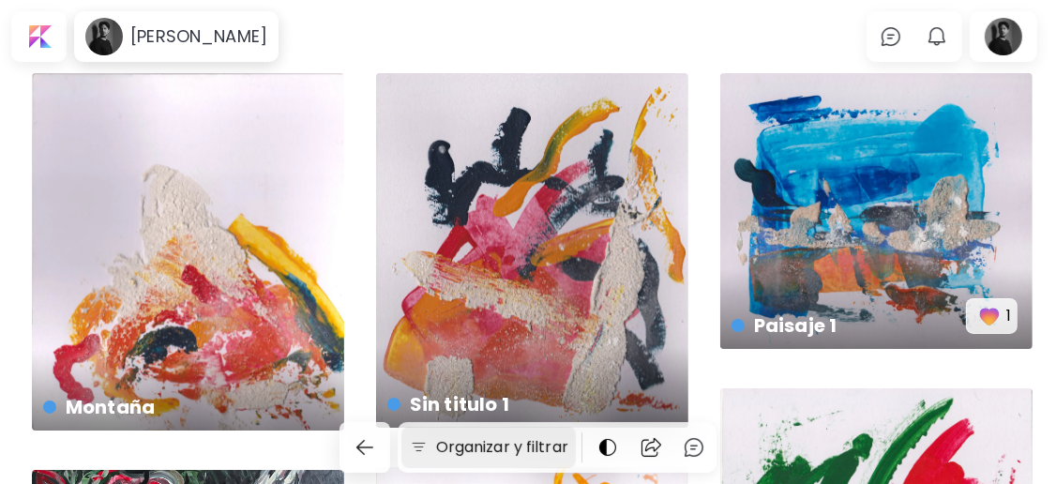
click at [537, 444] on h6 "Organizar y filtrar" at bounding box center [502, 447] width 132 height 23
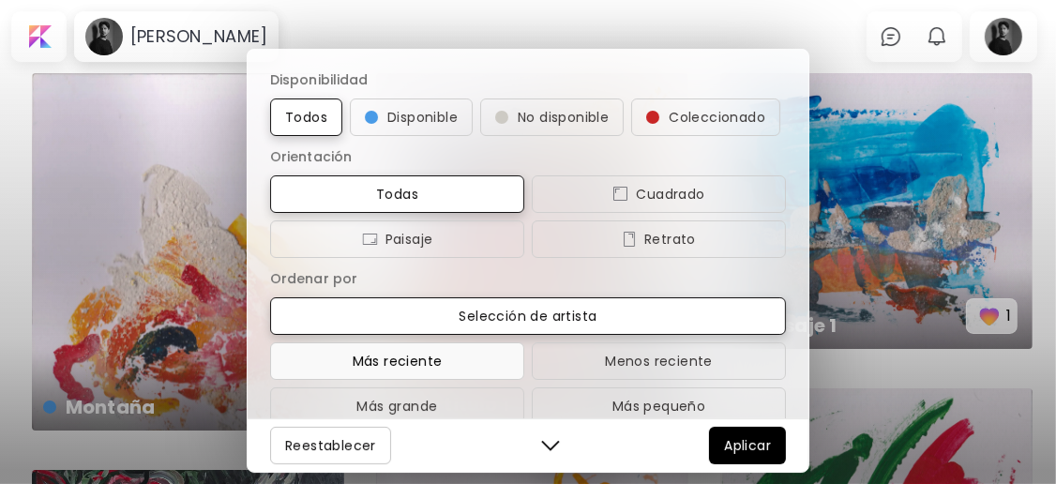
click at [417, 372] on span "Más reciente" at bounding box center [397, 361] width 224 height 23
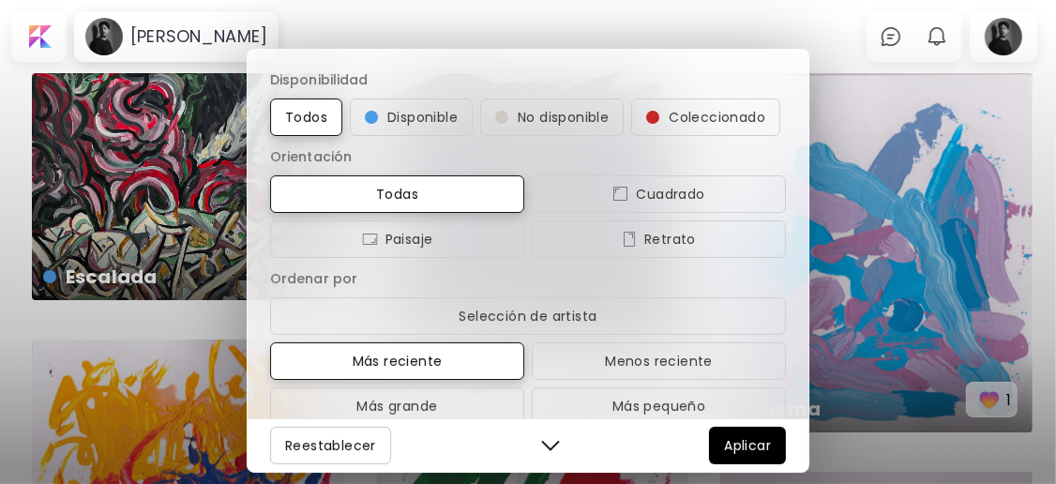
drag, startPoint x: 634, startPoint y: 67, endPoint x: 522, endPoint y: 67, distance: 111.6
click at [522, 67] on div "Disponibilidad Todos Disponible No disponible Coleccionado Orientación Todas [P…" at bounding box center [528, 234] width 561 height 369
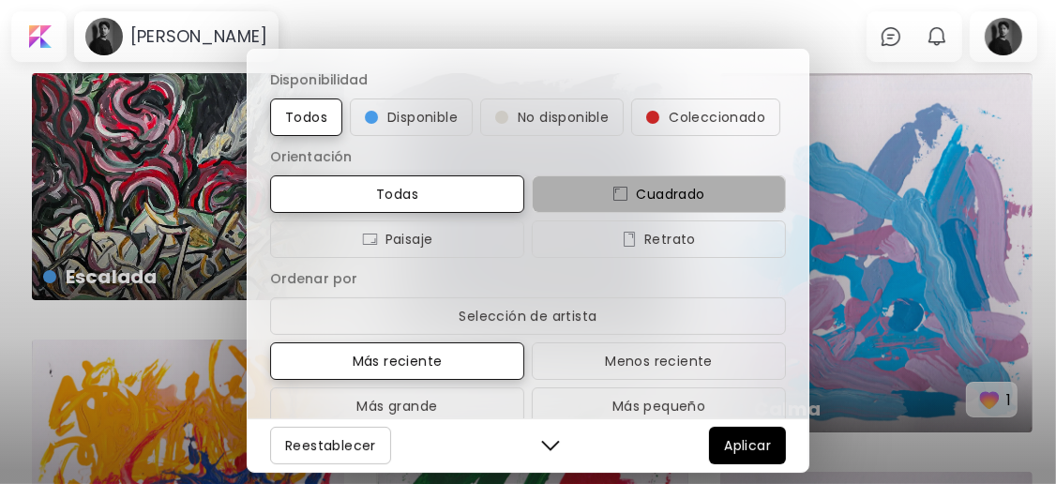
click at [656, 205] on span "Cuadrado" at bounding box center [659, 194] width 224 height 23
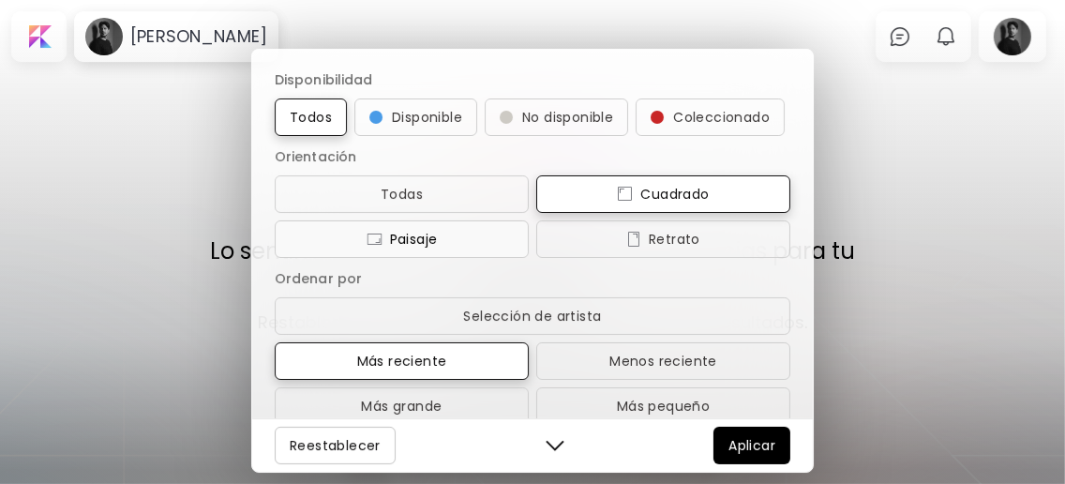
click at [449, 258] on button "Paisaje" at bounding box center [402, 239] width 254 height 38
click at [449, 250] on span "Paisaje" at bounding box center [402, 239] width 224 height 23
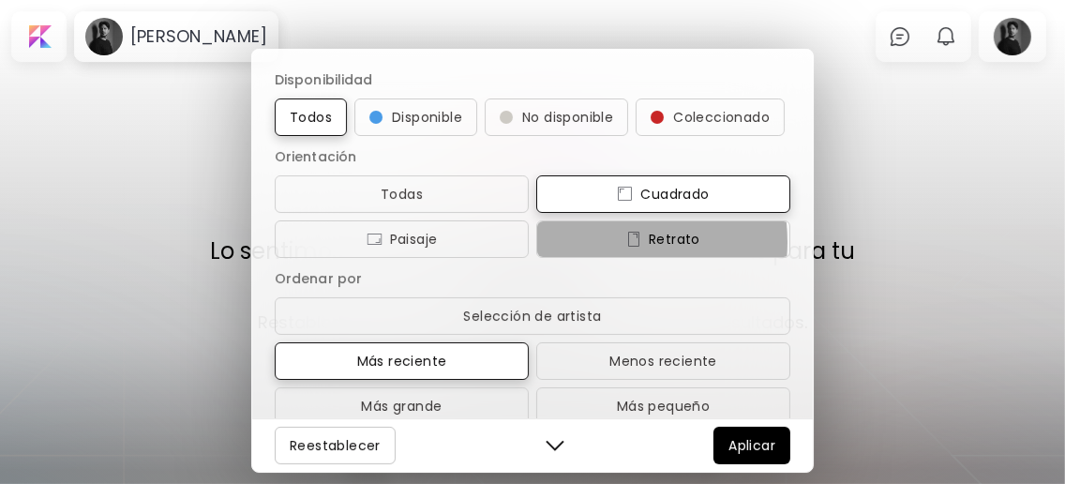
click at [587, 250] on span "Retrato" at bounding box center [663, 239] width 224 height 23
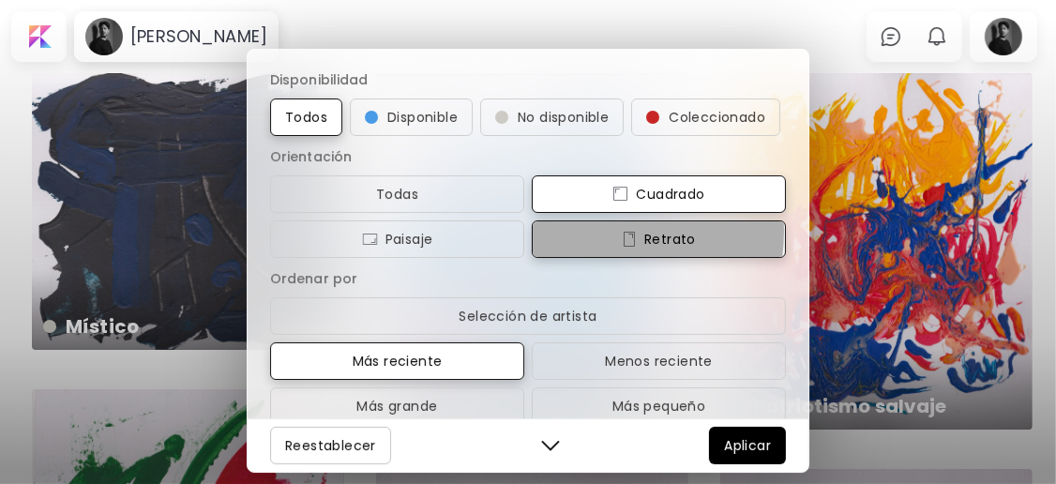
click at [581, 250] on span "Retrato" at bounding box center [659, 239] width 224 height 23
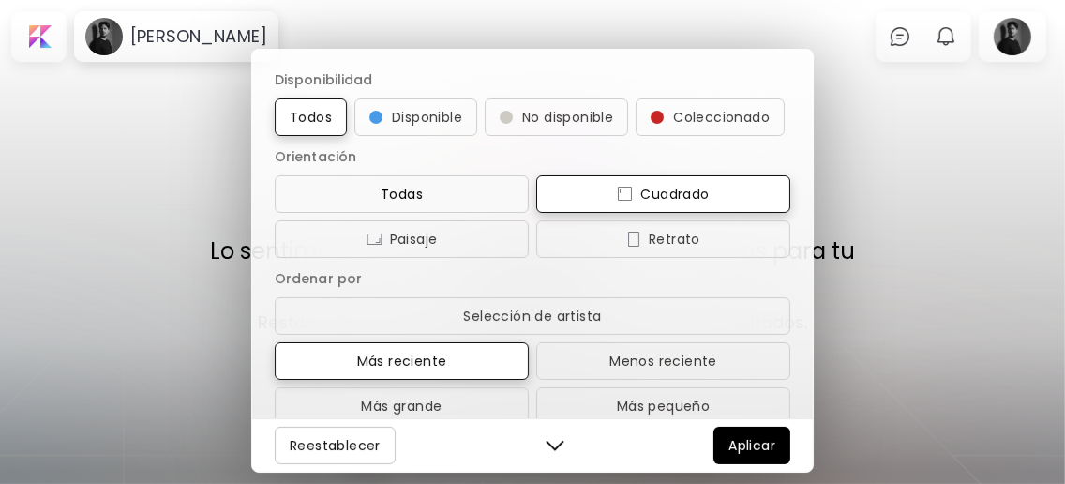
click at [430, 205] on span "Todas" at bounding box center [402, 194] width 224 height 23
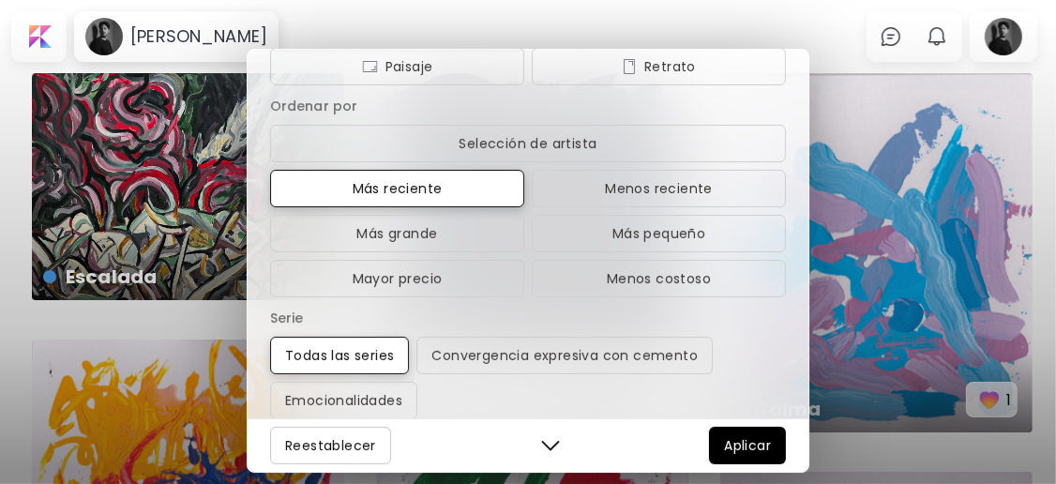
scroll to position [317, 0]
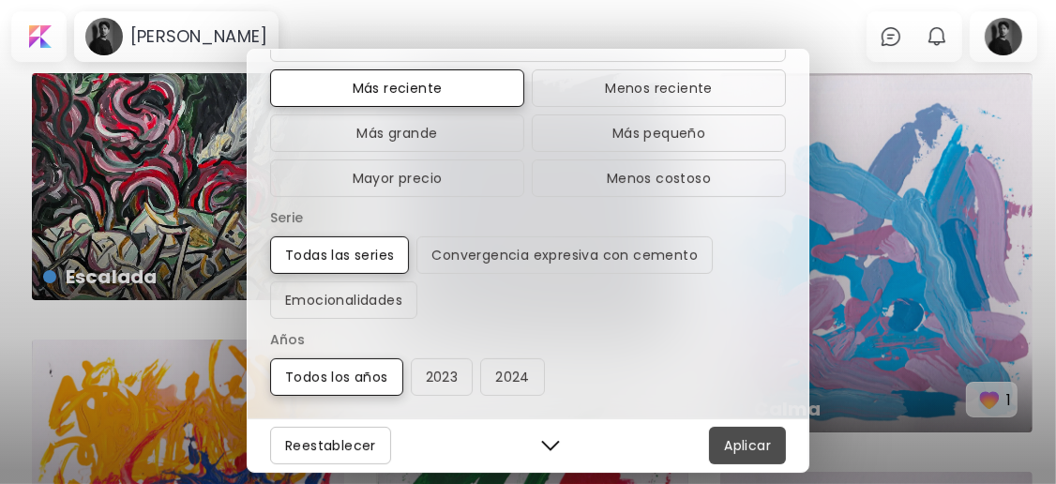
click at [753, 445] on span "Aplicar" at bounding box center [747, 445] width 47 height 23
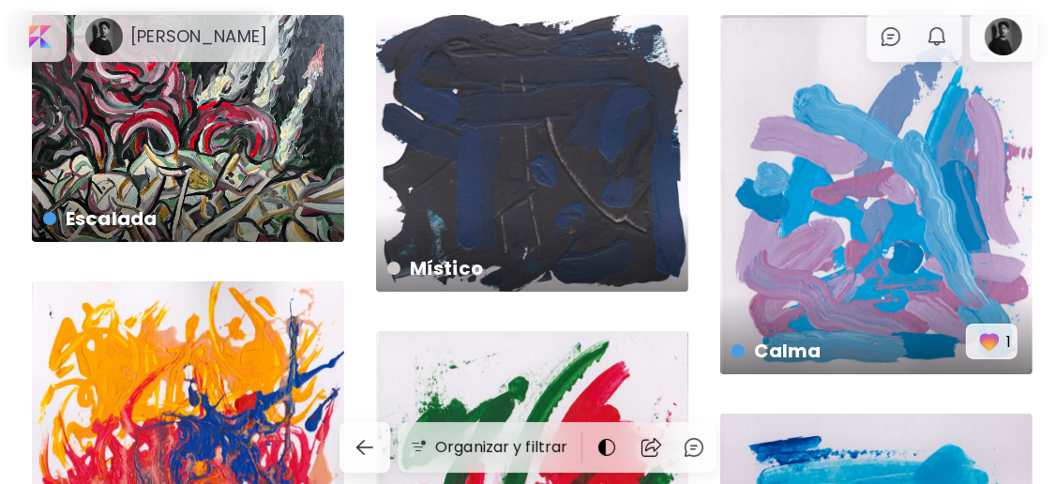
scroll to position [128, 0]
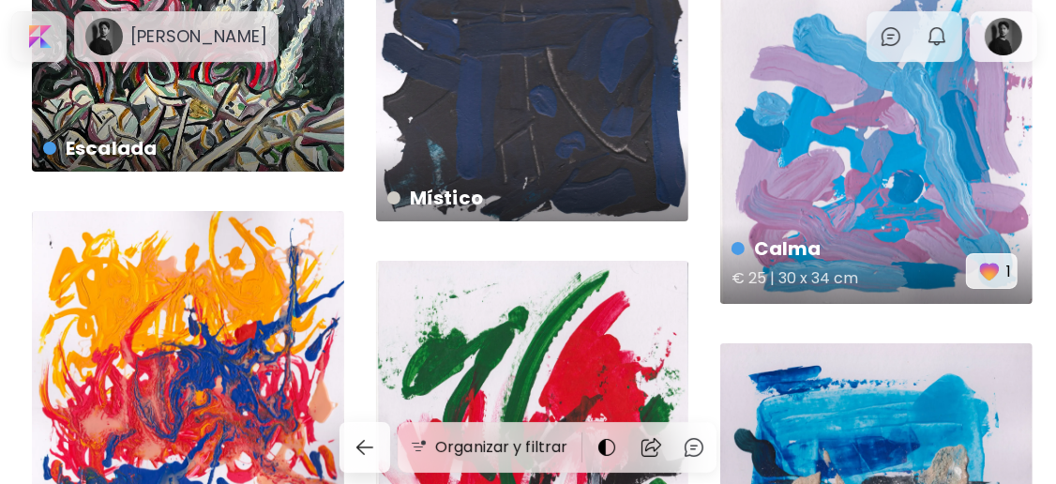
click at [907, 173] on div "Calma € 25 | 30 x 34 cm 1" at bounding box center [876, 124] width 312 height 359
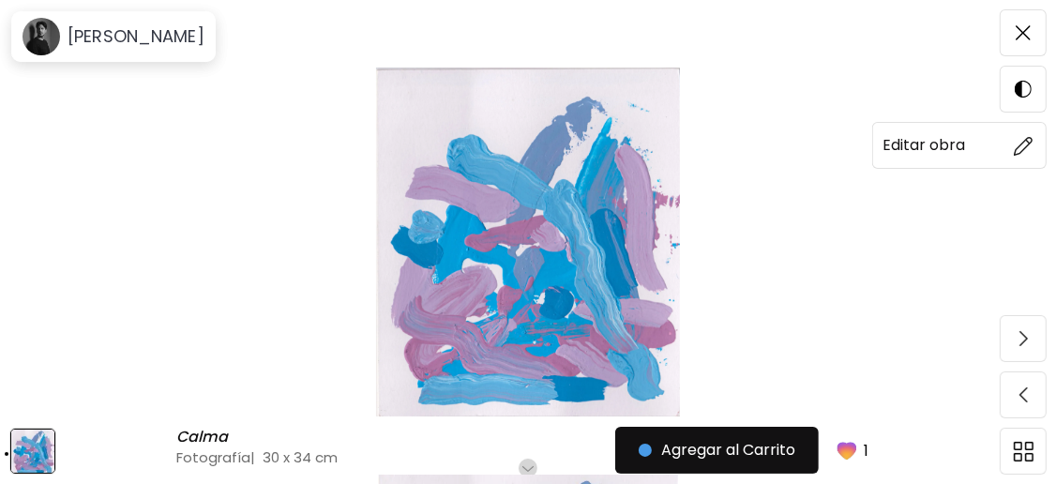
click at [1020, 146] on img at bounding box center [1024, 146] width 20 height 20
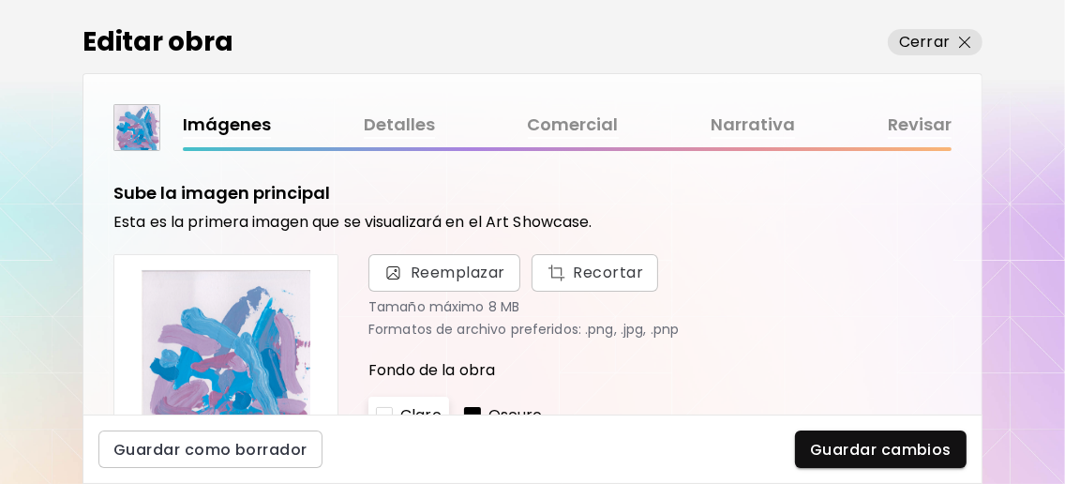
click at [429, 128] on link "Detalles" at bounding box center [399, 125] width 71 height 27
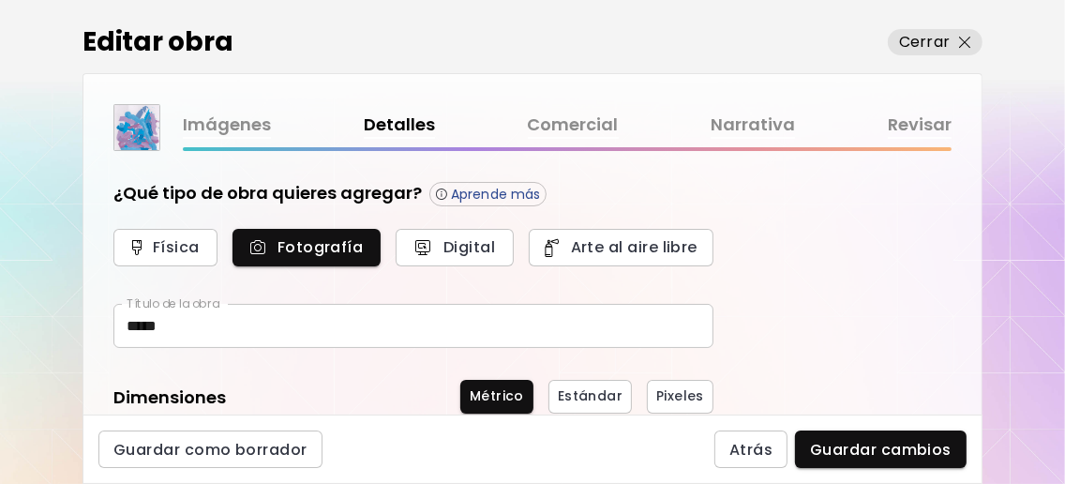
click at [540, 120] on link "Comercial" at bounding box center [573, 125] width 91 height 27
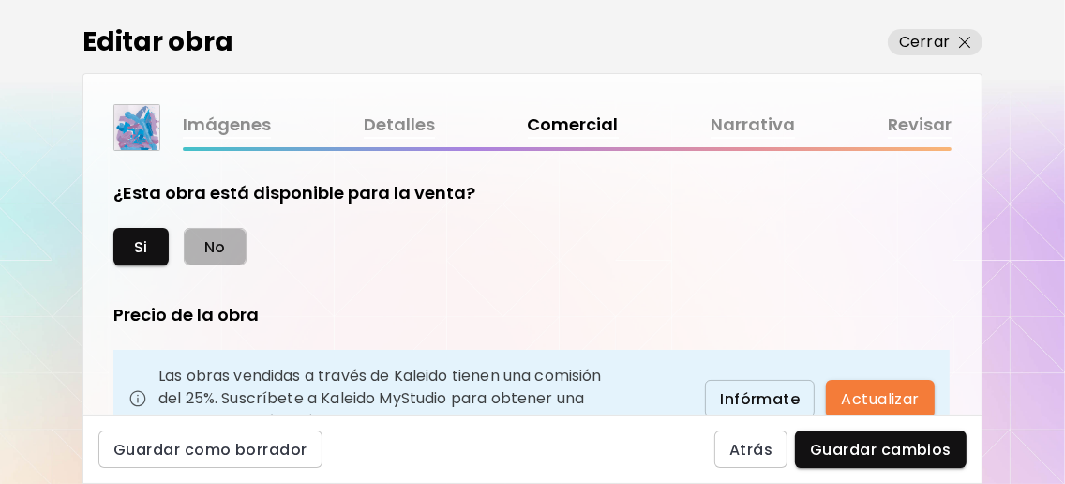
click at [217, 253] on span "No" at bounding box center [215, 247] width 22 height 20
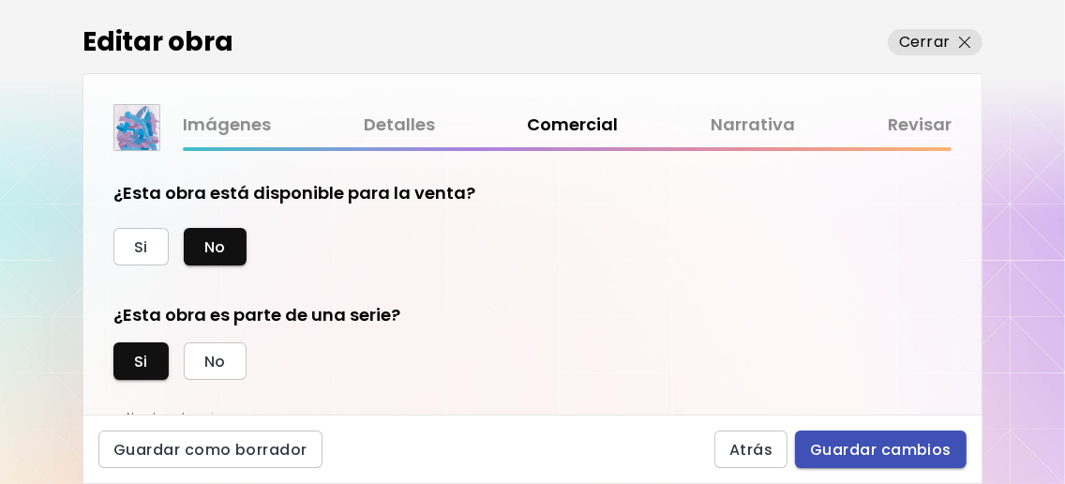
click at [864, 443] on span "Guardar cambios" at bounding box center [881, 450] width 142 height 20
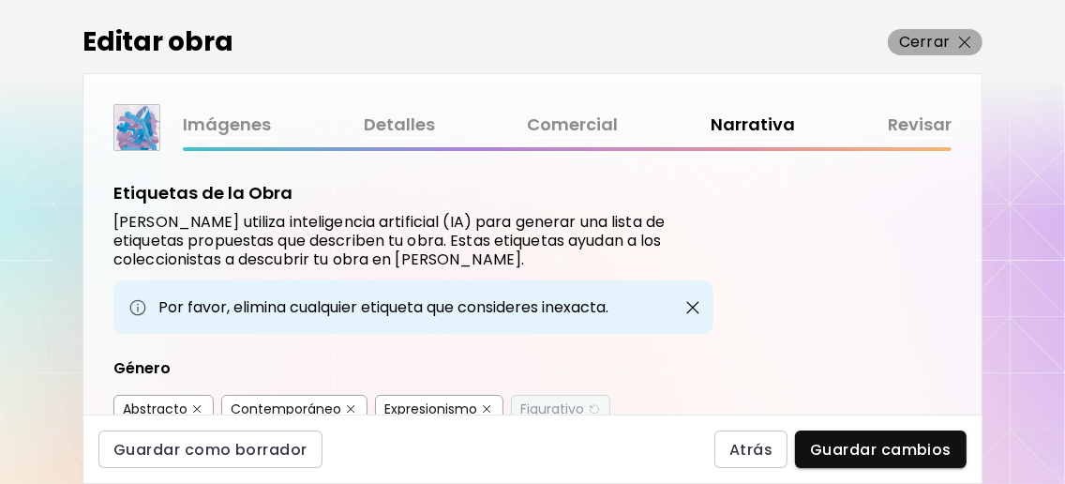
click at [960, 43] on img "button" at bounding box center [965, 43] width 12 height 12
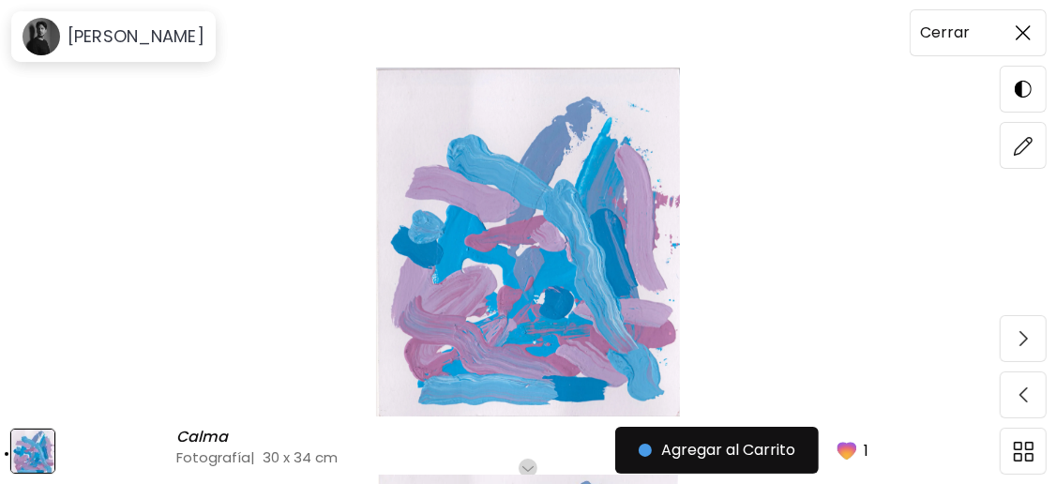
click at [1028, 32] on img at bounding box center [1023, 32] width 15 height 15
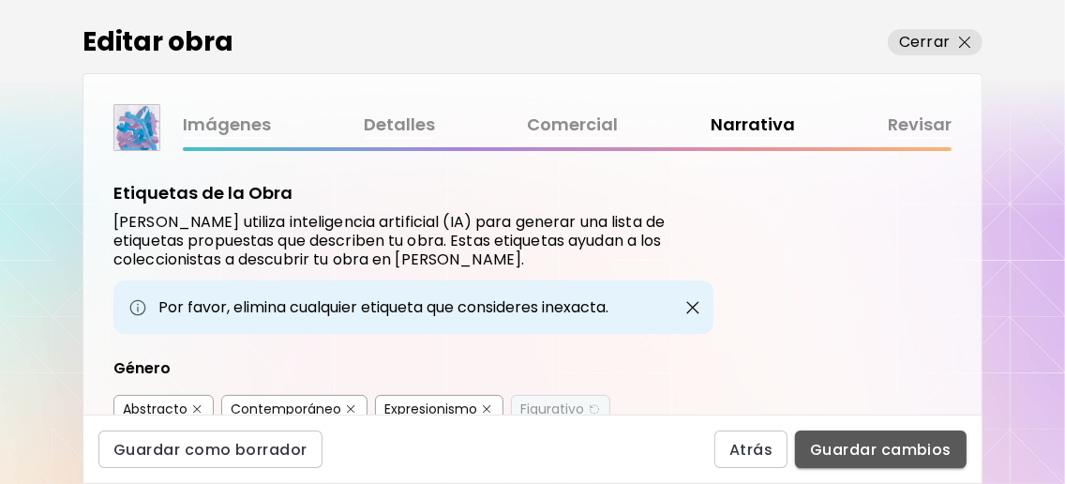
click at [888, 437] on button "Guardar cambios" at bounding box center [881, 449] width 172 height 38
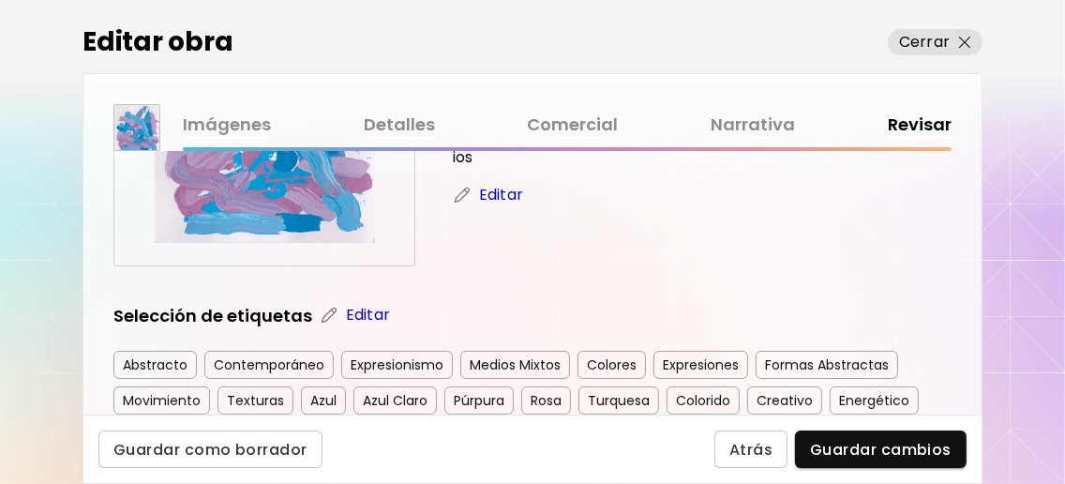
scroll to position [249, 0]
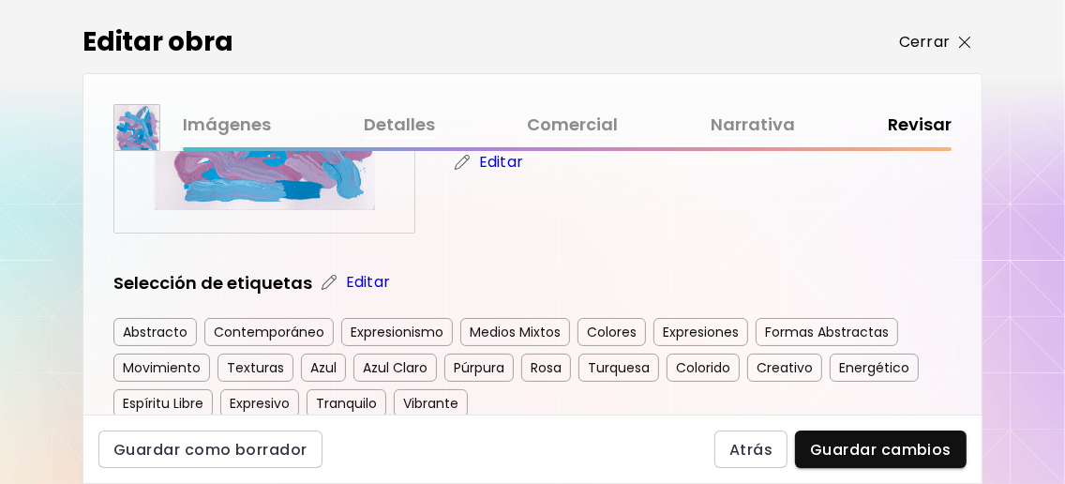
click at [969, 47] on img "button" at bounding box center [965, 43] width 12 height 12
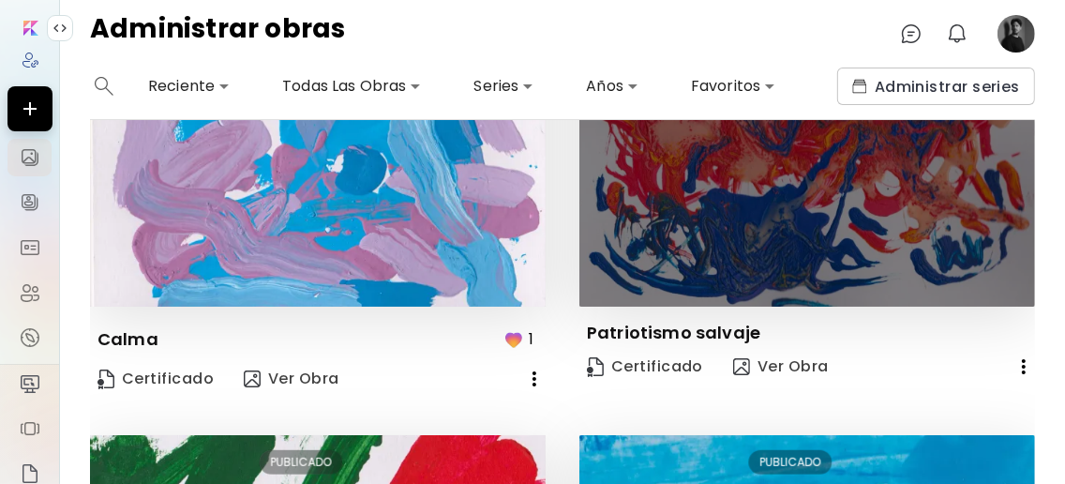
scroll to position [500, 0]
